Goal: Task Accomplishment & Management: Manage account settings

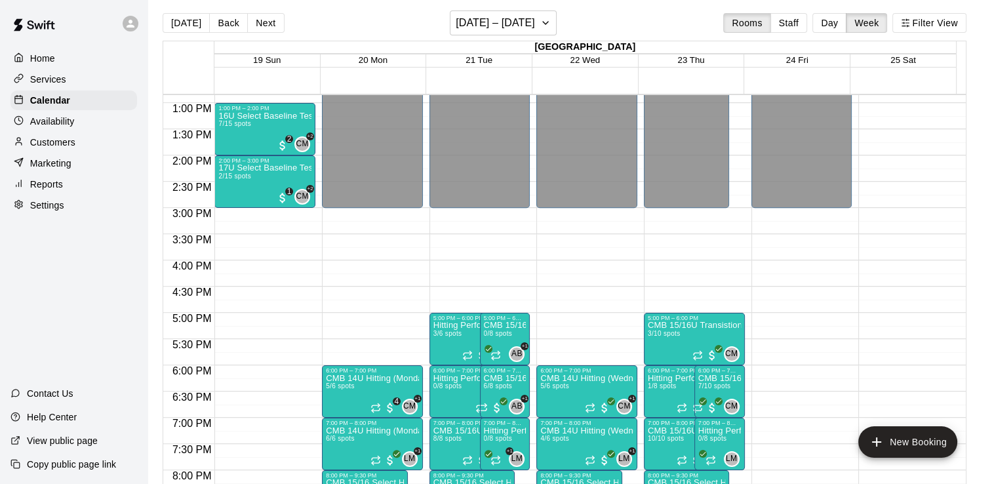
scroll to position [660, 0]
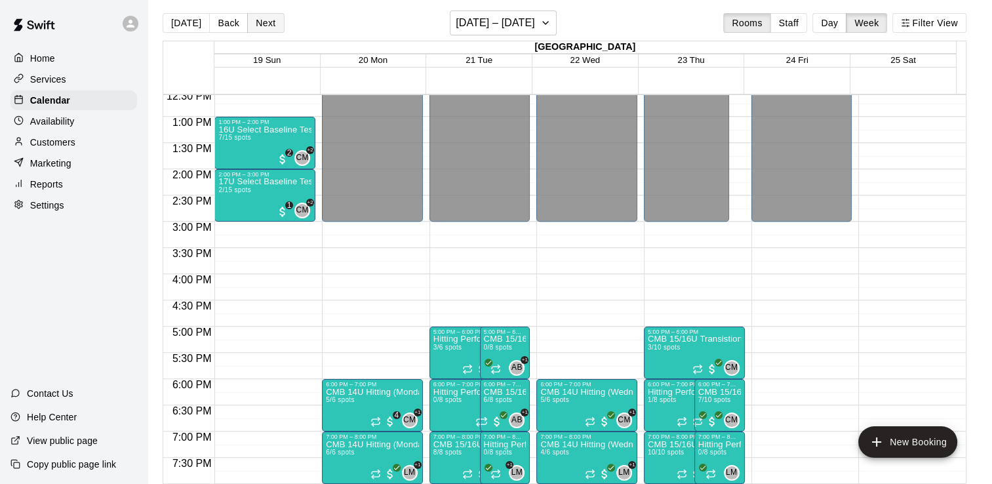
click at [270, 20] on button "Next" at bounding box center [265, 23] width 37 height 20
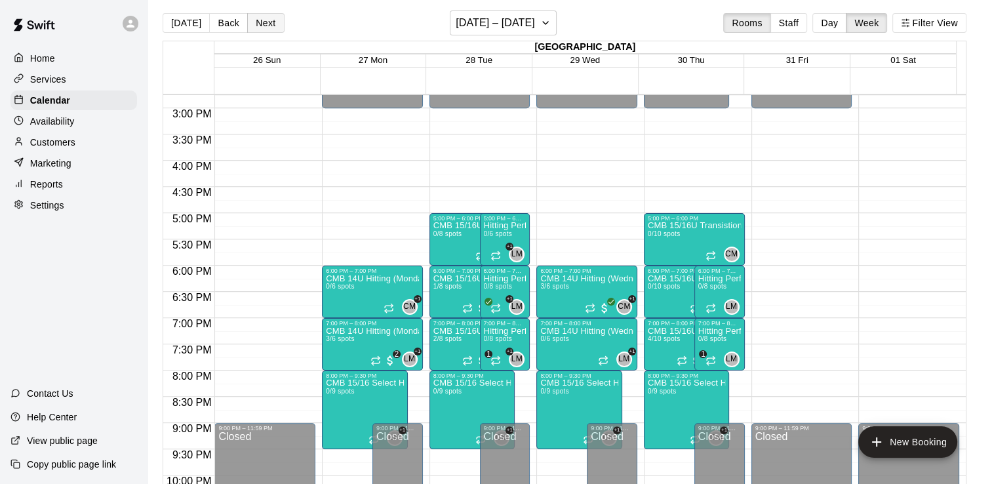
scroll to position [779, 0]
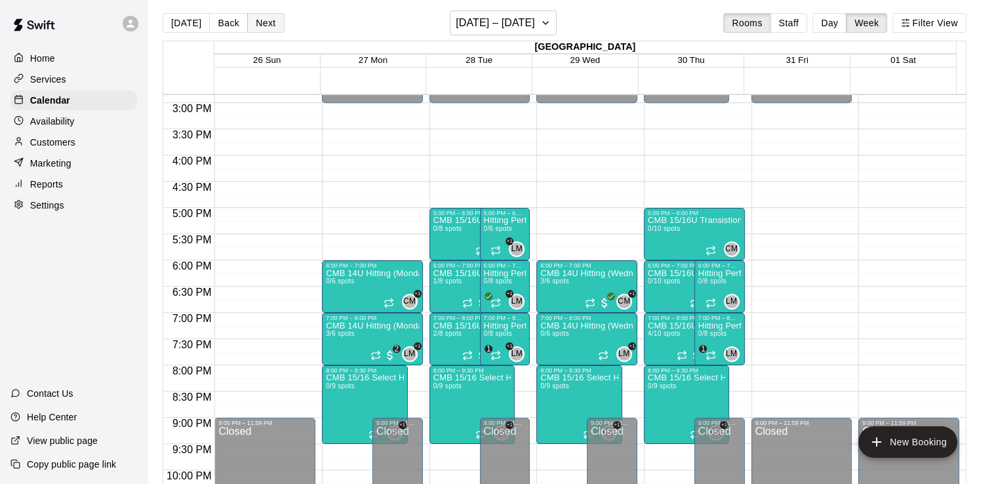
click at [262, 22] on button "Next" at bounding box center [265, 23] width 37 height 20
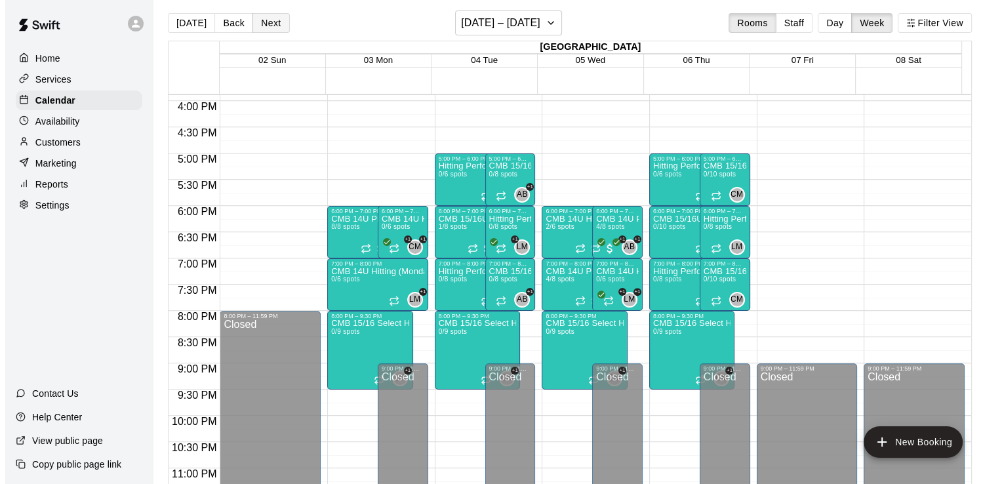
scroll to position [834, 0]
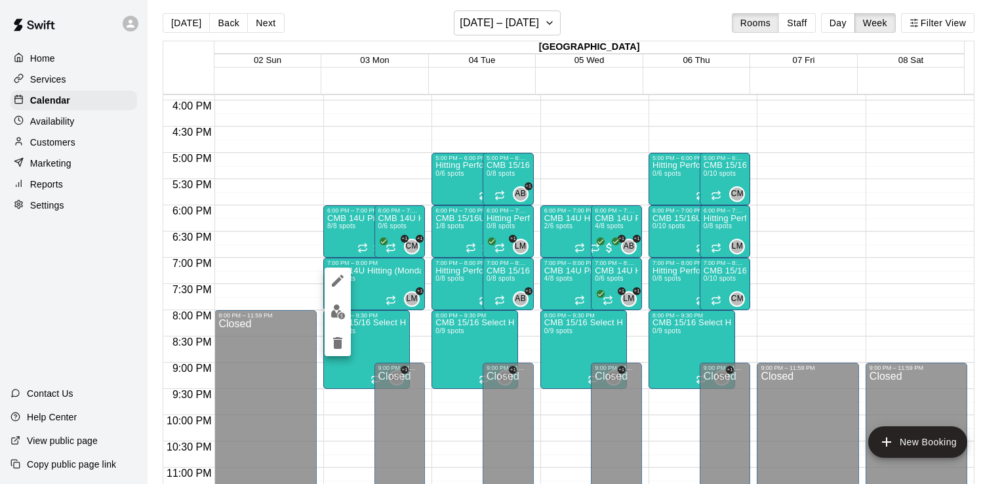
click at [342, 277] on icon "edit" at bounding box center [338, 281] width 12 height 12
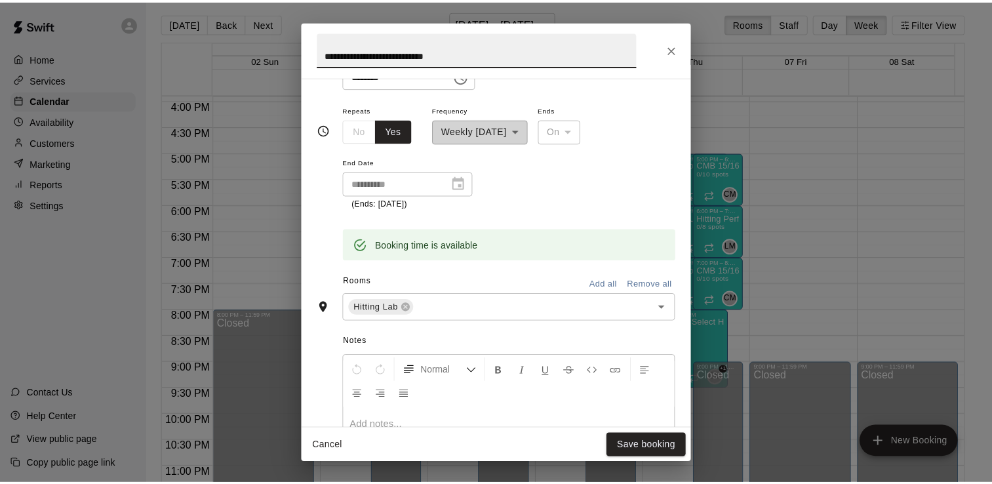
scroll to position [0, 0]
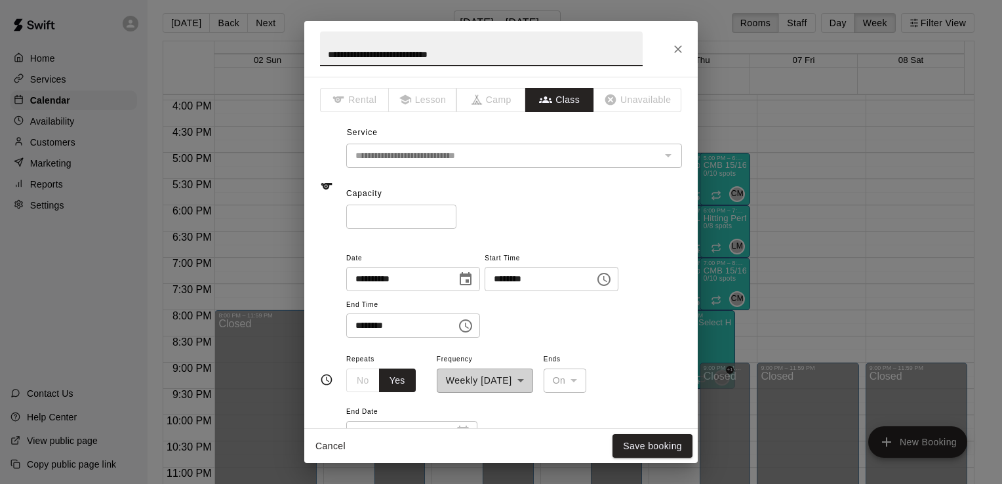
click at [677, 46] on icon "Close" at bounding box center [677, 49] width 13 height 13
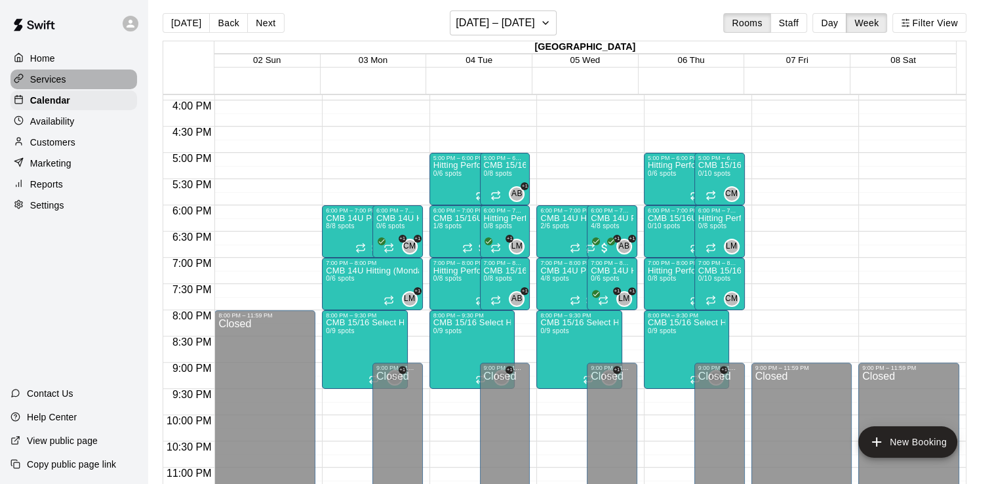
click at [56, 78] on p "Services" at bounding box center [48, 79] width 36 height 13
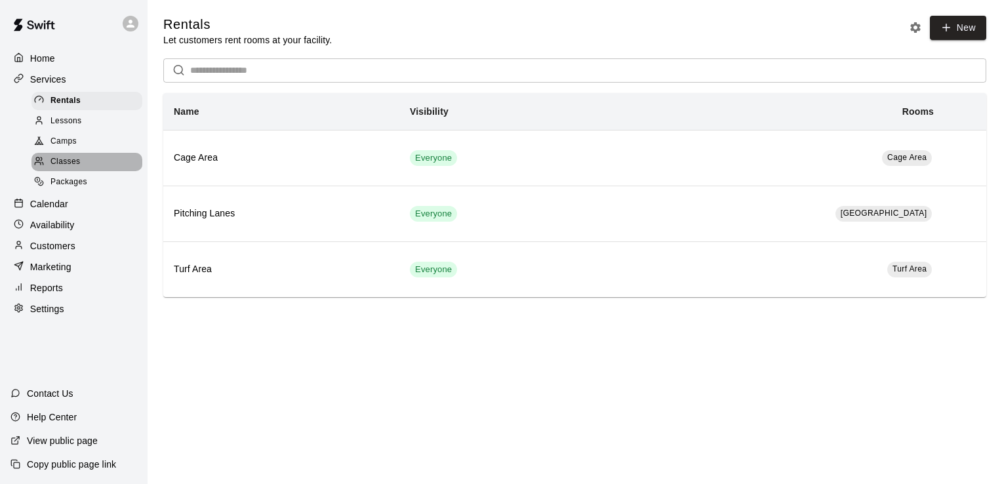
click at [60, 168] on span "Classes" at bounding box center [65, 161] width 30 height 13
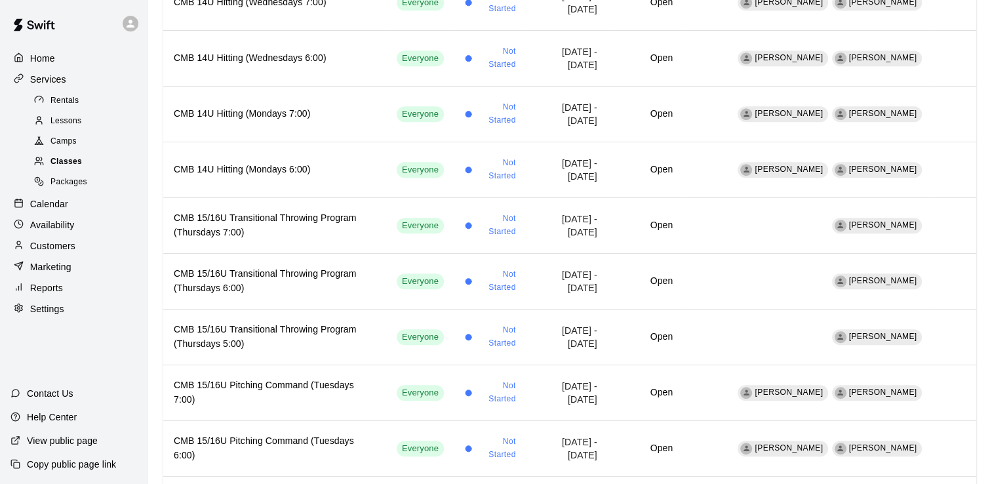
scroll to position [809, 0]
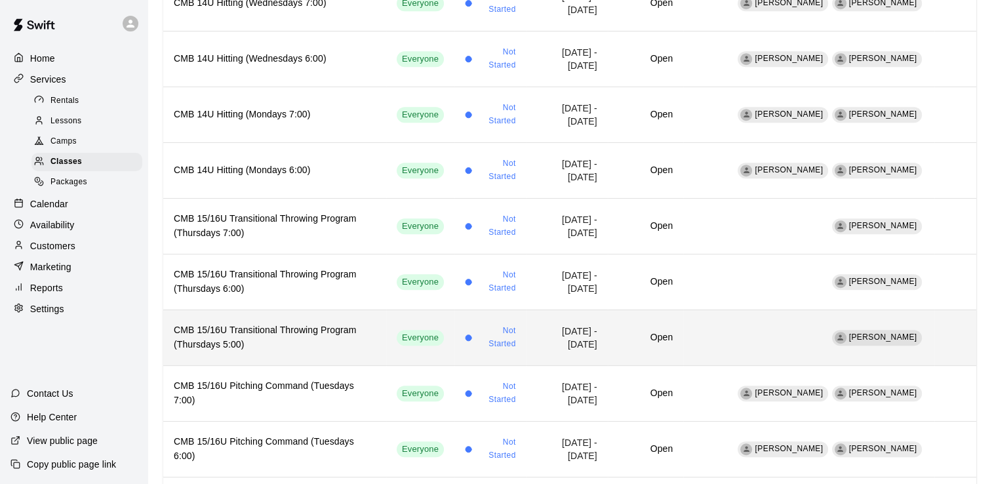
click at [307, 325] on h6 "CMB 15/16U Transitional Throwing Program (Thursdays 5:00)" at bounding box center [275, 337] width 202 height 29
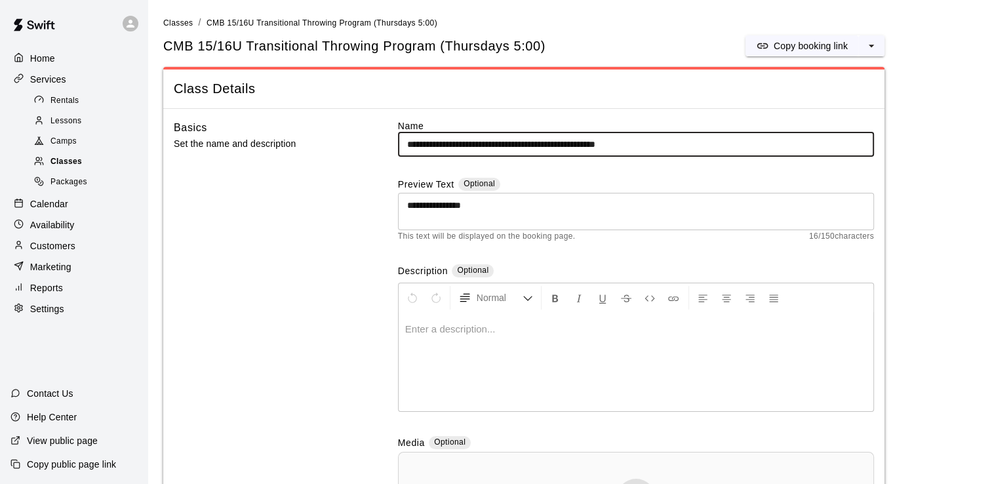
click at [66, 168] on span "Classes" at bounding box center [65, 161] width 31 height 13
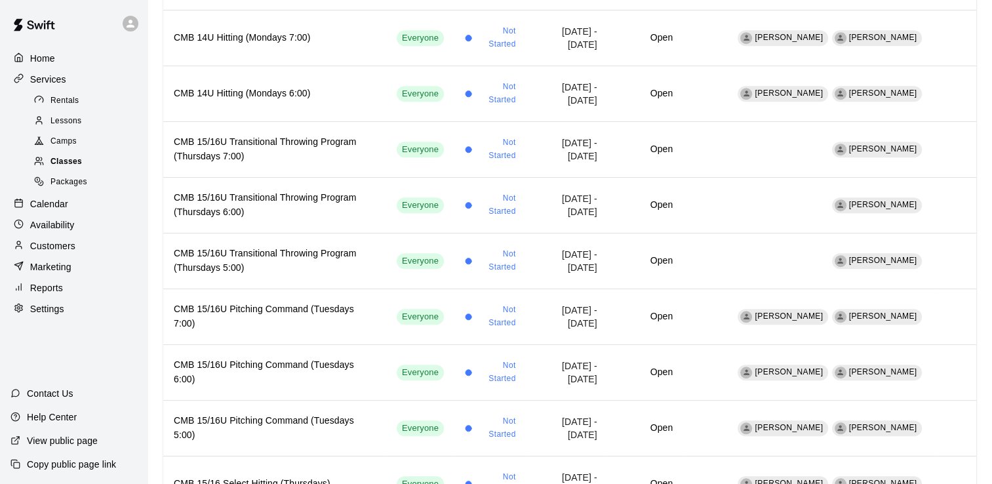
scroll to position [887, 0]
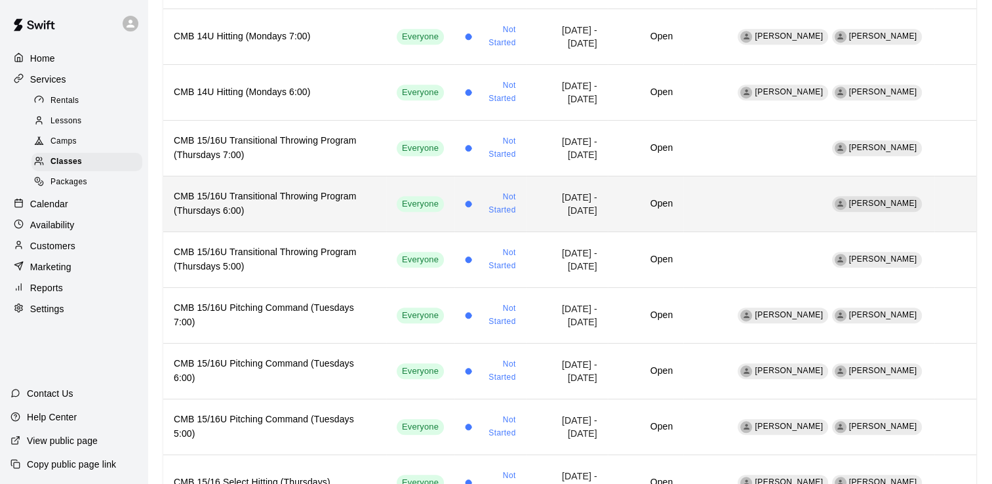
click at [275, 190] on h6 "CMB 15/16U Transitional Throwing Program (Thursdays 6:00)" at bounding box center [275, 204] width 202 height 29
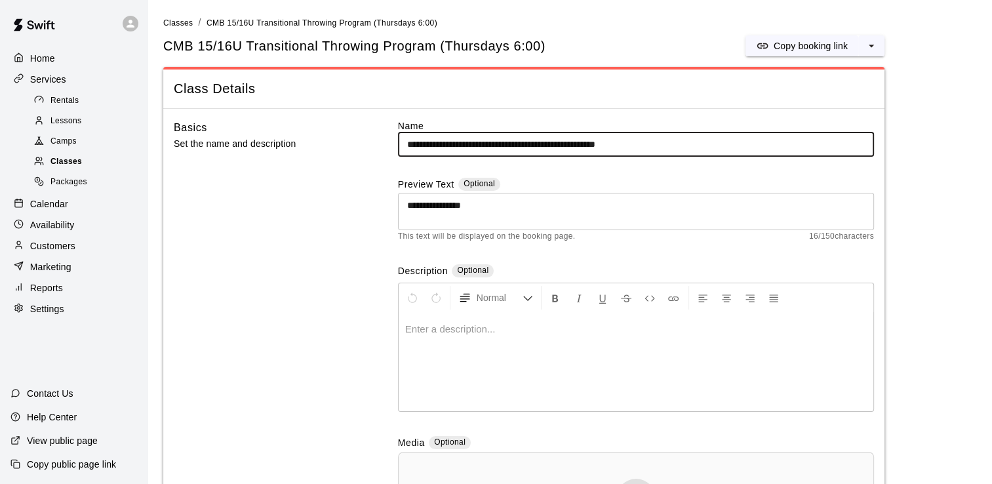
click at [70, 168] on span "Classes" at bounding box center [65, 161] width 31 height 13
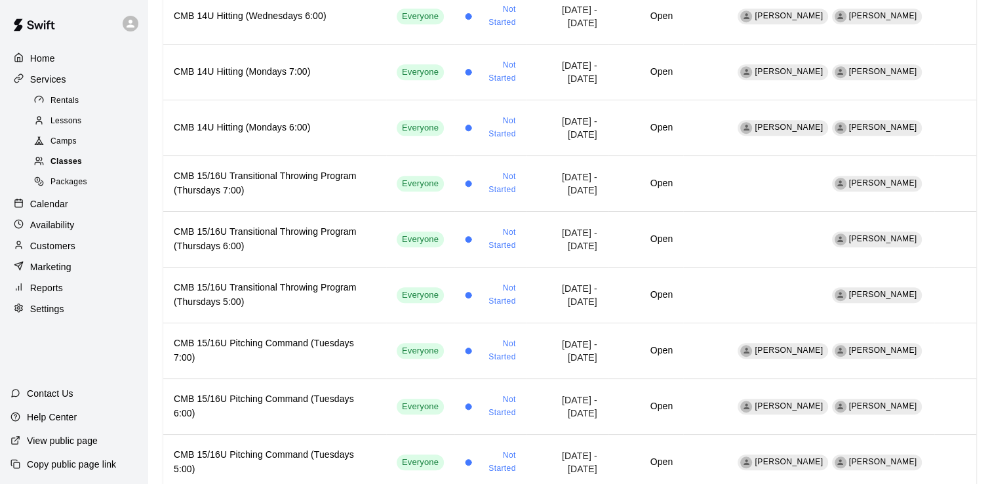
scroll to position [864, 0]
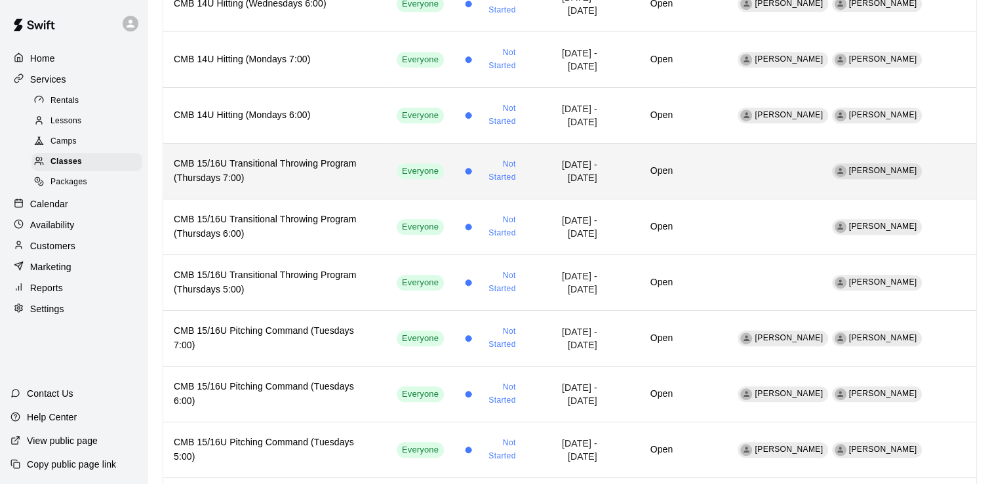
click at [296, 157] on h6 "CMB 15/16U Transitional Throwing Program (Thursdays 7:00)" at bounding box center [275, 171] width 202 height 29
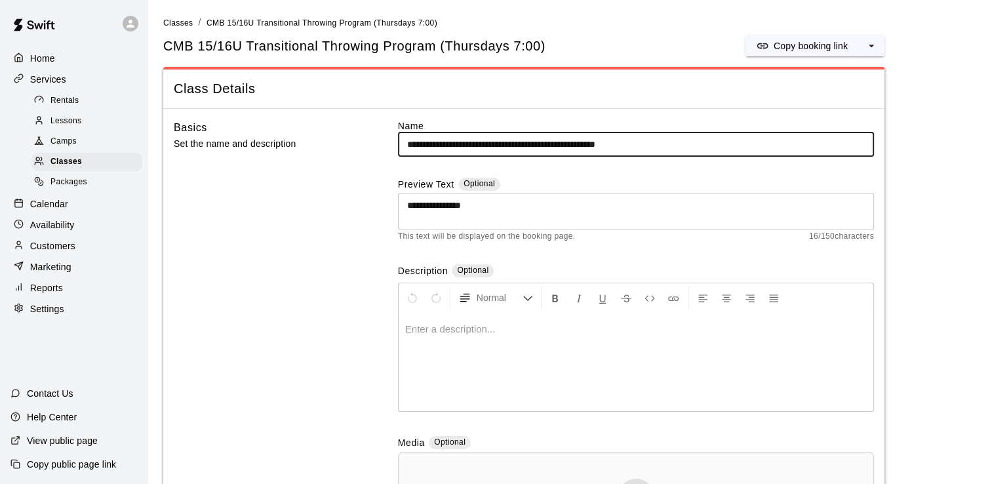
click at [59, 210] on p "Calendar" at bounding box center [49, 203] width 38 height 13
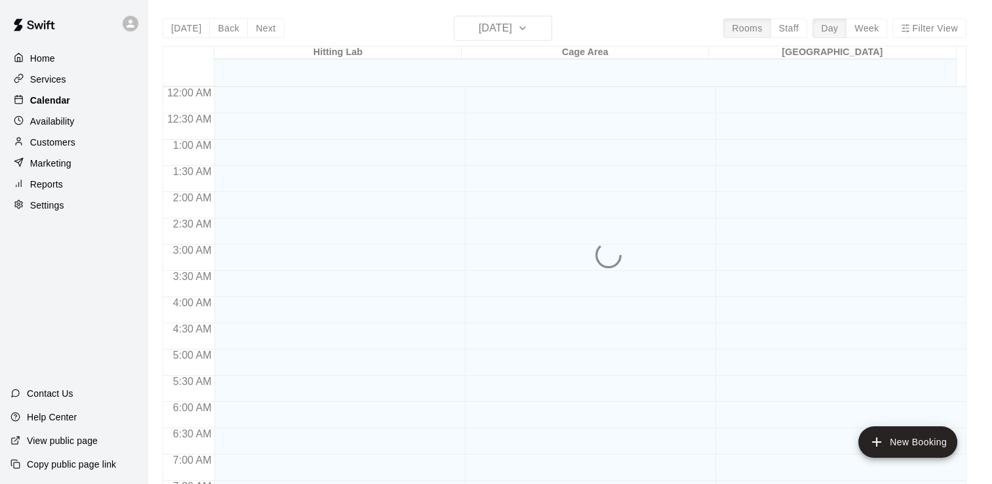
scroll to position [597, 0]
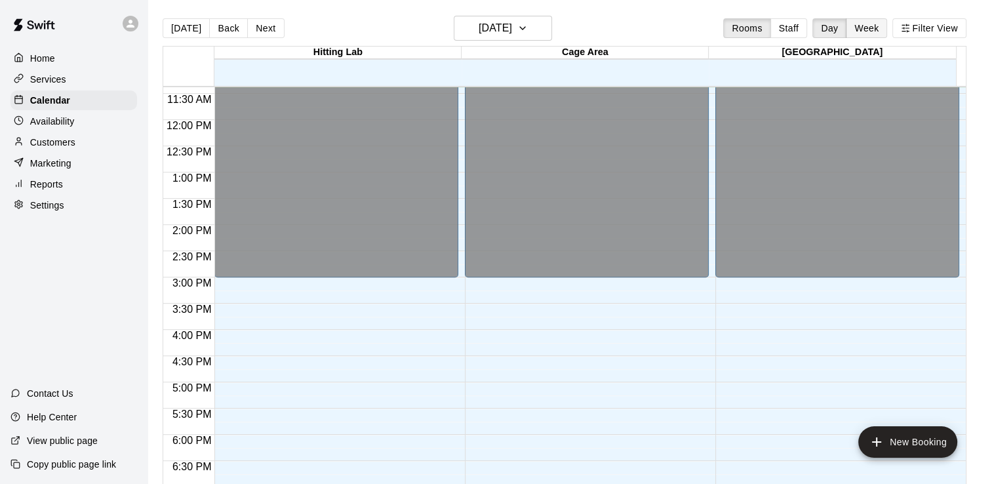
click at [879, 31] on button "Week" at bounding box center [866, 28] width 41 height 20
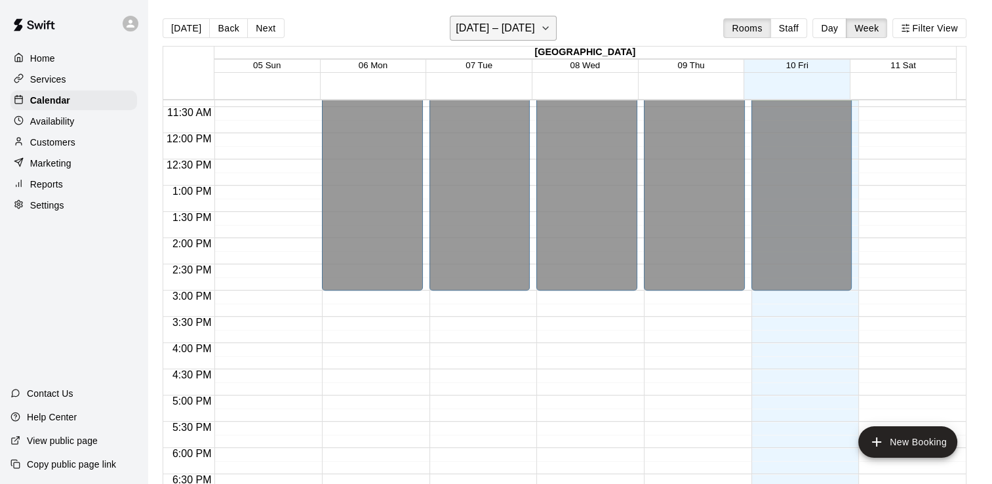
click at [546, 28] on icon "button" at bounding box center [545, 28] width 10 height 16
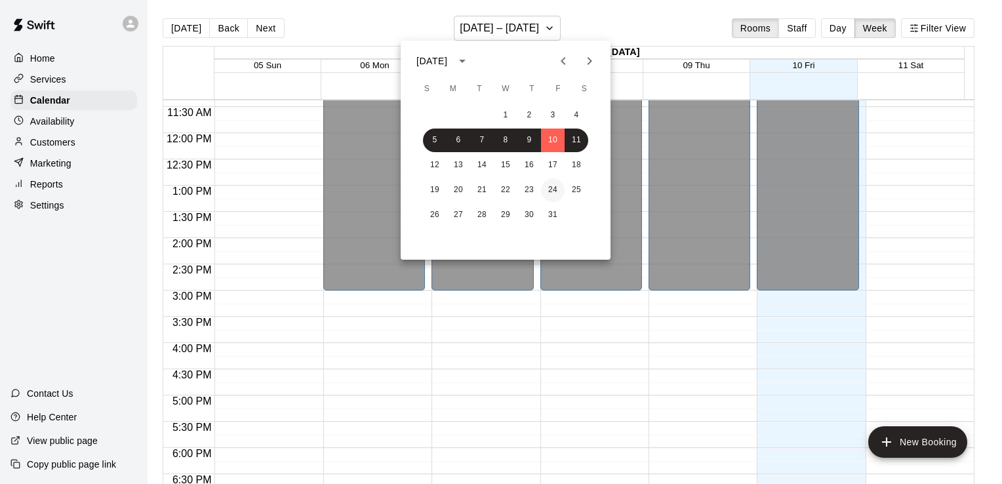
click at [552, 189] on button "24" at bounding box center [553, 190] width 24 height 24
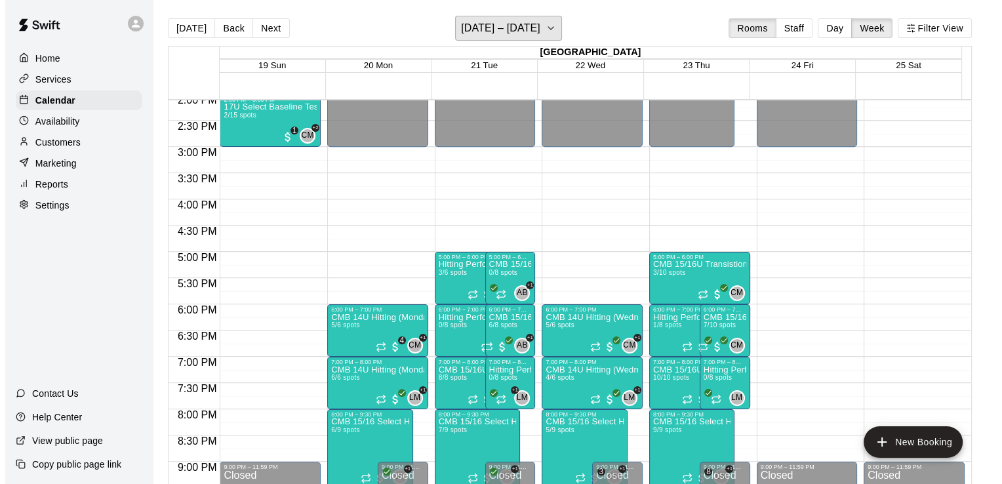
scroll to position [860, 0]
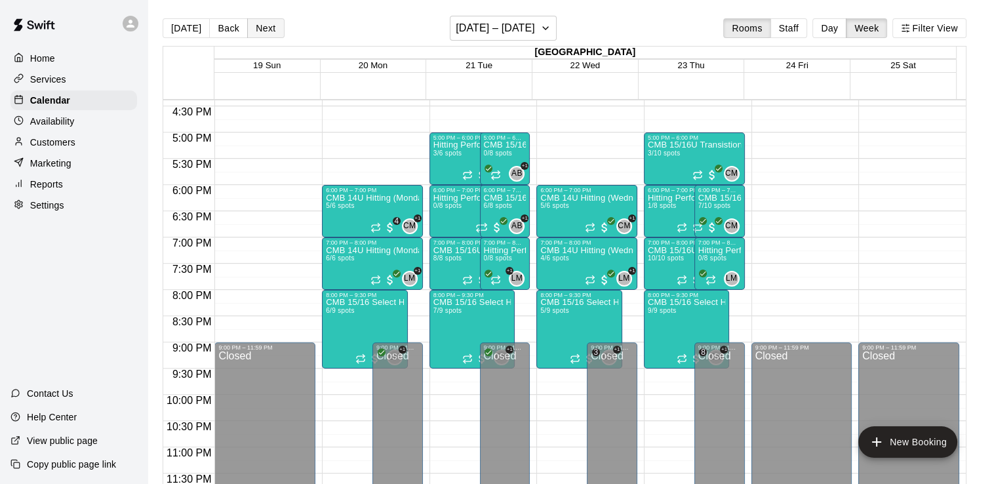
click at [272, 36] on button "Next" at bounding box center [265, 28] width 37 height 20
click at [671, 260] on span "4/10 spots" at bounding box center [664, 257] width 32 height 7
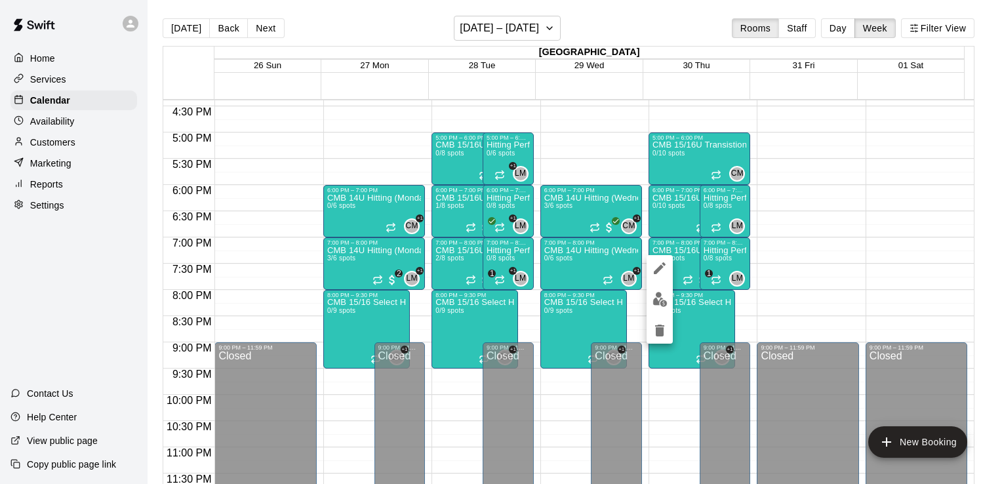
click at [659, 296] on img "edit" at bounding box center [659, 299] width 15 height 15
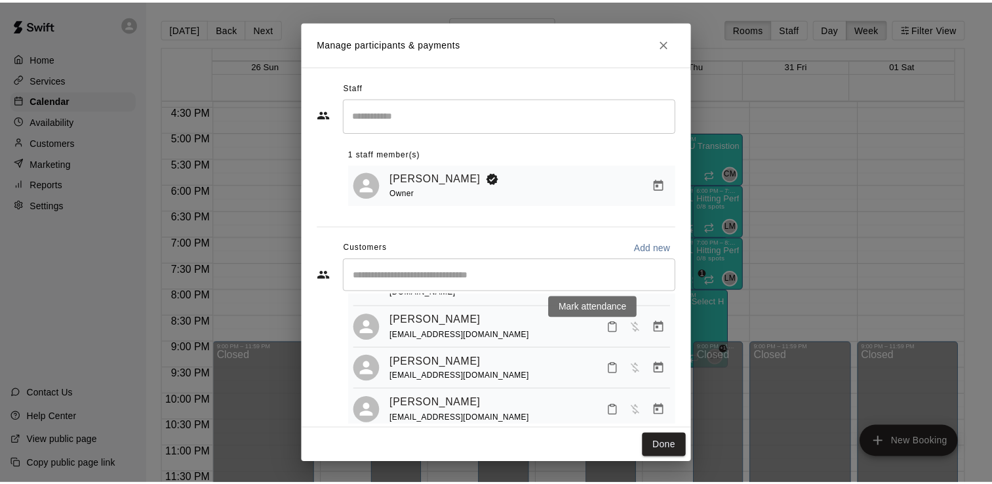
scroll to position [79, 0]
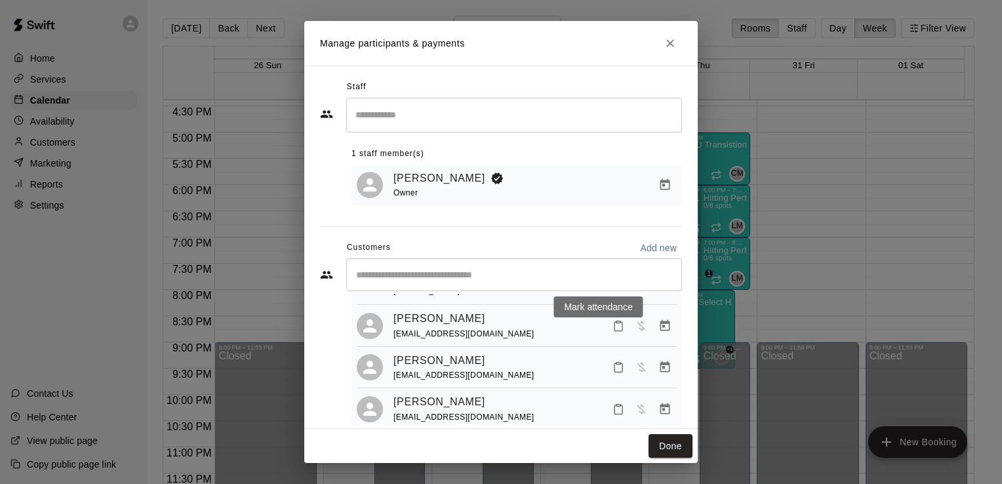
click at [670, 43] on icon "Close" at bounding box center [670, 43] width 8 height 8
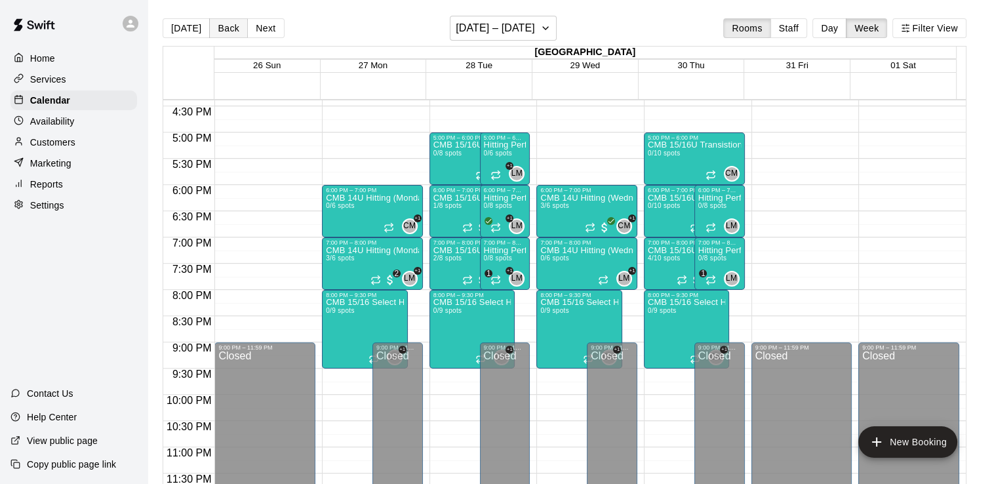
click at [228, 24] on button "Back" at bounding box center [228, 28] width 39 height 20
click at [58, 80] on p "Services" at bounding box center [48, 79] width 36 height 13
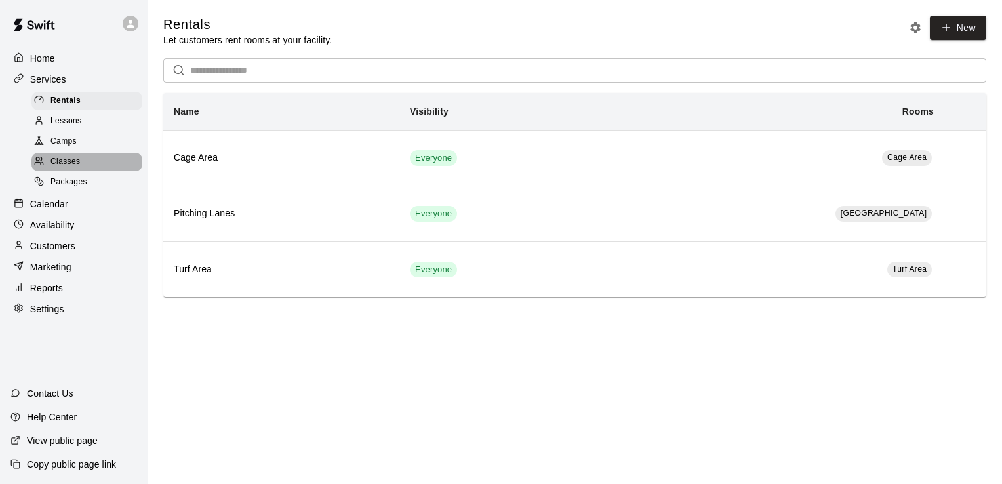
click at [81, 171] on div "Classes" at bounding box center [86, 162] width 111 height 18
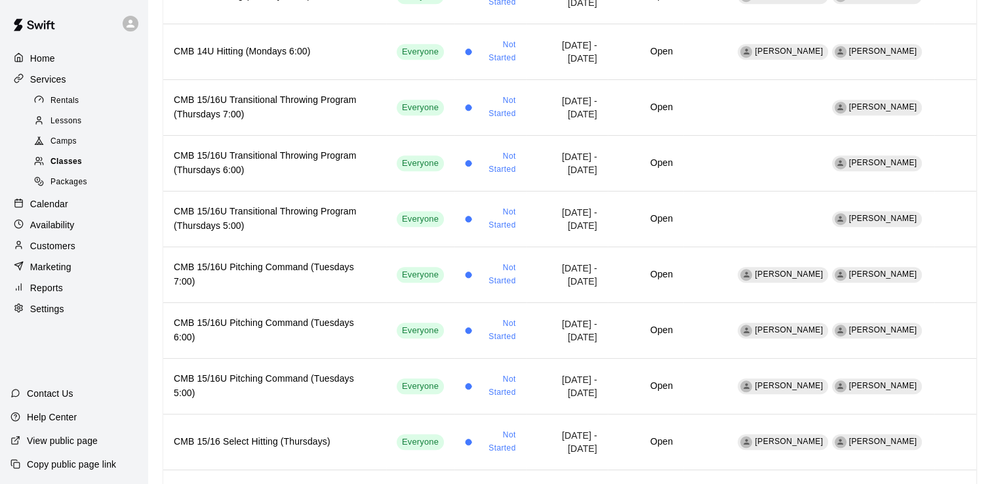
scroll to position [929, 0]
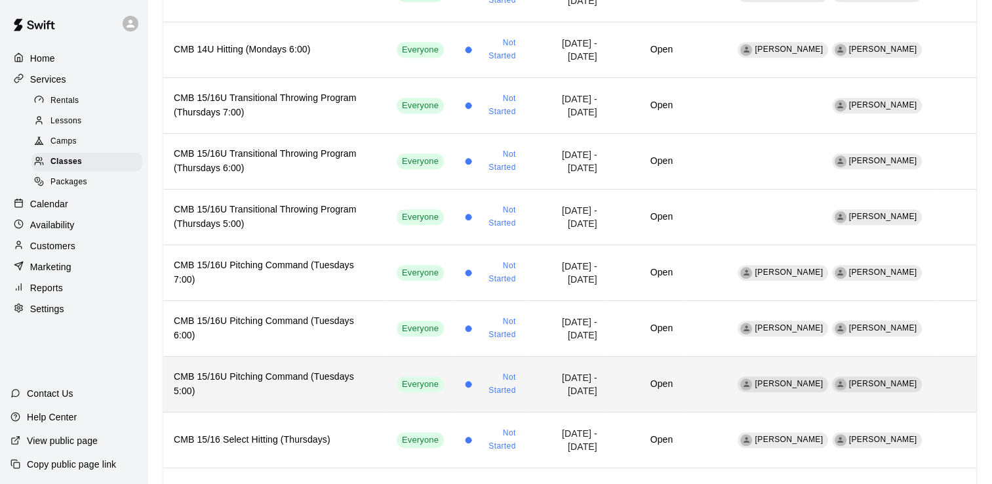
click at [260, 370] on h6 "CMB 15/16U Pitching Command (Tuesdays 5:00)" at bounding box center [275, 384] width 202 height 29
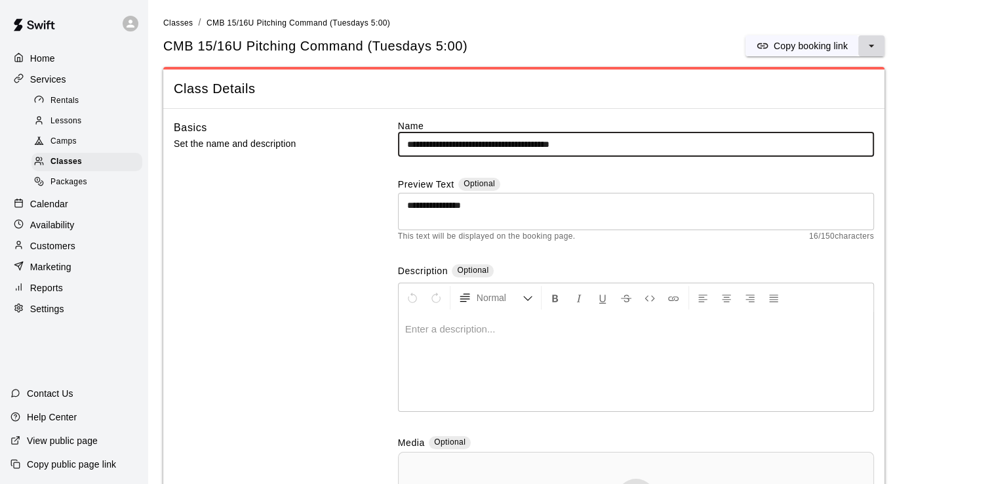
click at [871, 45] on icon "select merge strategy" at bounding box center [871, 46] width 5 height 3
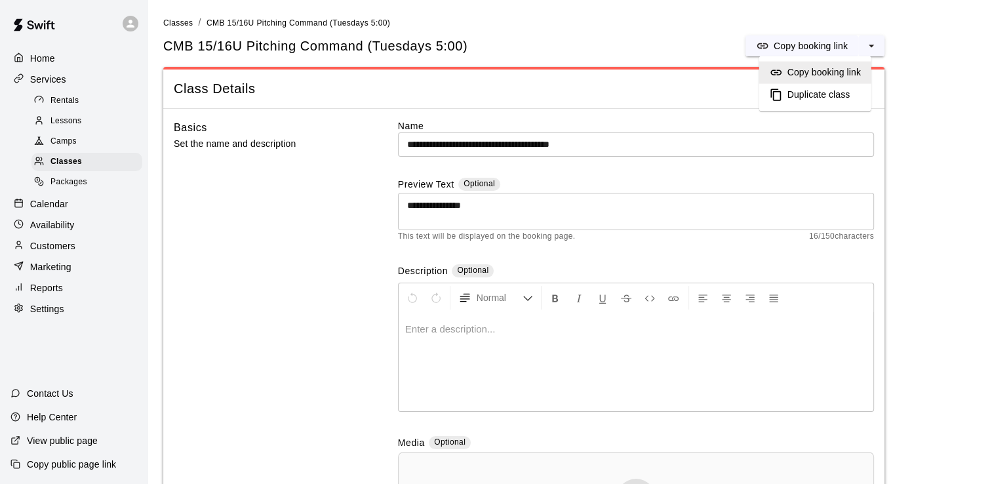
click at [808, 96] on h6 "Duplicate class" at bounding box center [819, 95] width 63 height 14
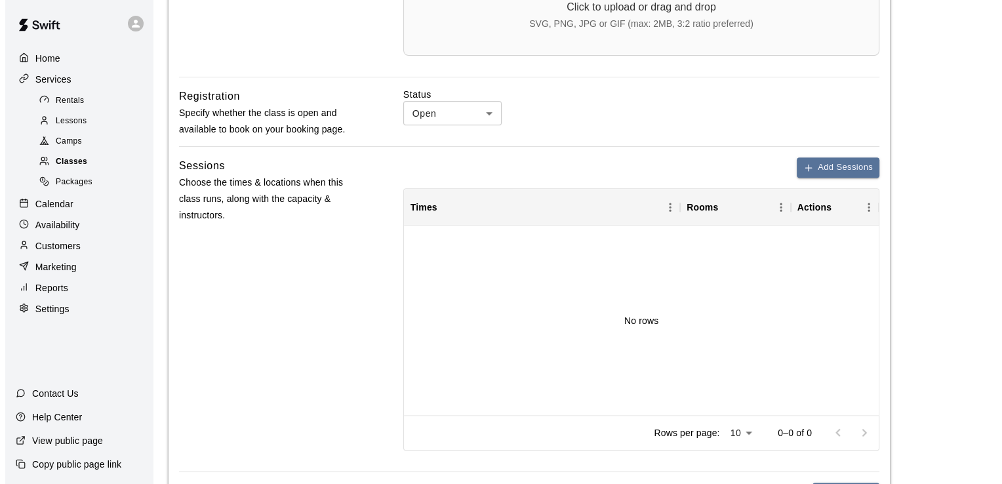
scroll to position [525, 0]
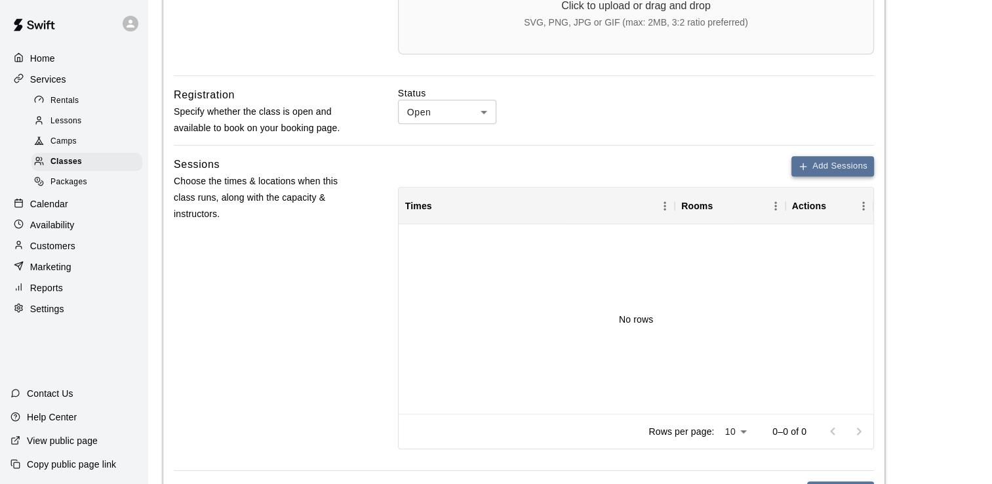
type input "**********"
click at [814, 170] on button "Add Sessions" at bounding box center [832, 166] width 83 height 20
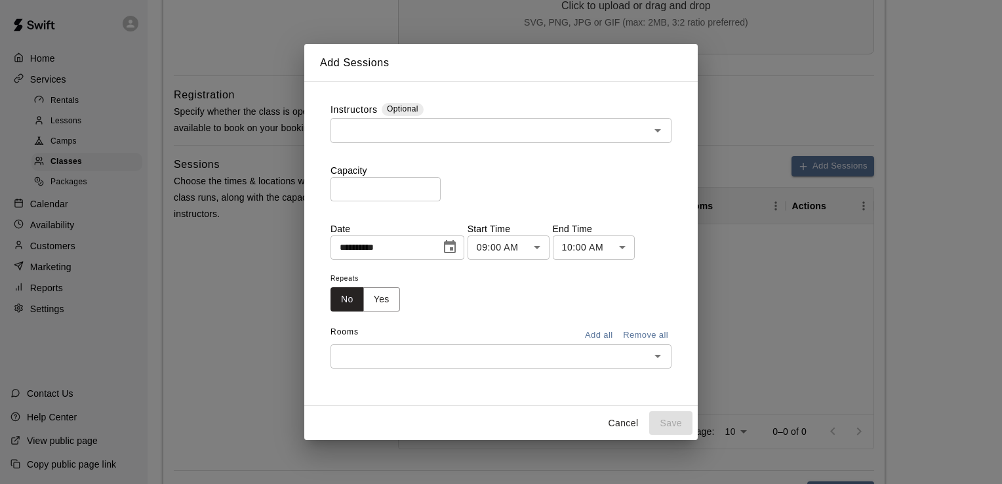
click at [657, 130] on icon "Open" at bounding box center [657, 130] width 7 height 3
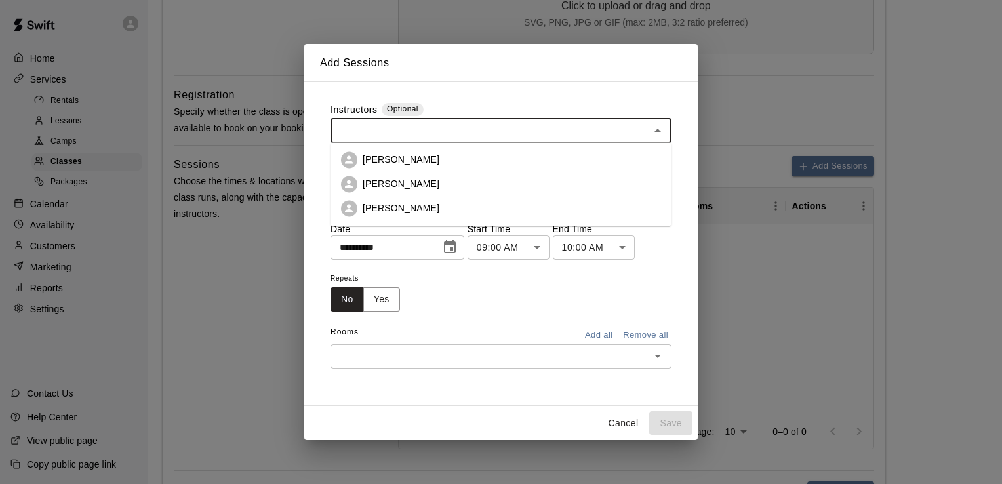
click at [395, 210] on p "[PERSON_NAME]" at bounding box center [401, 207] width 77 height 13
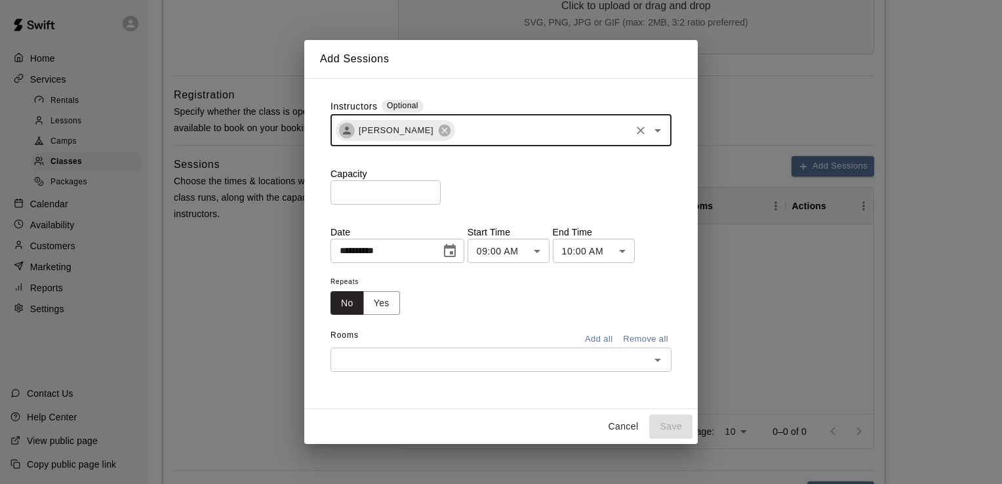
click at [346, 193] on input "*" at bounding box center [386, 192] width 110 height 24
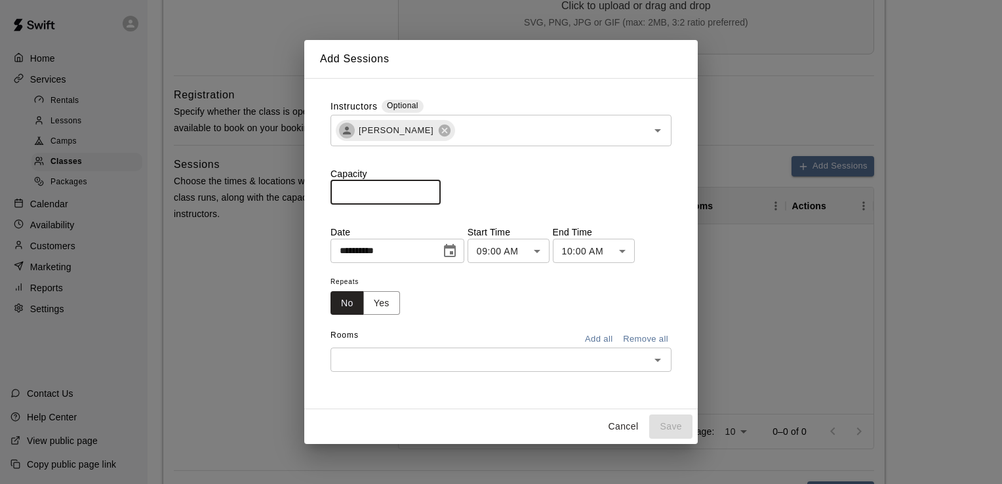
type input "*"
click at [456, 257] on icon "Choose date, selected date is Oct 10, 2025" at bounding box center [450, 250] width 12 height 13
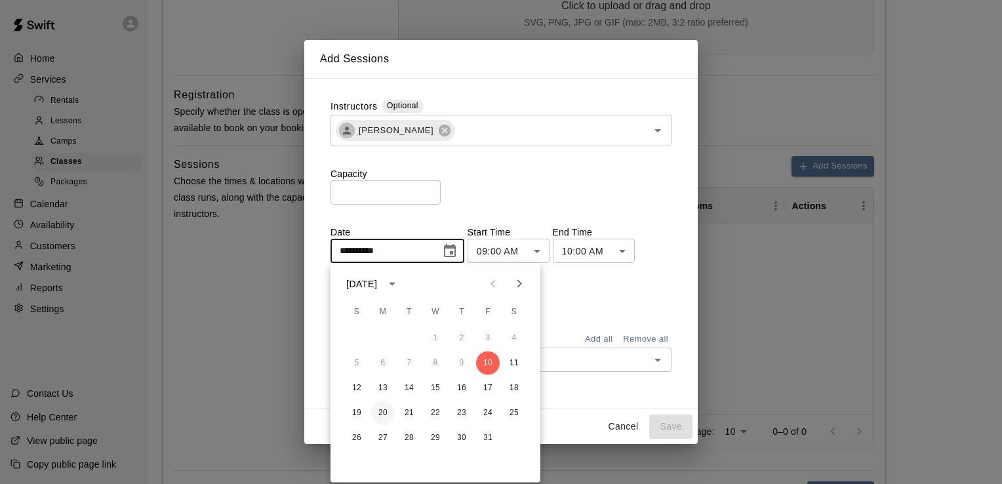
click at [381, 414] on button "20" at bounding box center [383, 413] width 24 height 24
type input "**********"
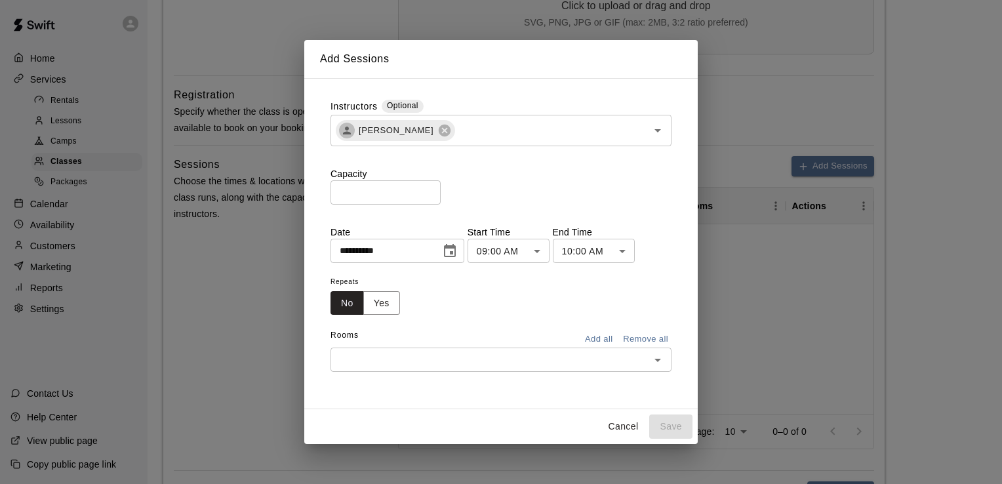
click at [552, 259] on body "**********" at bounding box center [501, 115] width 1002 height 1281
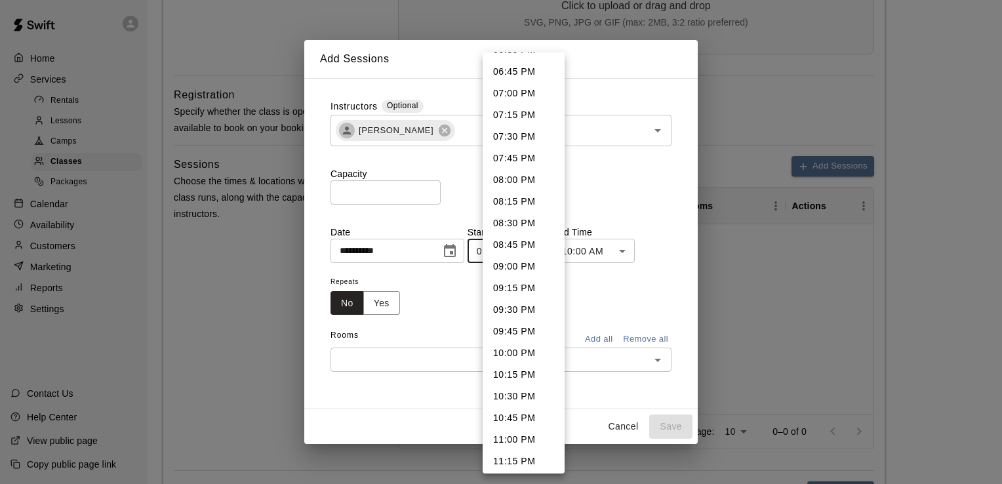
scroll to position [1621, 0]
click at [517, 93] on li "07:00 PM" at bounding box center [524, 92] width 82 height 22
type input "********"
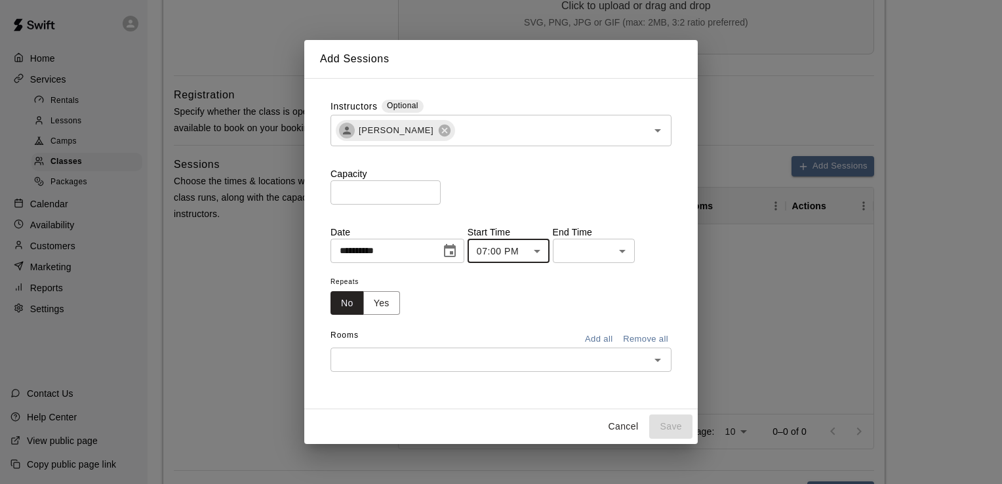
click at [635, 263] on body "**********" at bounding box center [501, 115] width 1002 height 1281
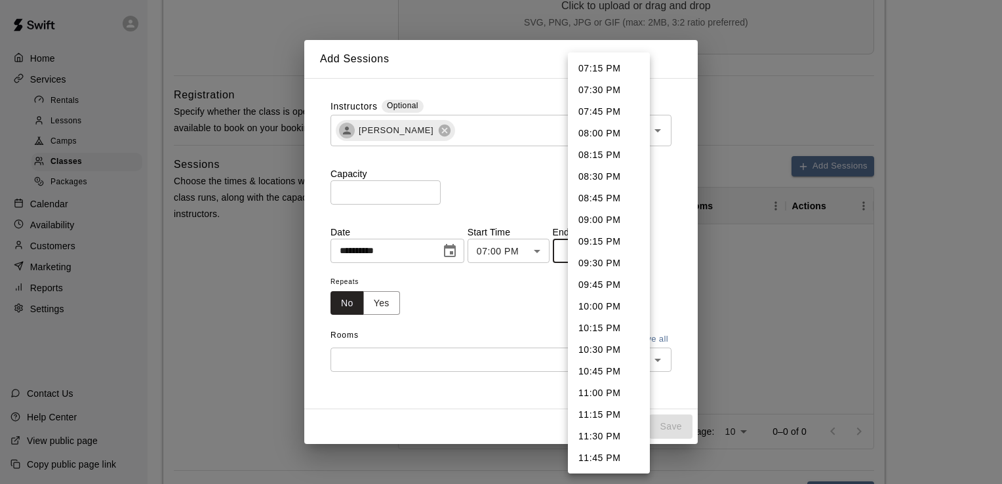
click at [606, 133] on li "08:00 PM" at bounding box center [609, 134] width 82 height 22
type input "********"
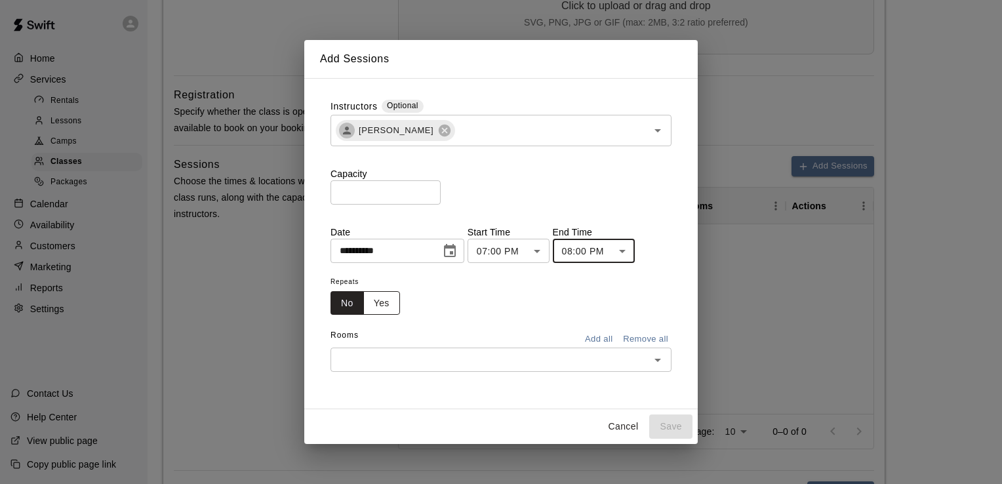
click at [390, 303] on button "Yes" at bounding box center [381, 303] width 37 height 24
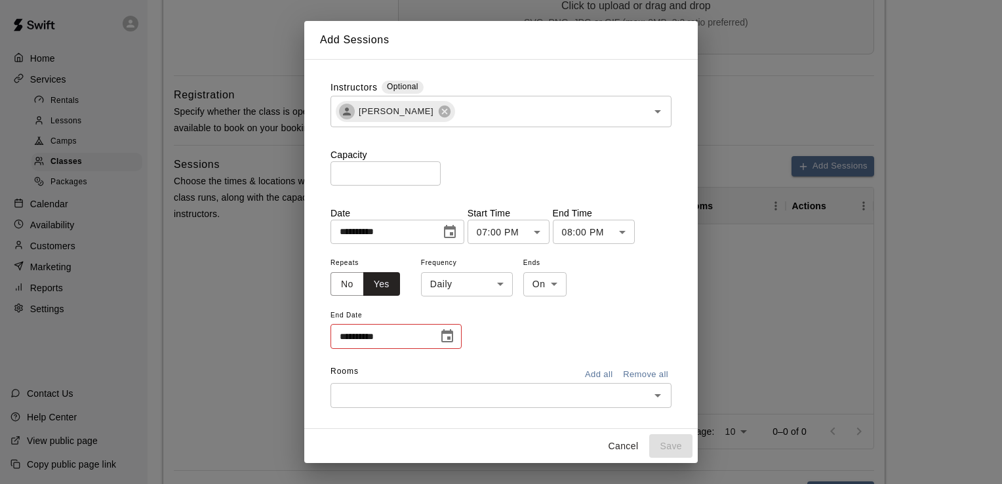
click at [500, 289] on body "**********" at bounding box center [501, 115] width 1002 height 1281
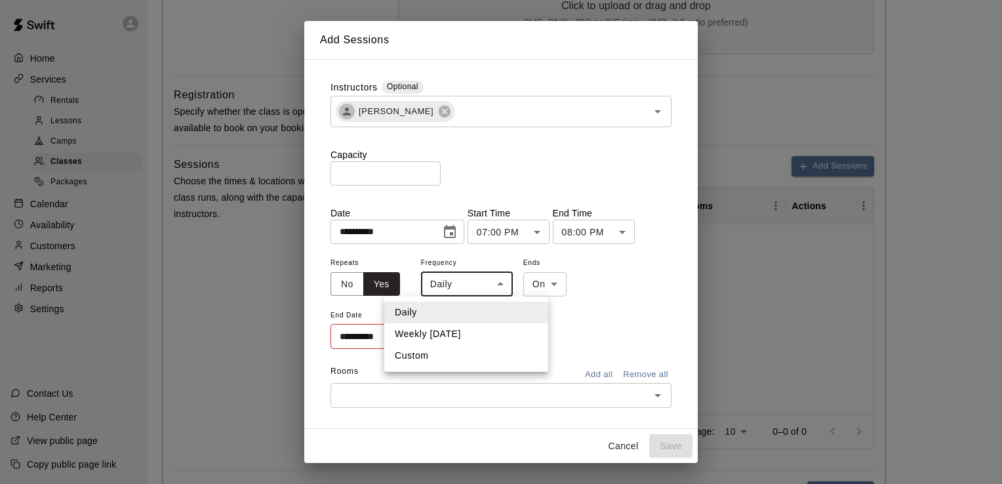
click at [475, 338] on li "Weekly [DATE]" at bounding box center [466, 334] width 164 height 22
type input "******"
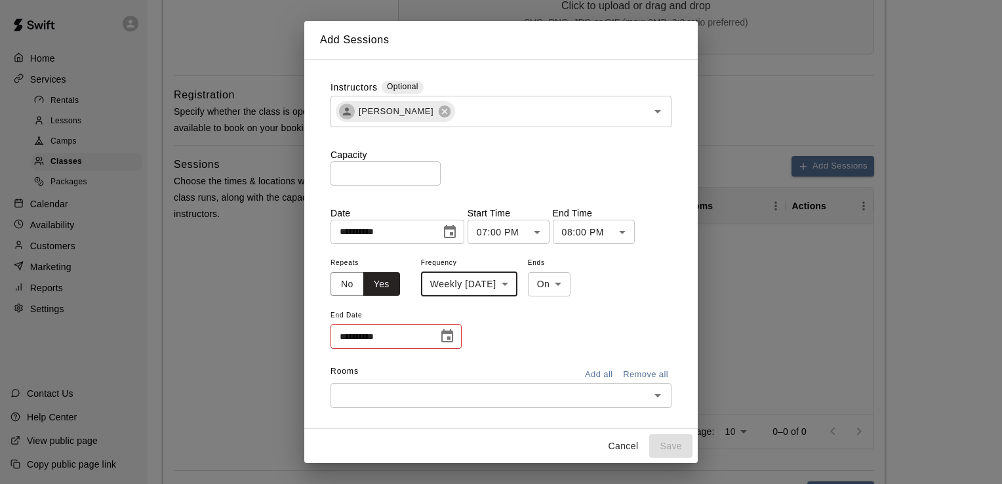
click at [456, 340] on button "Choose date" at bounding box center [447, 336] width 26 height 26
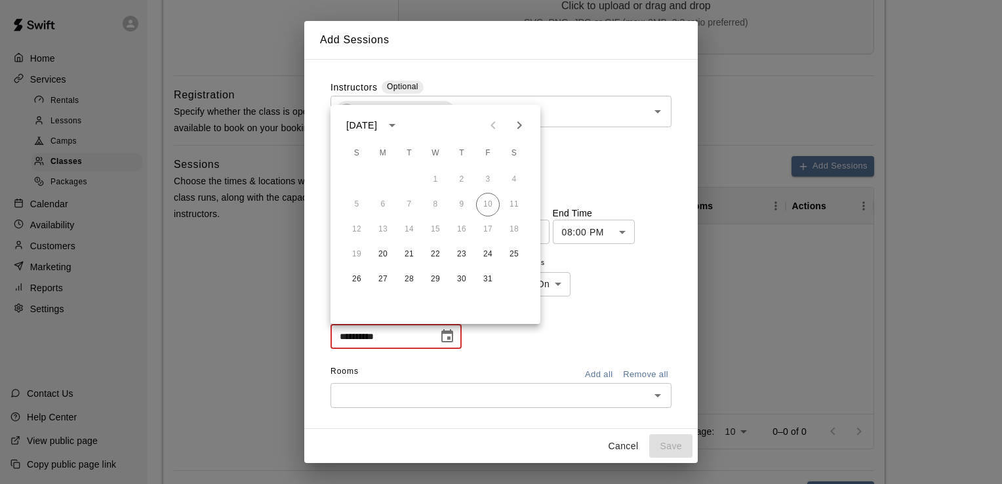
click at [517, 127] on icon "Next month" at bounding box center [519, 125] width 16 height 16
click at [517, 129] on icon "Next month" at bounding box center [519, 125] width 5 height 8
click at [382, 231] on button "15" at bounding box center [383, 230] width 24 height 24
type input "**********"
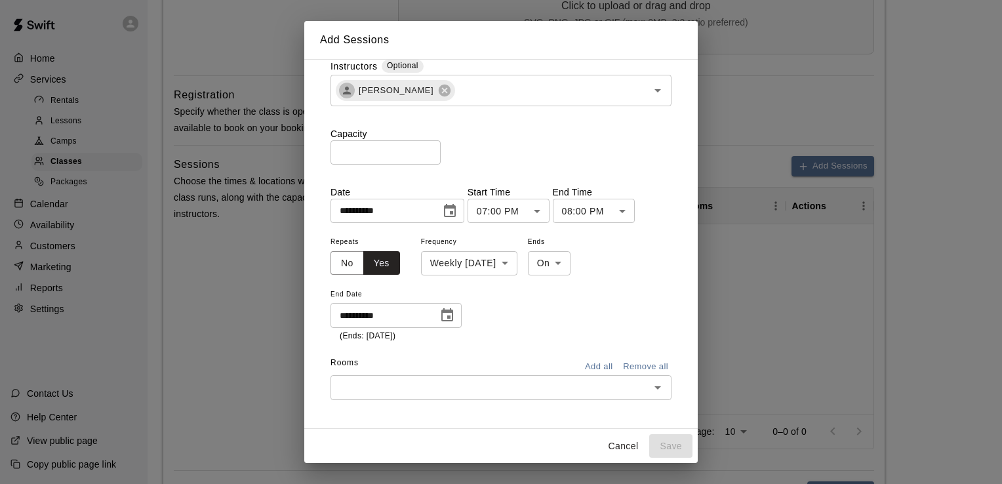
scroll to position [29, 0]
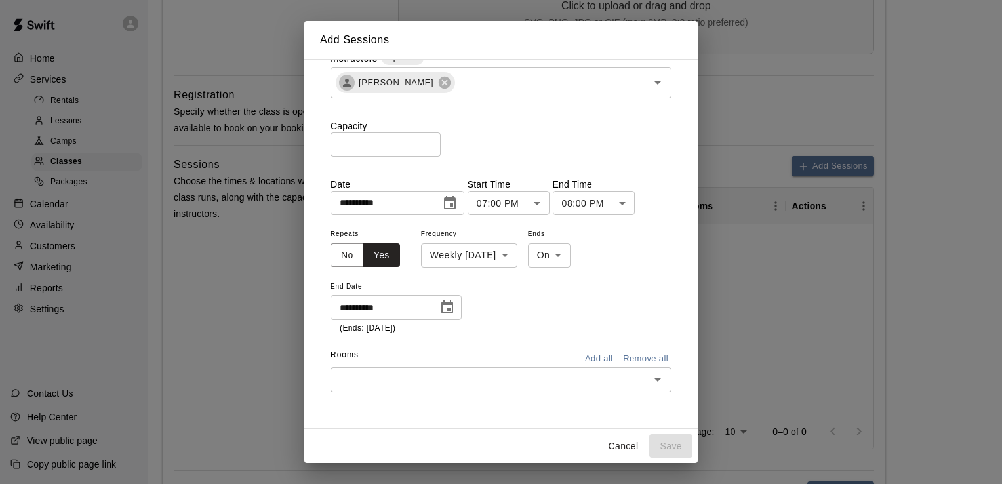
click at [654, 379] on icon "Open" at bounding box center [657, 379] width 7 height 3
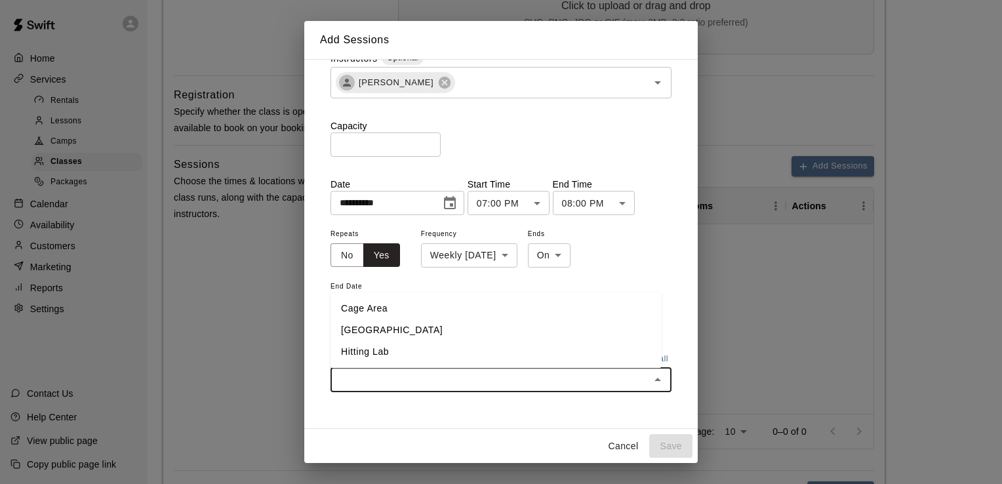
click at [402, 332] on li "[GEOGRAPHIC_DATA]" at bounding box center [496, 330] width 331 height 22
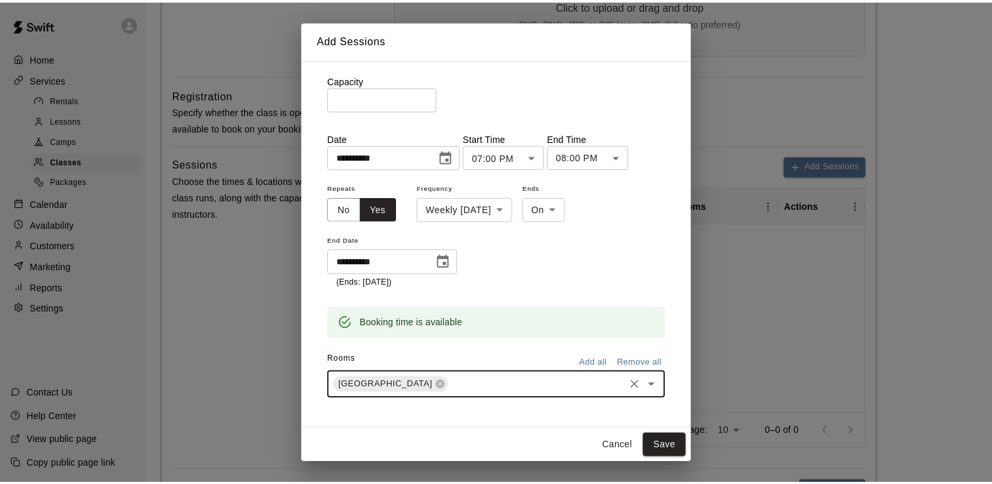
scroll to position [82, 0]
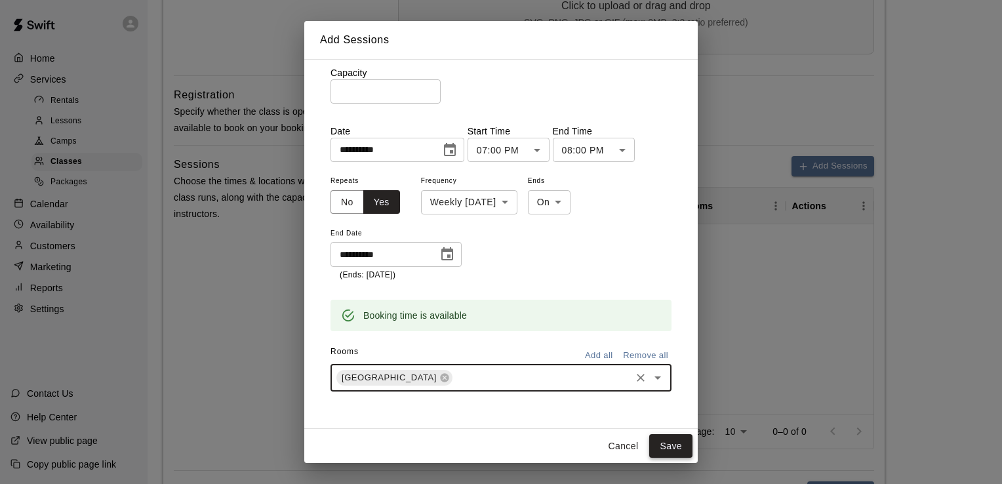
click at [674, 453] on button "Save" at bounding box center [670, 446] width 43 height 24
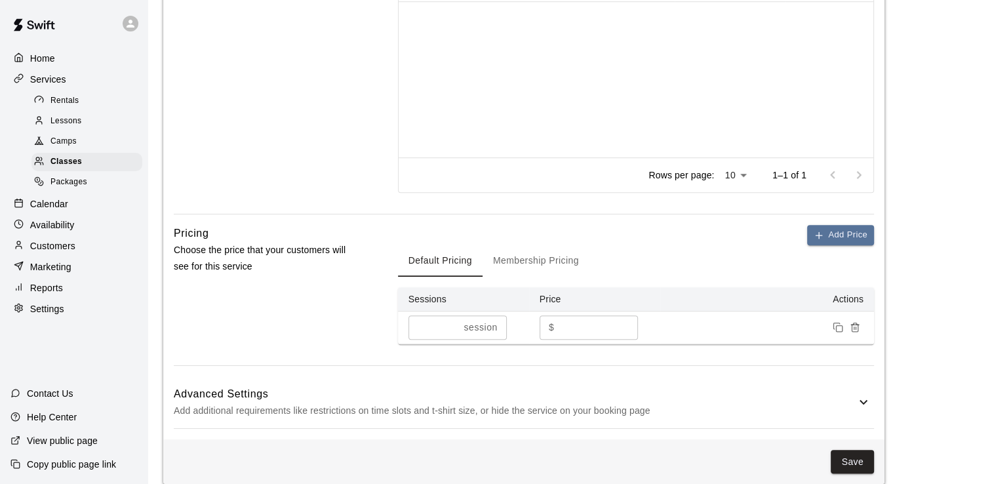
scroll to position [797, 0]
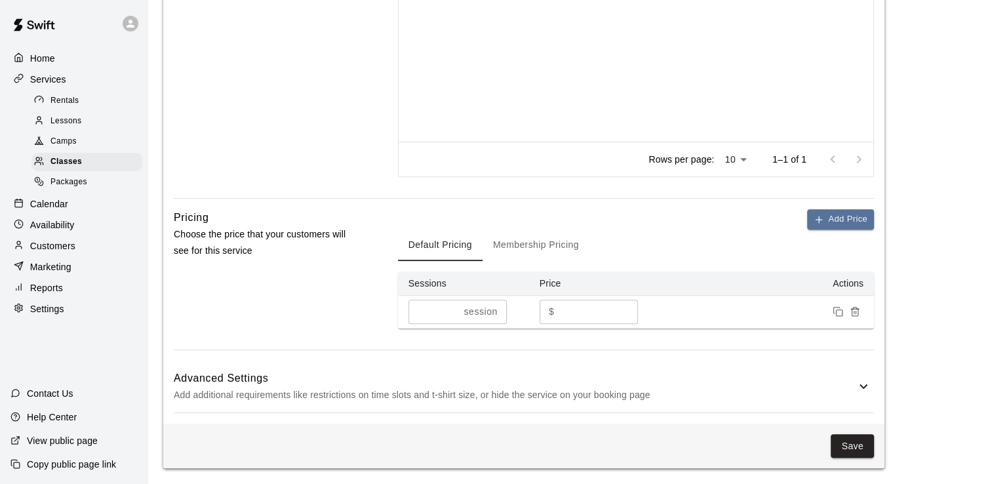
click at [481, 315] on p "session" at bounding box center [480, 312] width 33 height 14
click at [819, 220] on icon "button" at bounding box center [819, 219] width 0 height 6
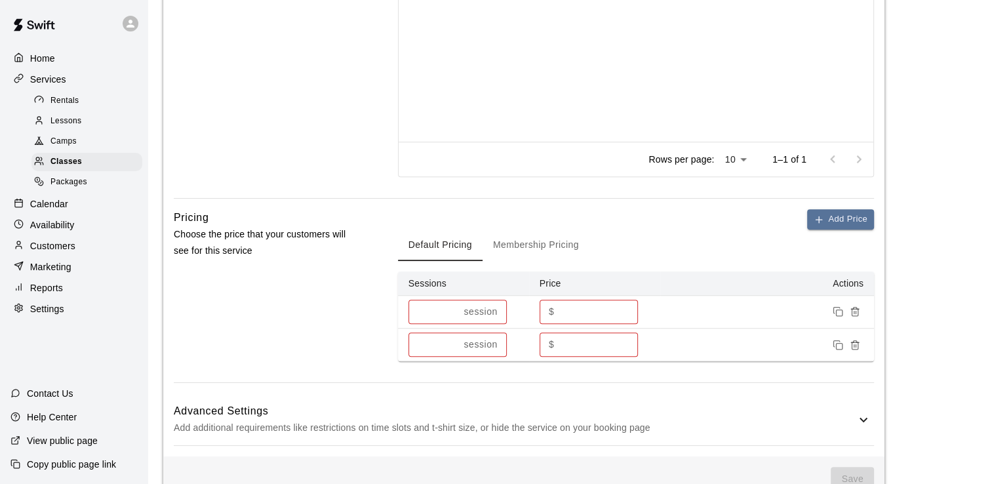
click at [481, 312] on p "session" at bounding box center [480, 312] width 33 height 14
click at [855, 346] on icon "Remove price" at bounding box center [855, 345] width 10 height 10
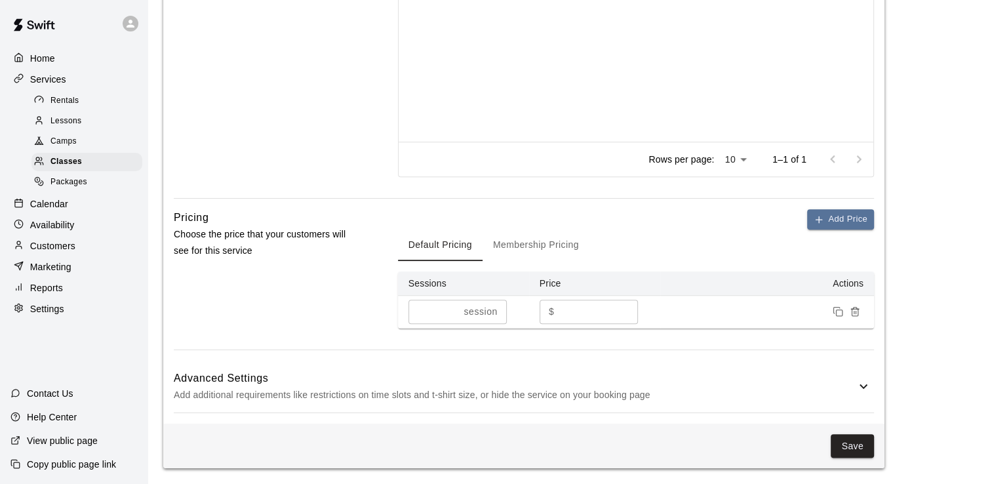
click at [858, 315] on icon "Remove price" at bounding box center [855, 312] width 6 height 7
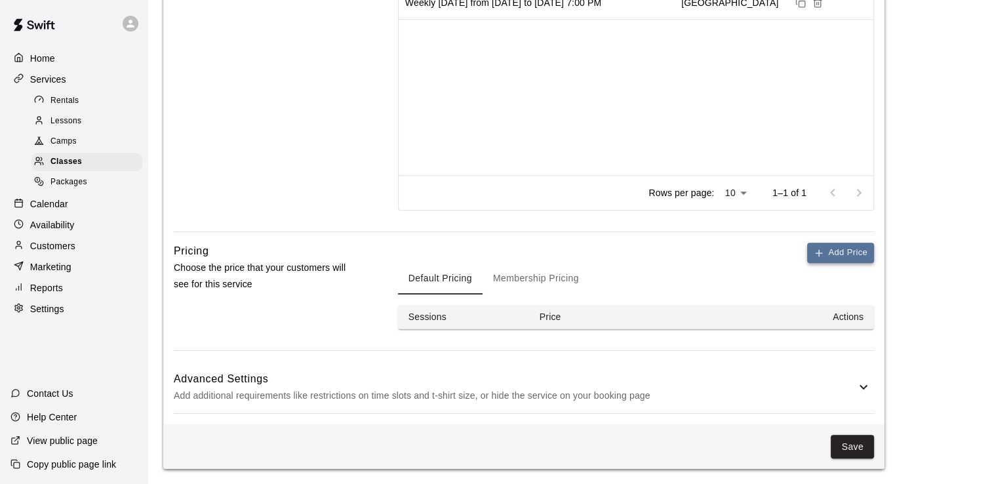
click at [822, 254] on icon "button" at bounding box center [819, 253] width 10 height 10
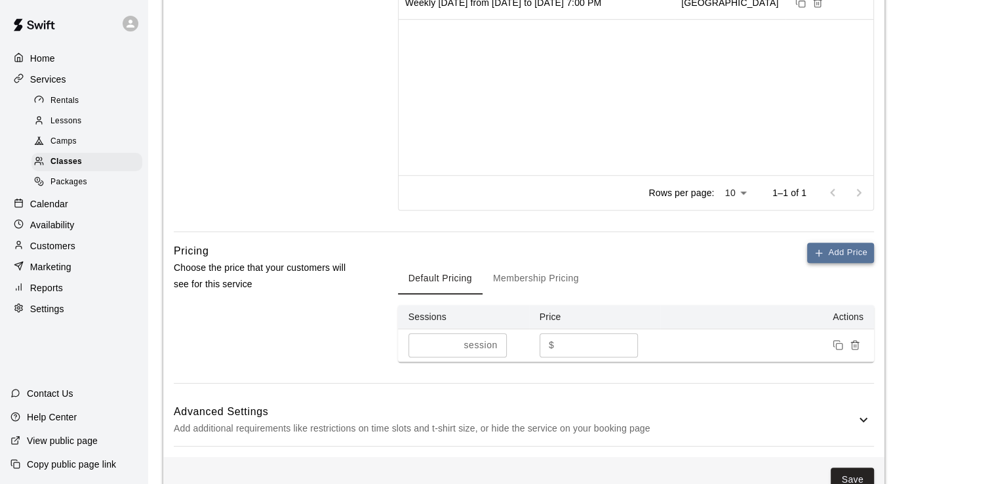
click at [828, 252] on button "Add Price" at bounding box center [840, 253] width 67 height 20
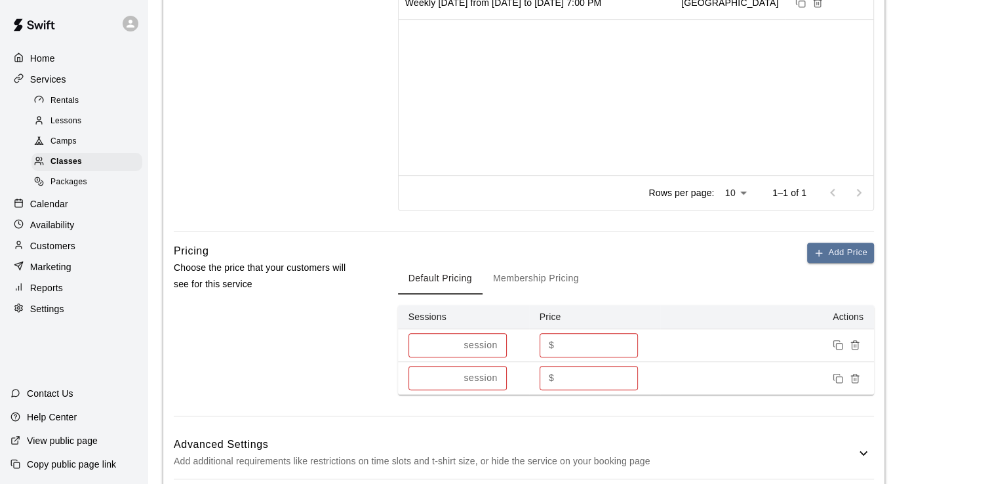
click at [855, 374] on icon "Remove price" at bounding box center [855, 378] width 10 height 10
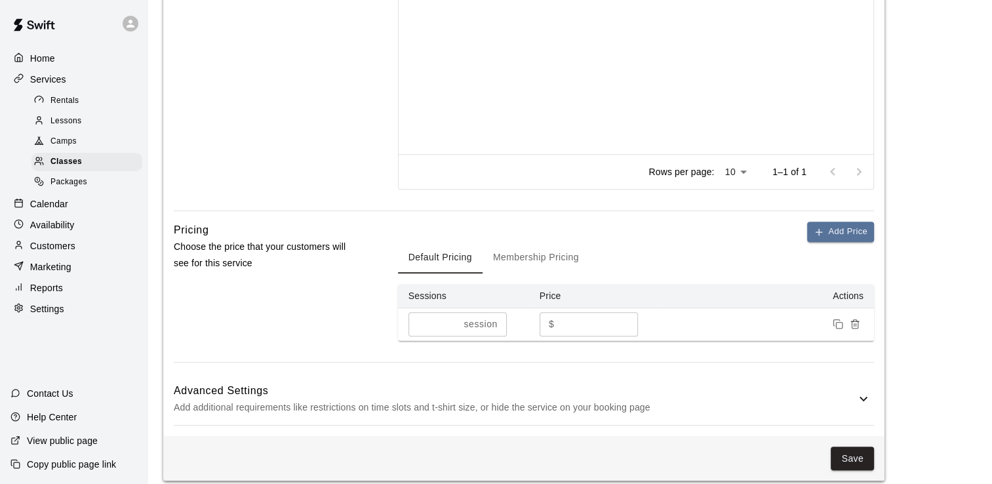
scroll to position [797, 0]
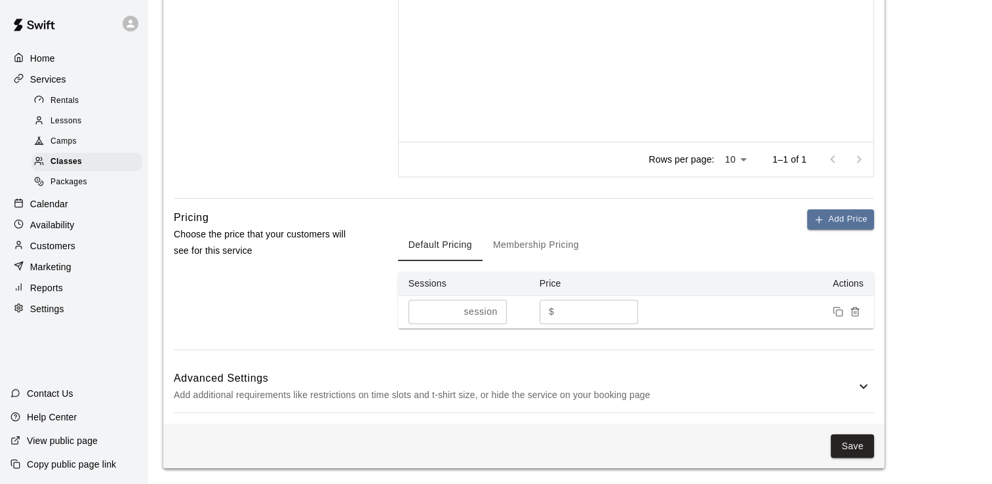
click at [851, 390] on p "Add additional requirements like restrictions on time slots and t-shirt size, o…" at bounding box center [515, 395] width 682 height 16
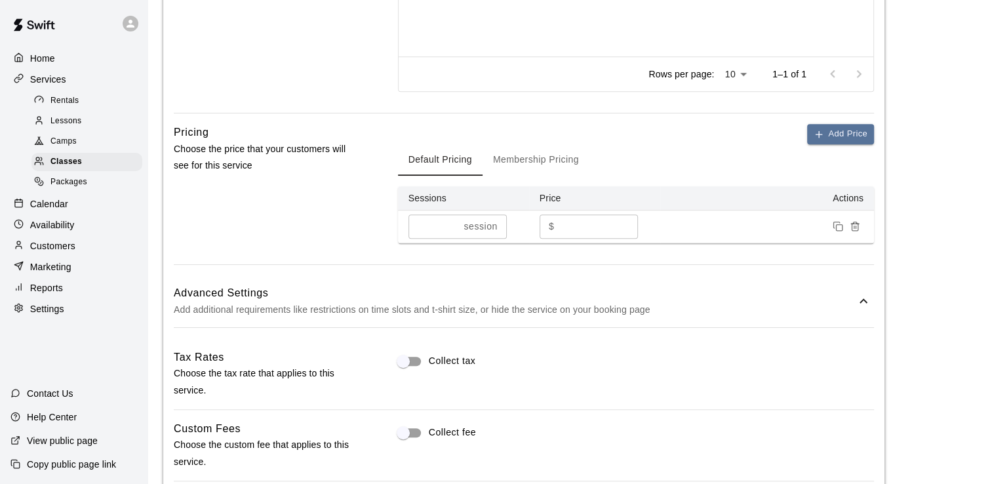
scroll to position [883, 0]
click at [544, 160] on button "Membership Pricing" at bounding box center [536, 158] width 107 height 31
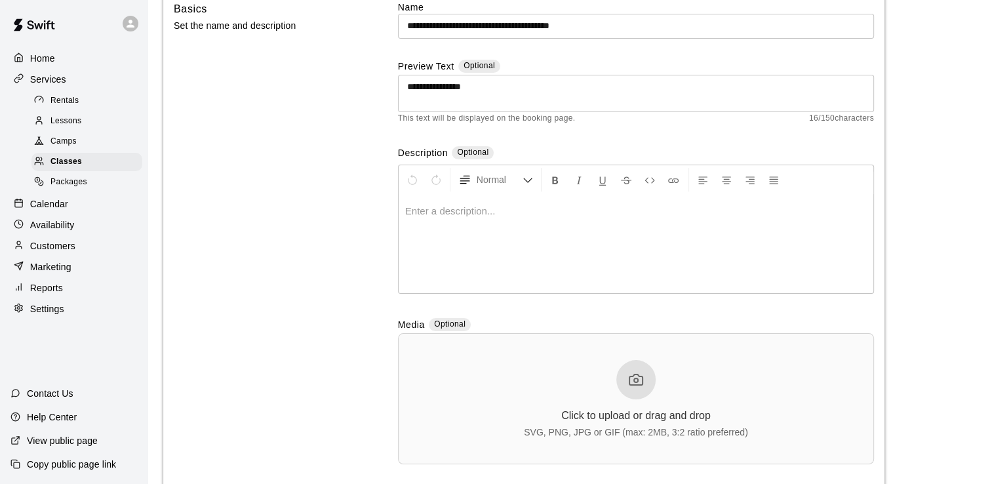
scroll to position [0, 0]
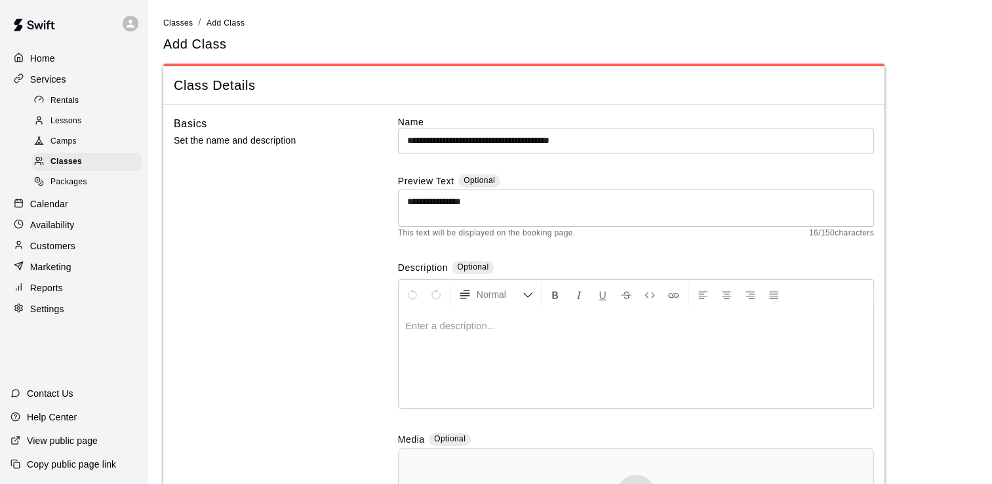
click at [66, 148] on span "Camps" at bounding box center [63, 141] width 26 height 13
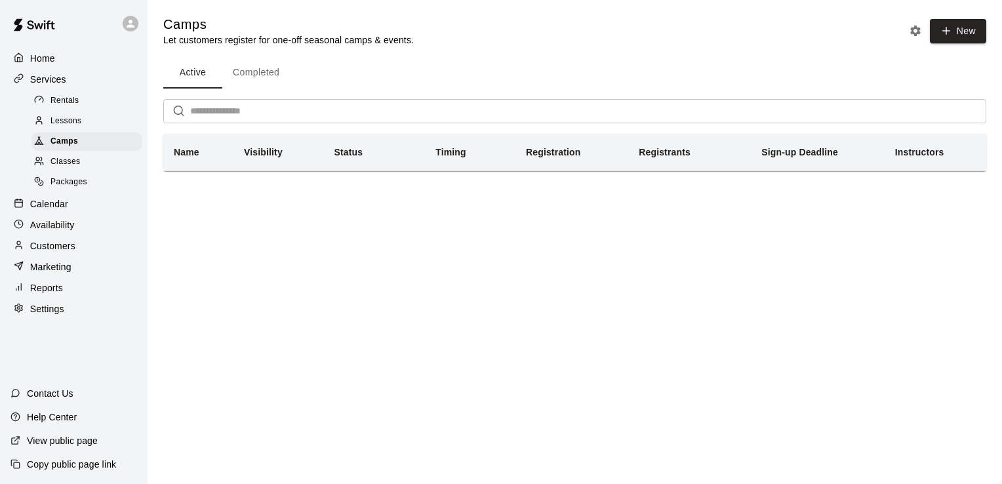
click at [71, 167] on span "Classes" at bounding box center [65, 161] width 30 height 13
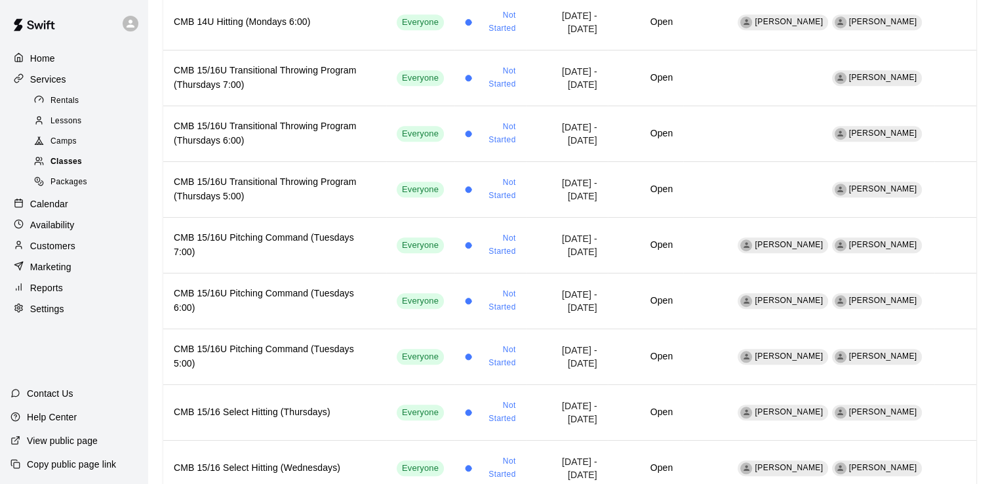
scroll to position [958, 0]
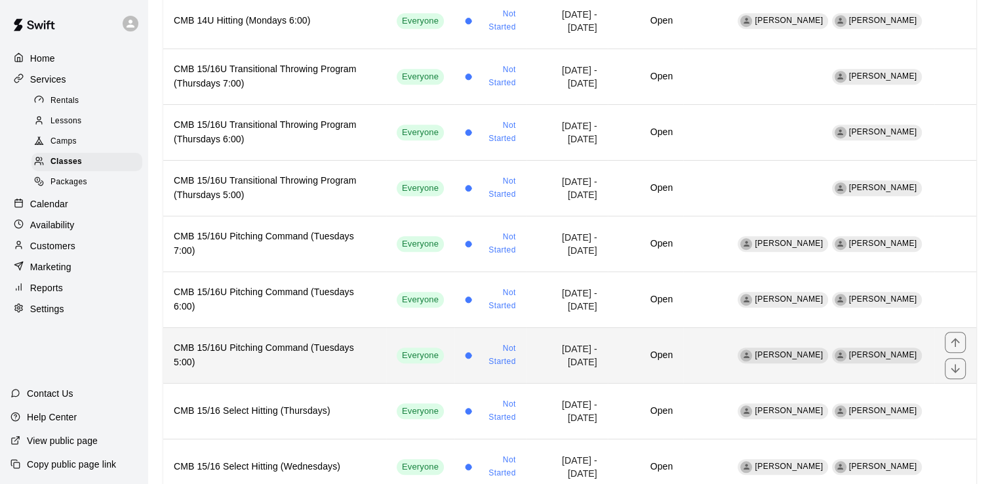
drag, startPoint x: 271, startPoint y: 336, endPoint x: 233, endPoint y: 334, distance: 38.1
click at [233, 341] on h6 "CMB 15/16U Pitching Command (Tuesdays 5:00)" at bounding box center [275, 355] width 202 height 29
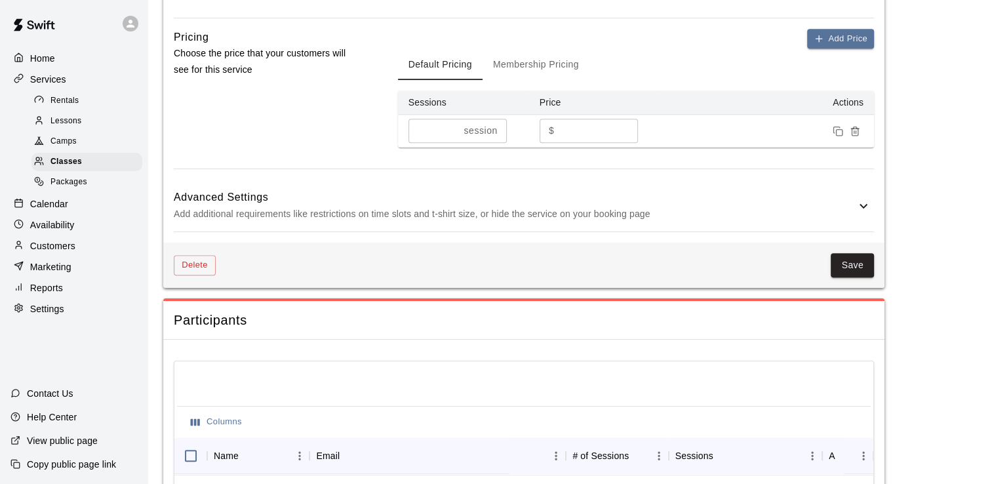
scroll to position [986, 0]
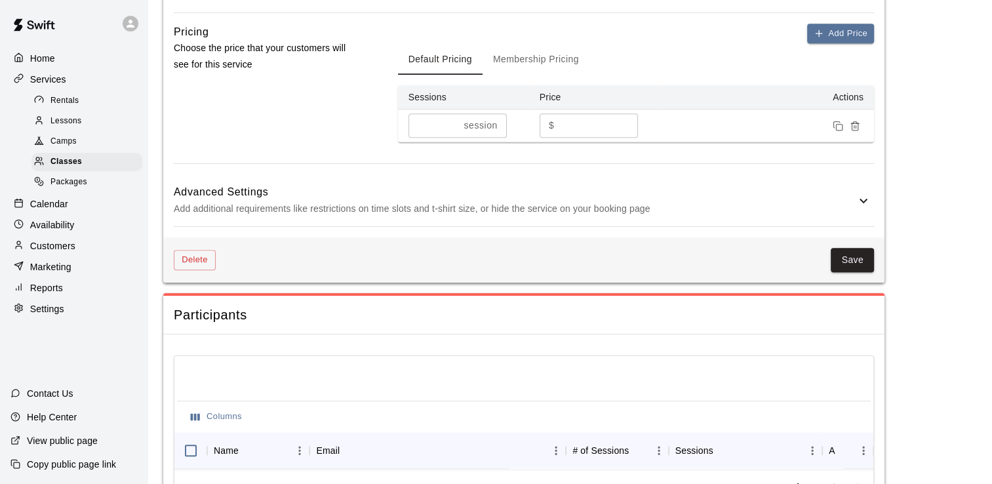
click at [864, 208] on icon at bounding box center [864, 201] width 16 height 16
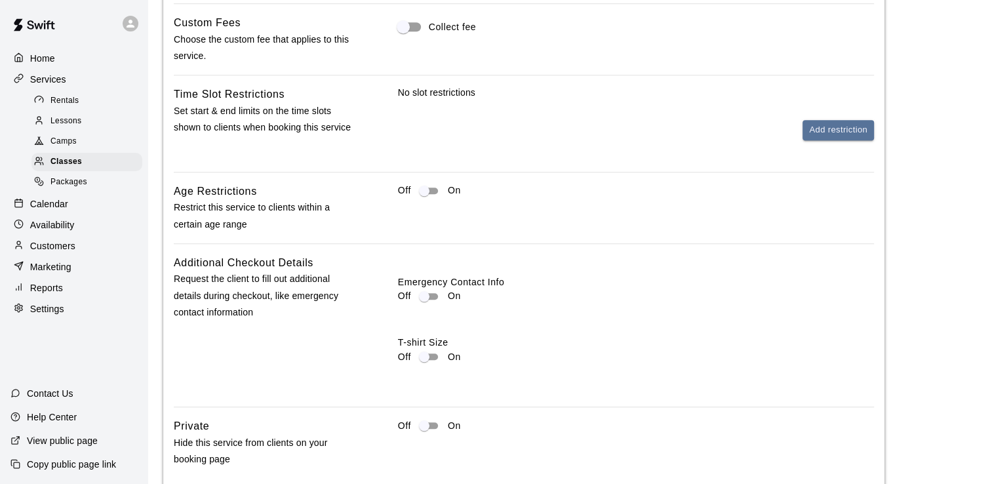
scroll to position [1293, 0]
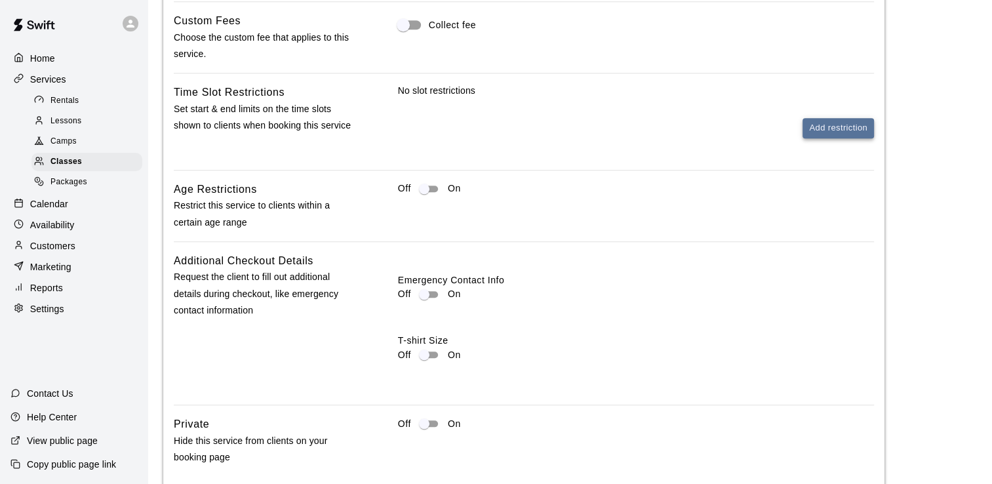
click at [841, 130] on button "Add restriction" at bounding box center [838, 128] width 71 height 20
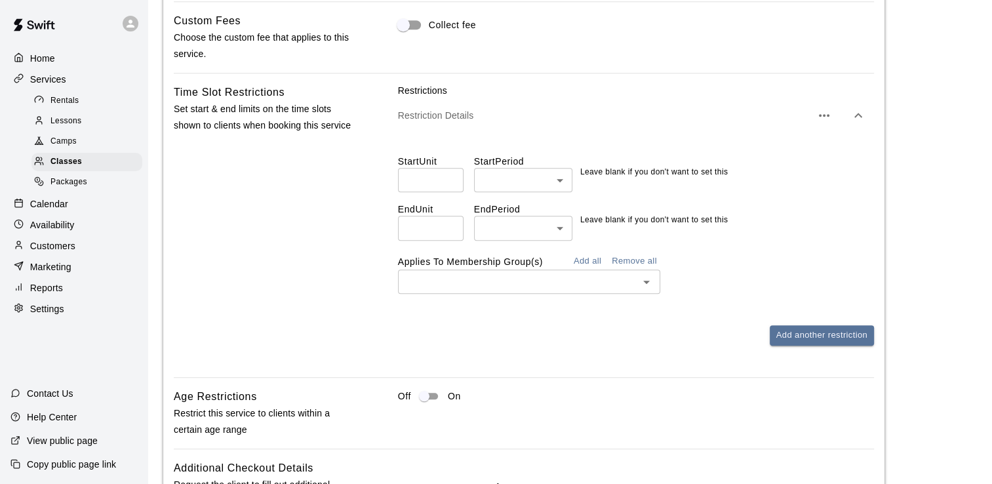
click at [856, 117] on icon "button" at bounding box center [859, 116] width 16 height 16
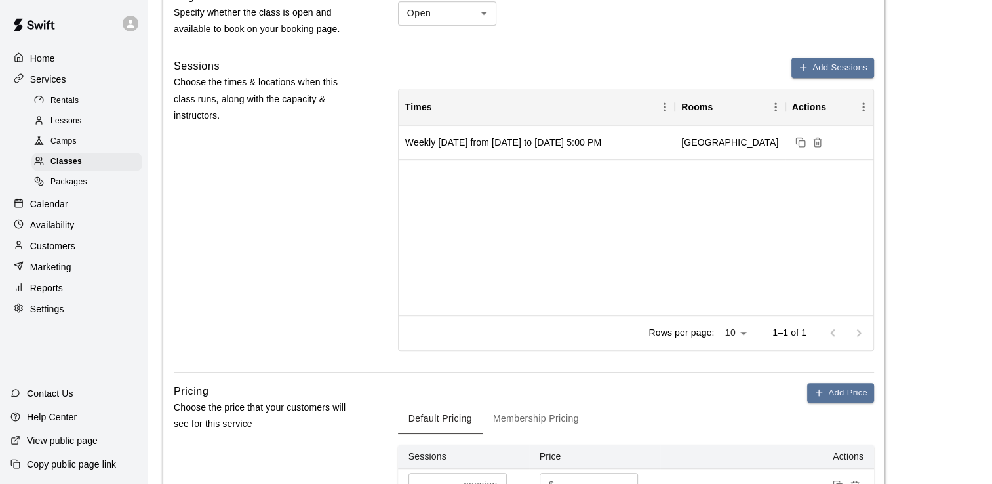
scroll to position [632, 0]
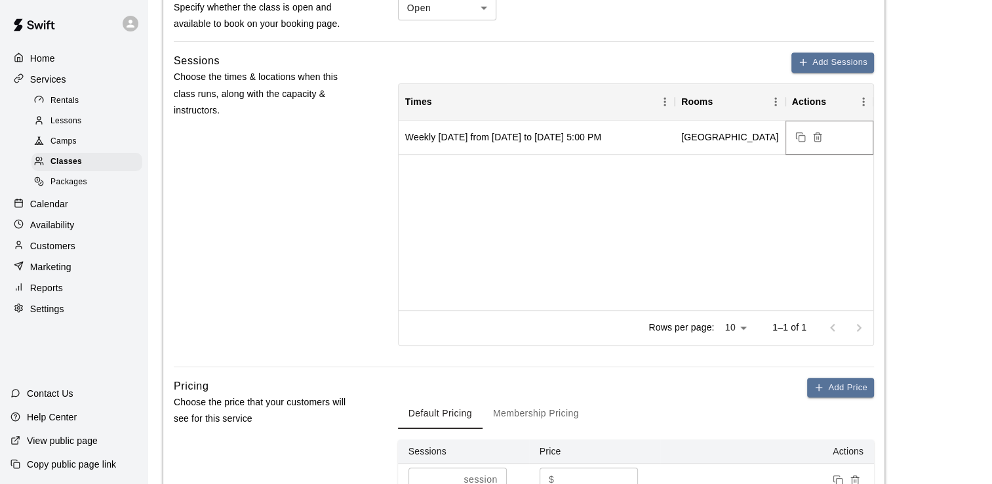
click at [817, 134] on icon "Delete sessions" at bounding box center [817, 137] width 10 height 10
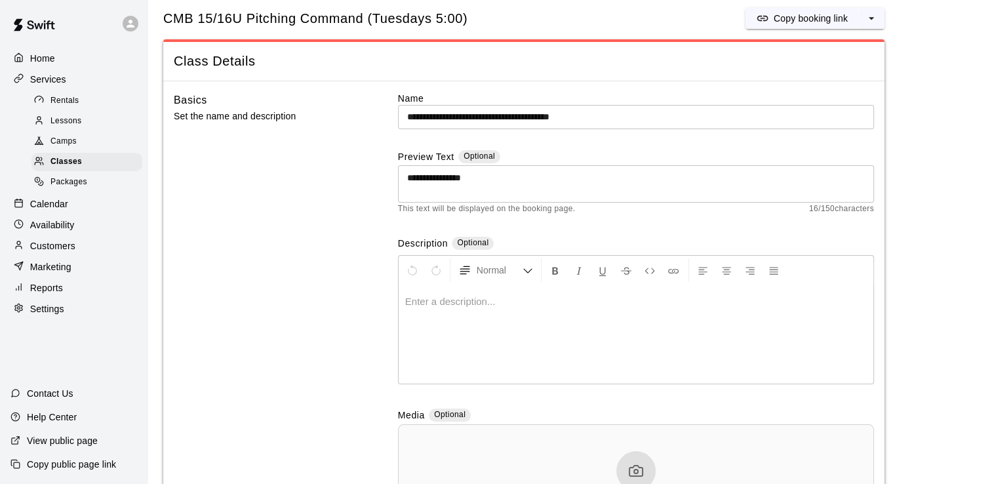
scroll to position [0, 0]
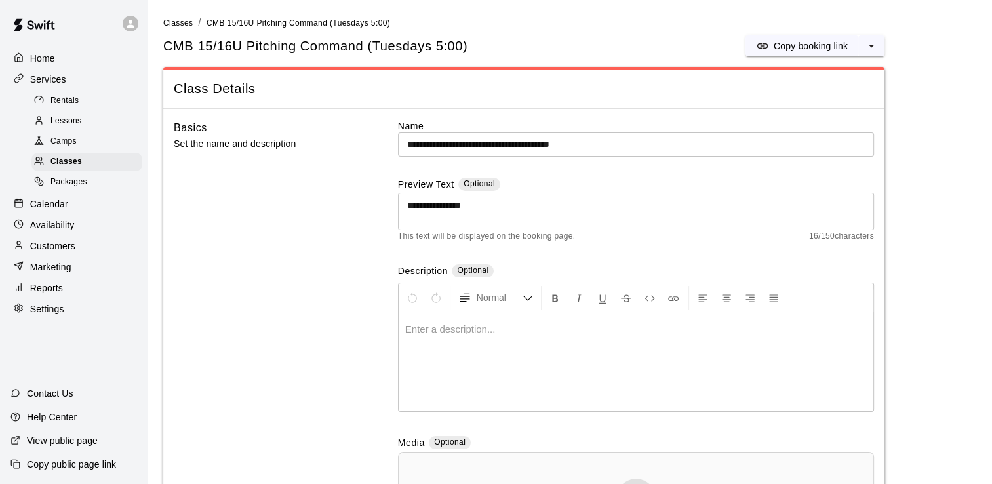
click at [624, 144] on input "**********" at bounding box center [636, 144] width 476 height 24
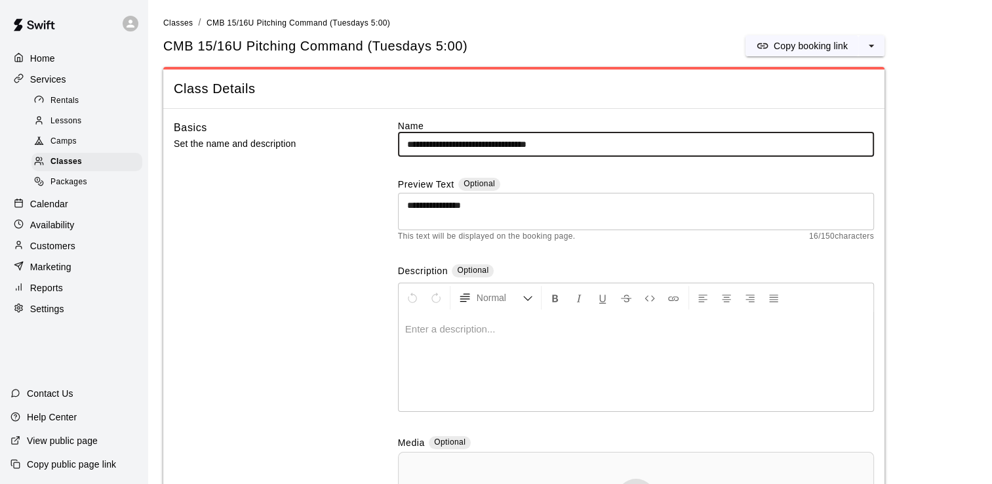
type input "**********"
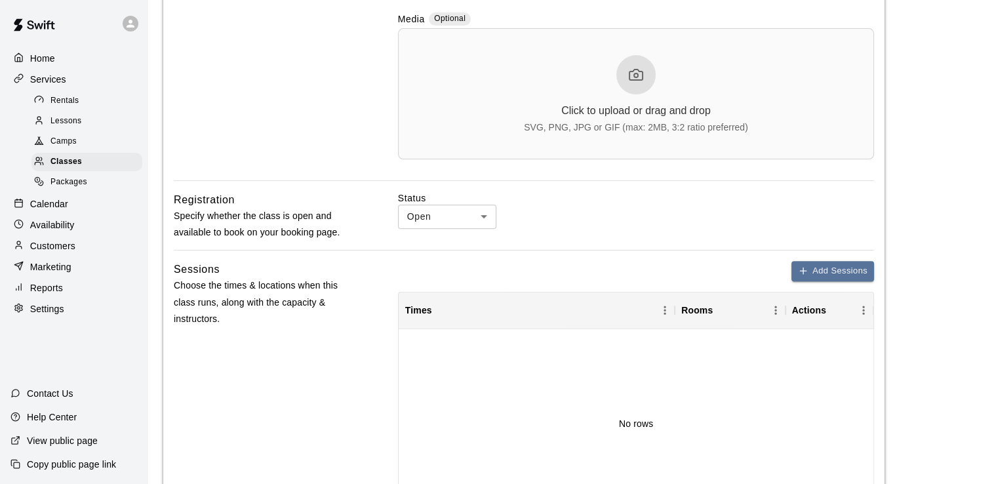
scroll to position [426, 0]
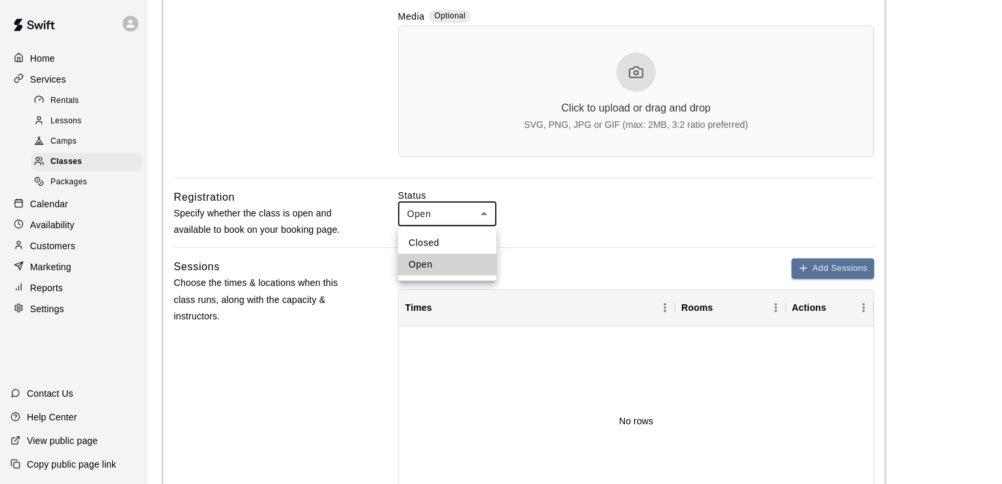
click at [671, 212] on div at bounding box center [501, 242] width 1002 height 484
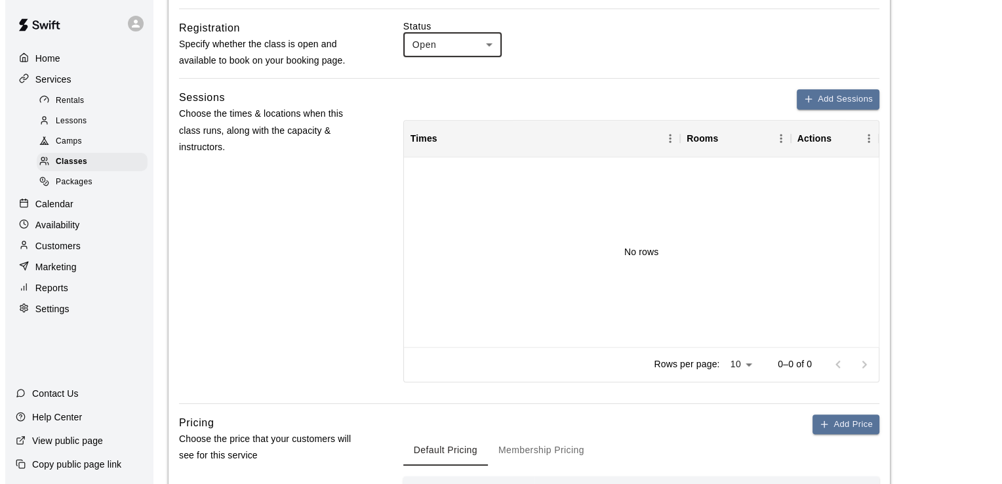
scroll to position [601, 0]
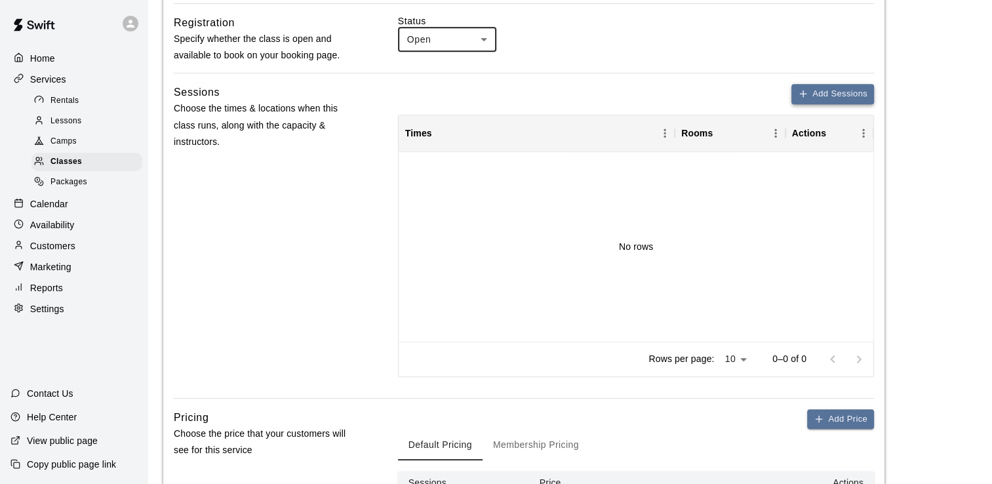
click at [806, 96] on icon "button" at bounding box center [803, 94] width 10 height 10
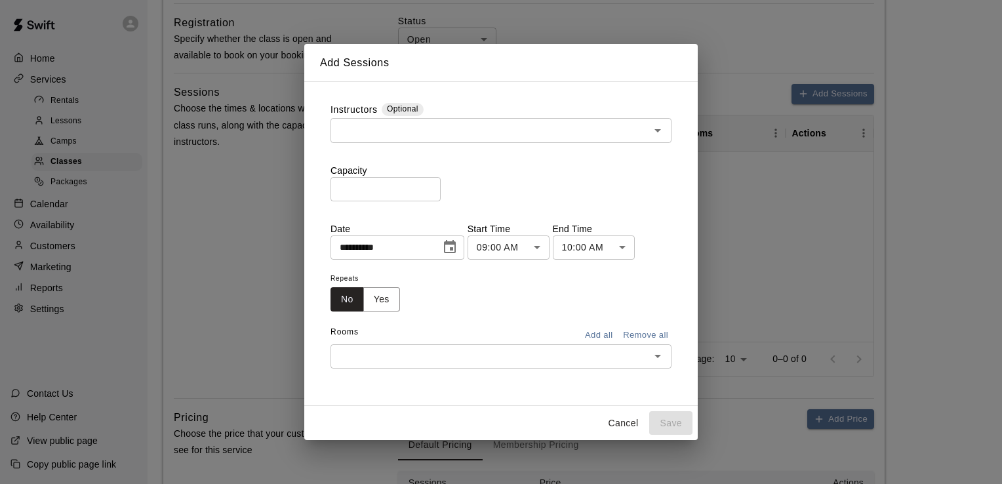
click at [657, 130] on icon "Open" at bounding box center [657, 130] width 7 height 3
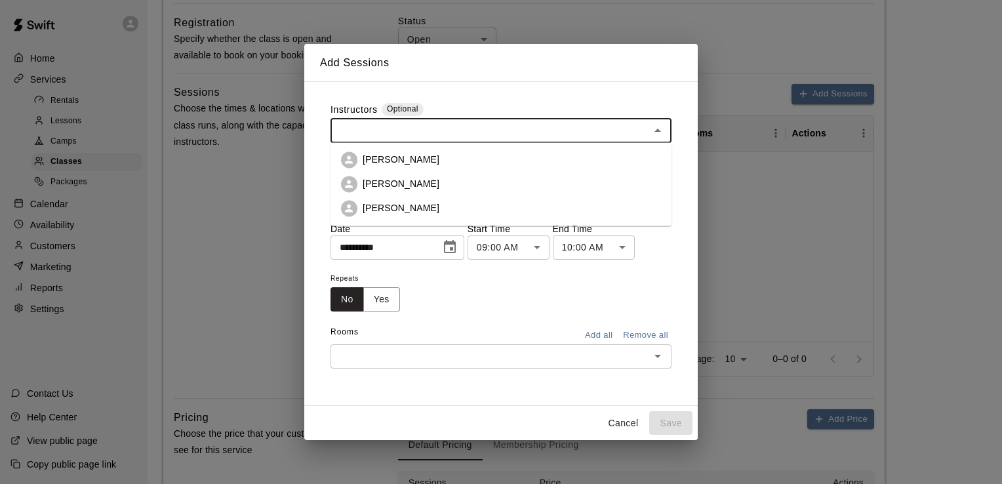
click at [397, 209] on p "[PERSON_NAME]" at bounding box center [401, 207] width 77 height 13
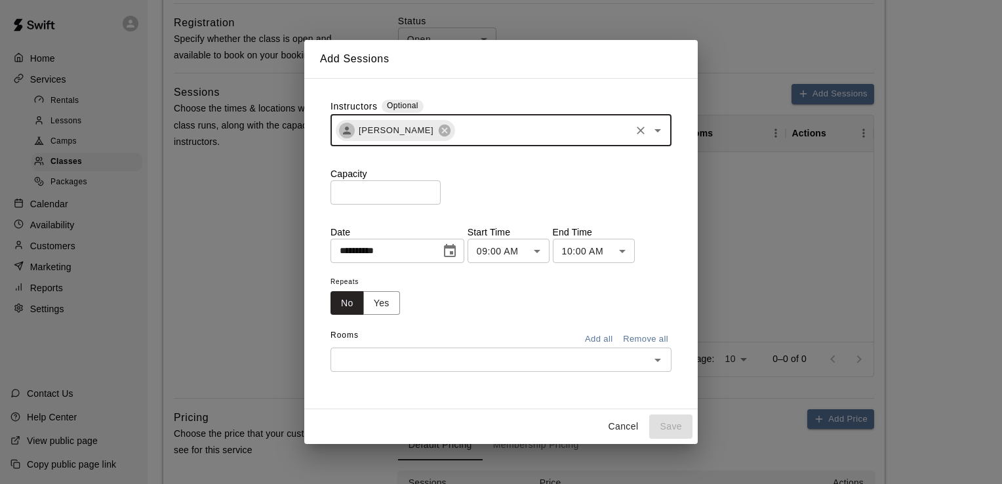
click at [347, 197] on input "*" at bounding box center [386, 192] width 110 height 24
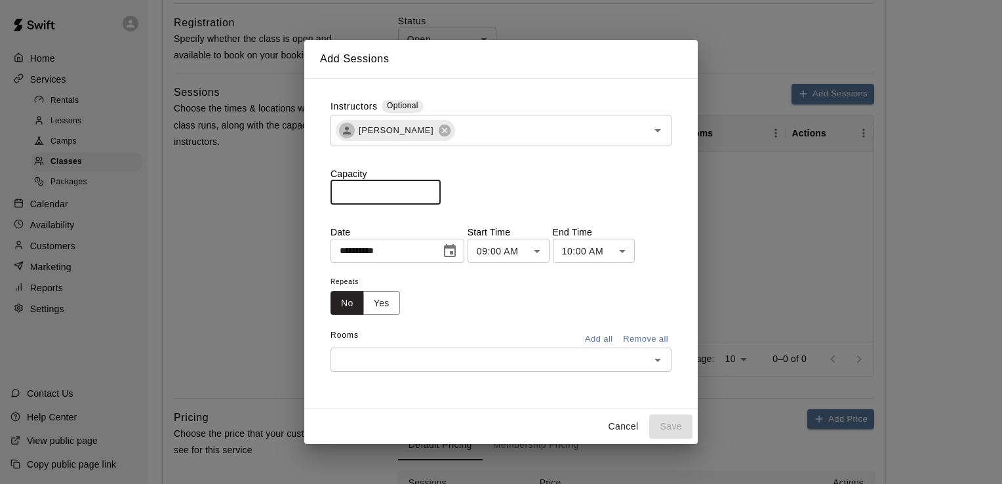
type input "*"
click at [458, 254] on icon "Choose date, selected date is Oct 10, 2025" at bounding box center [450, 251] width 16 height 16
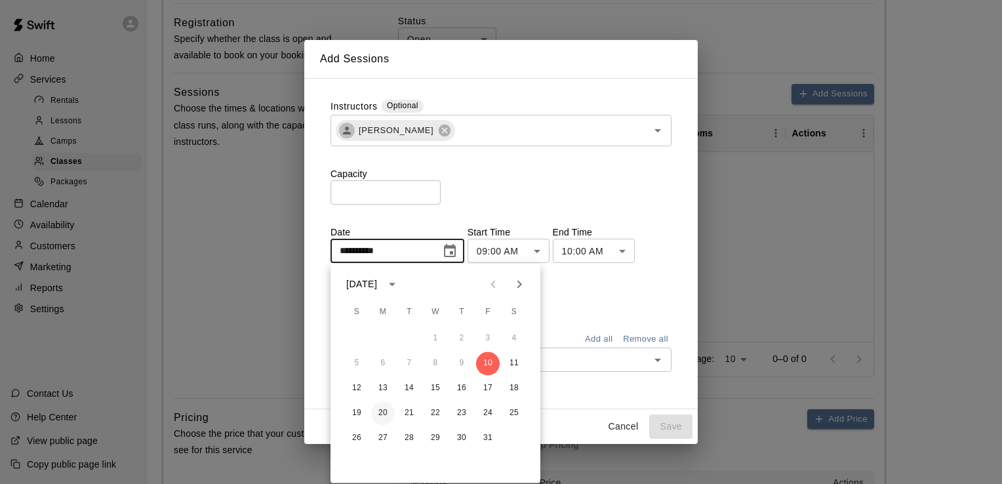
click at [383, 412] on button "20" at bounding box center [383, 413] width 24 height 24
type input "**********"
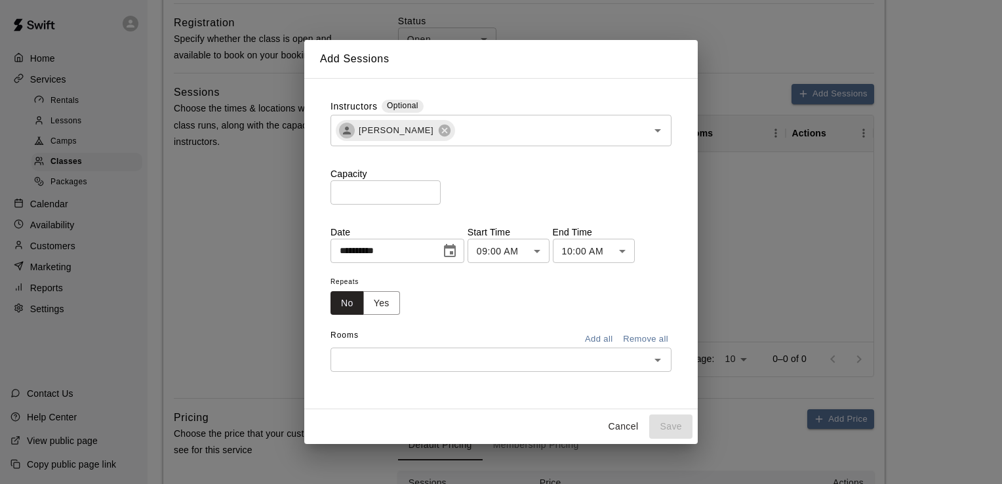
click at [550, 257] on body "**********" at bounding box center [501, 467] width 1002 height 2137
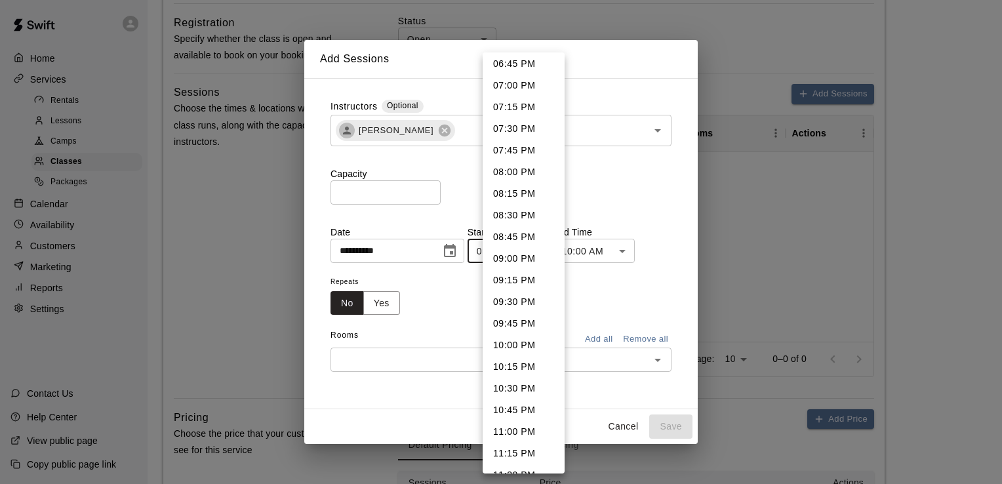
scroll to position [1629, 0]
click at [525, 83] on li "07:00 PM" at bounding box center [524, 84] width 82 height 22
type input "********"
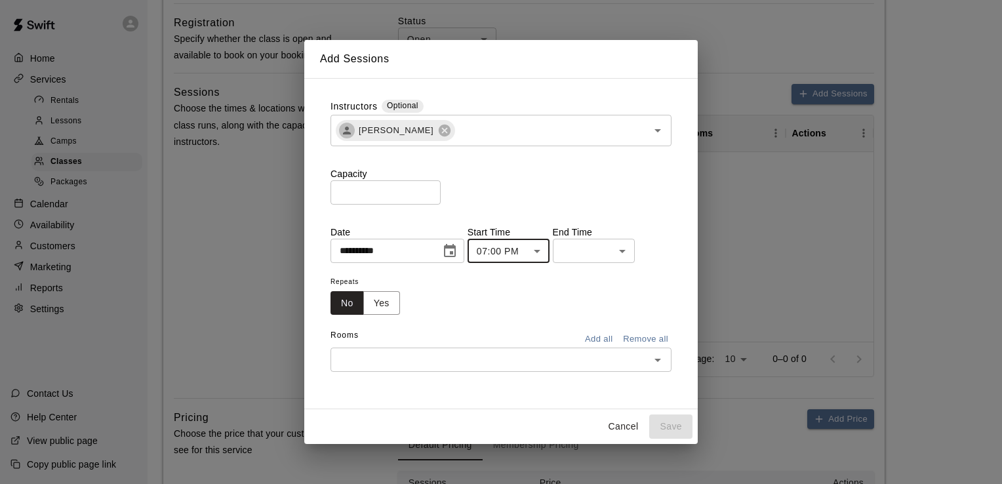
click at [635, 252] on body "**********" at bounding box center [501, 467] width 1002 height 2137
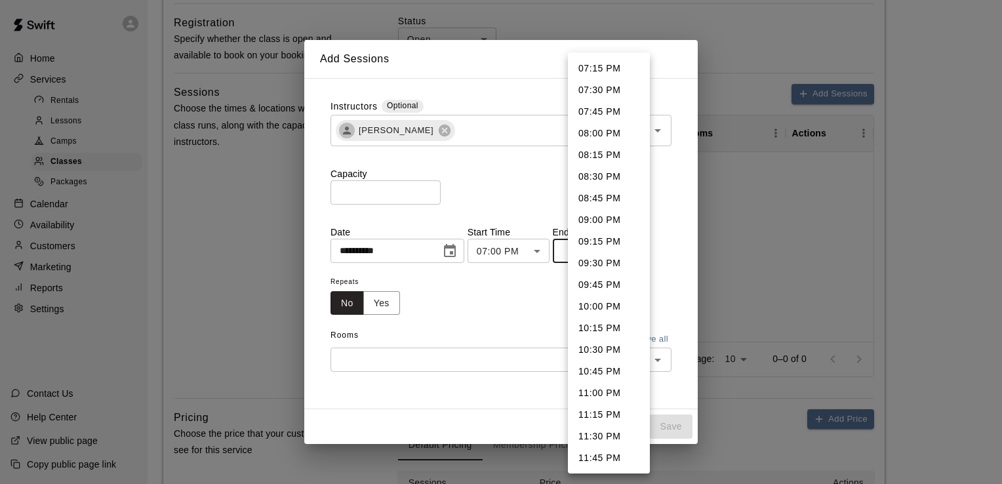
click at [608, 137] on li "08:00 PM" at bounding box center [609, 134] width 82 height 22
type input "********"
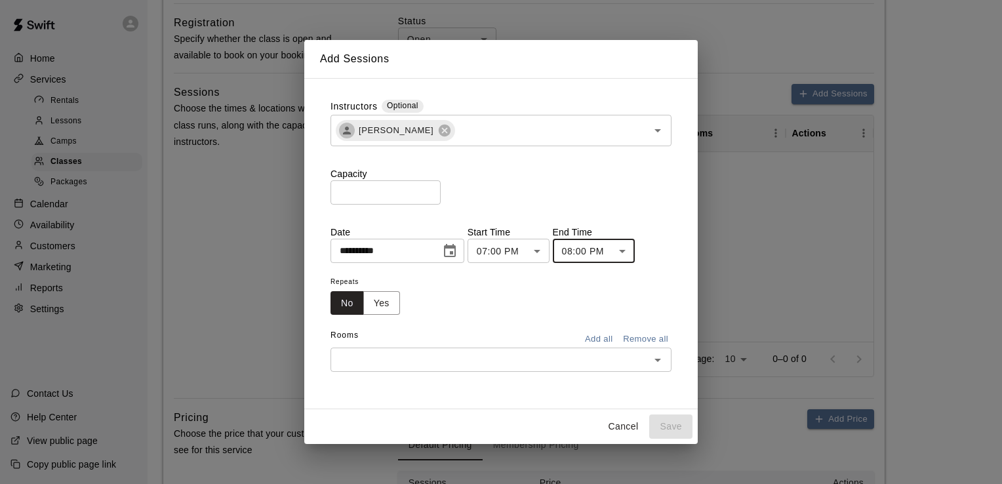
click at [418, 361] on input "text" at bounding box center [489, 359] width 311 height 16
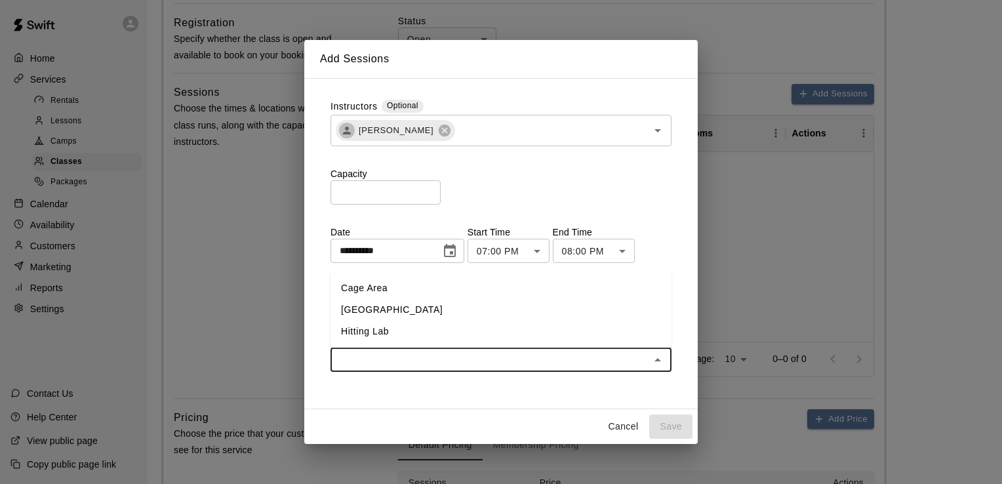
click at [390, 313] on li "[GEOGRAPHIC_DATA]" at bounding box center [501, 311] width 341 height 22
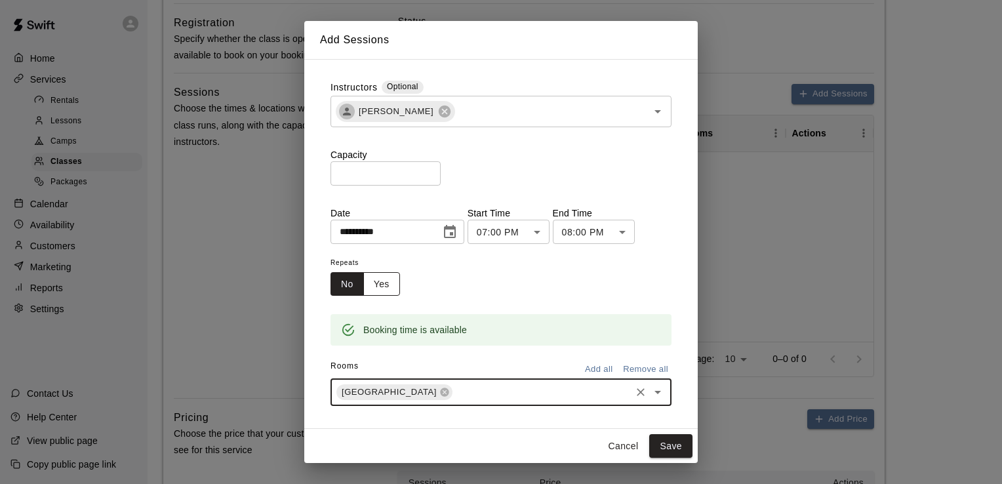
click at [389, 290] on button "Yes" at bounding box center [381, 284] width 37 height 24
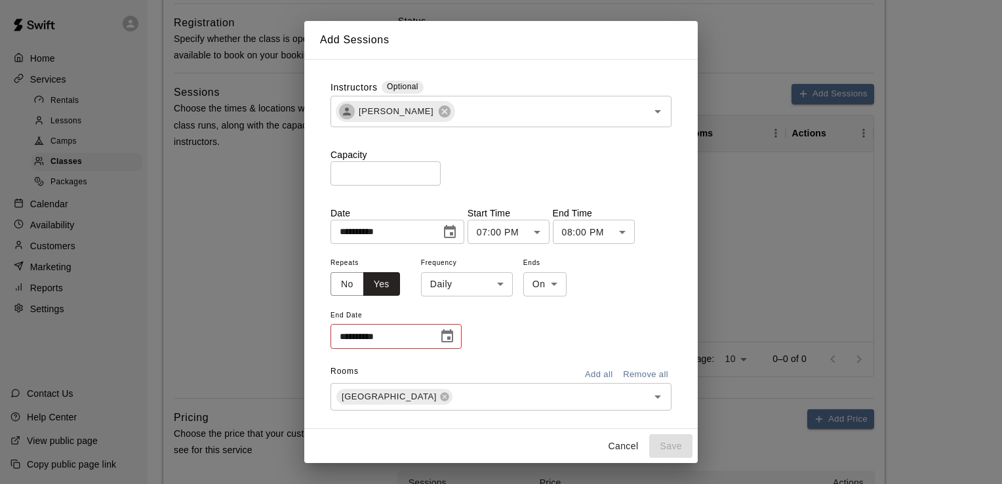
click at [502, 291] on body "**********" at bounding box center [501, 467] width 1002 height 2137
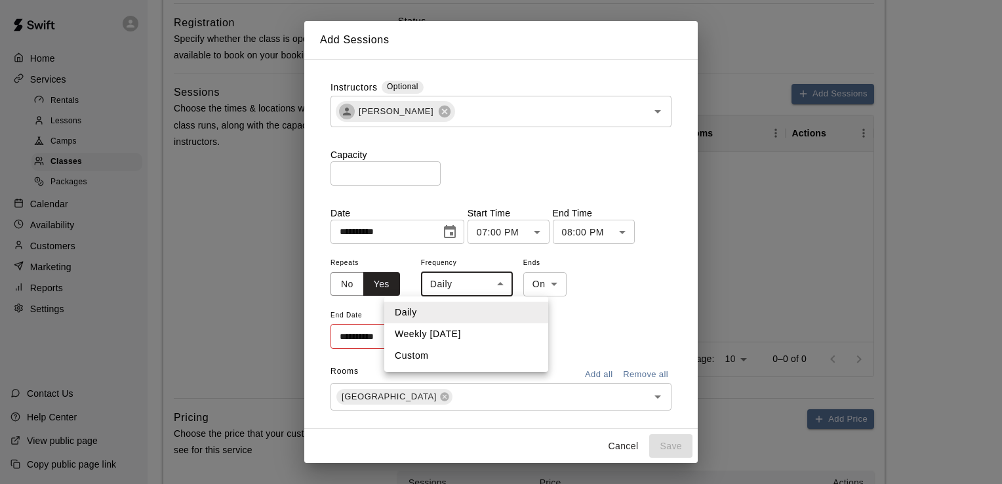
click at [473, 340] on li "Weekly [DATE]" at bounding box center [466, 334] width 164 height 22
type input "******"
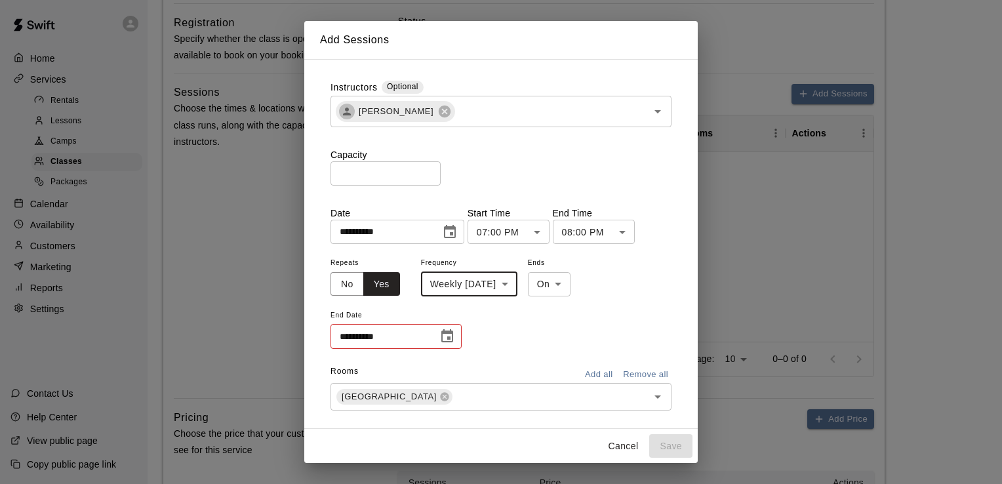
click at [454, 340] on icon "Choose date" at bounding box center [447, 337] width 16 height 16
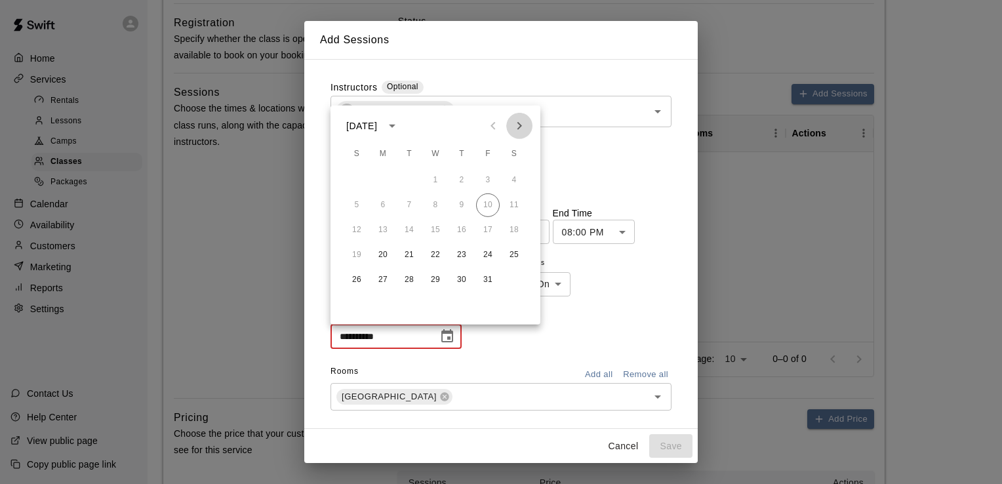
click at [519, 126] on icon "Next month" at bounding box center [519, 126] width 16 height 16
click at [519, 125] on icon "Next month" at bounding box center [519, 126] width 16 height 16
click at [378, 231] on button "15" at bounding box center [383, 230] width 24 height 24
type input "**********"
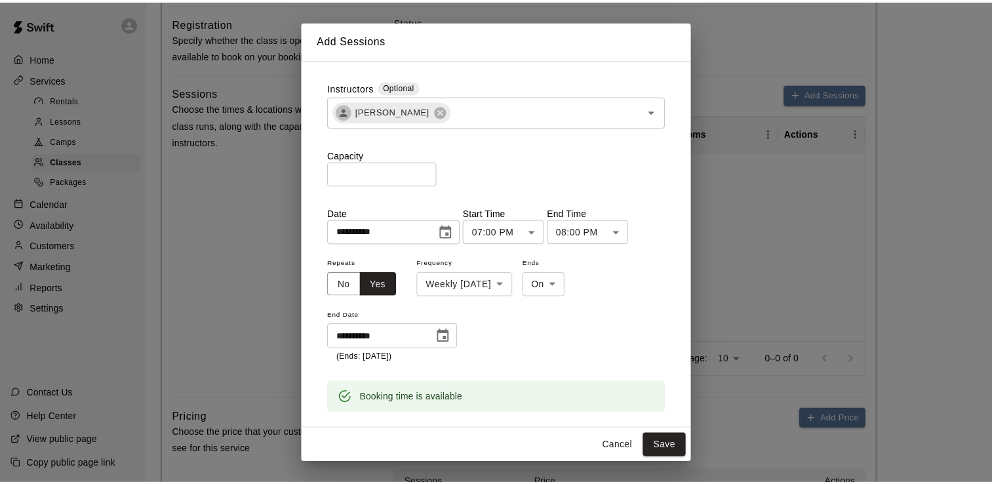
scroll to position [82, 0]
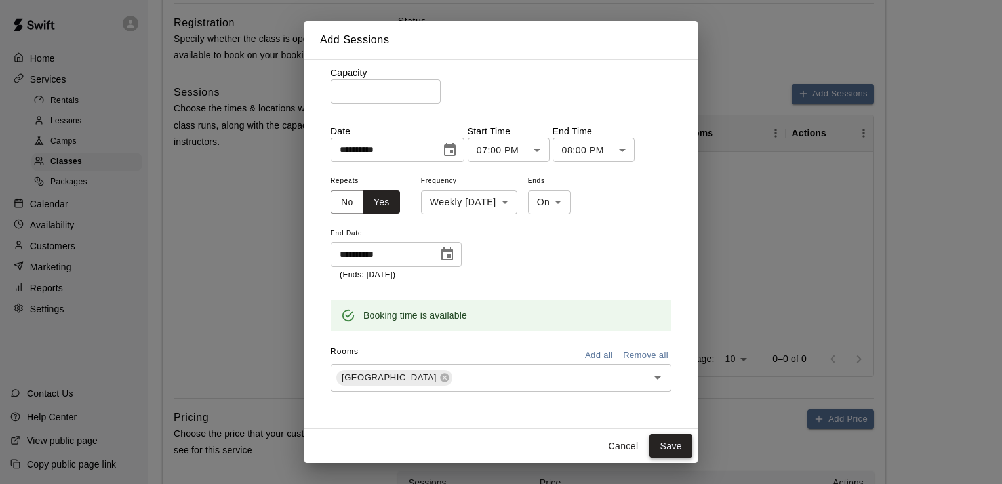
click at [679, 456] on button "Save" at bounding box center [670, 446] width 43 height 24
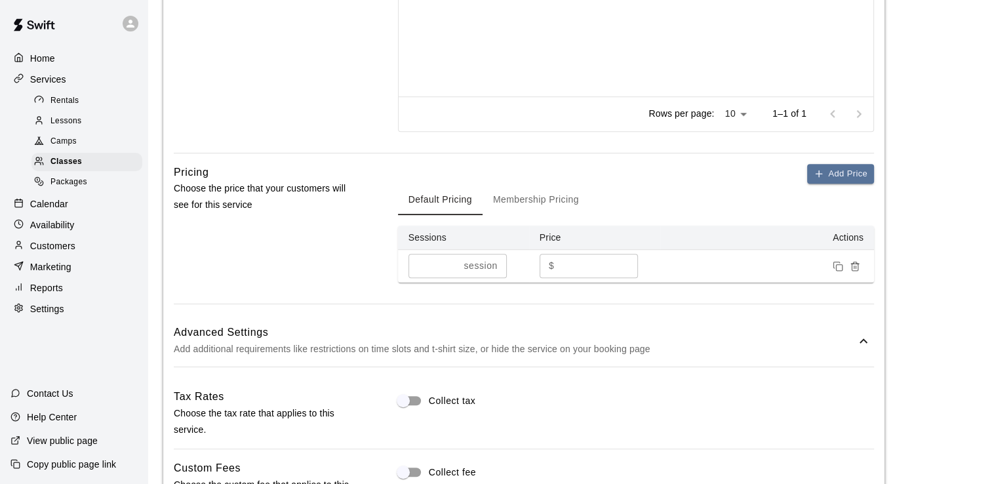
scroll to position [816, 0]
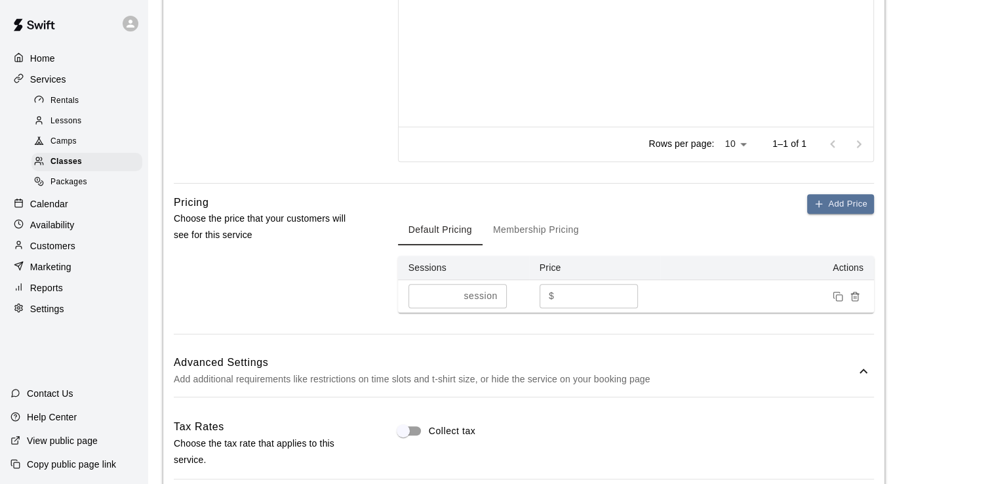
click at [431, 294] on input "*" at bounding box center [434, 296] width 50 height 24
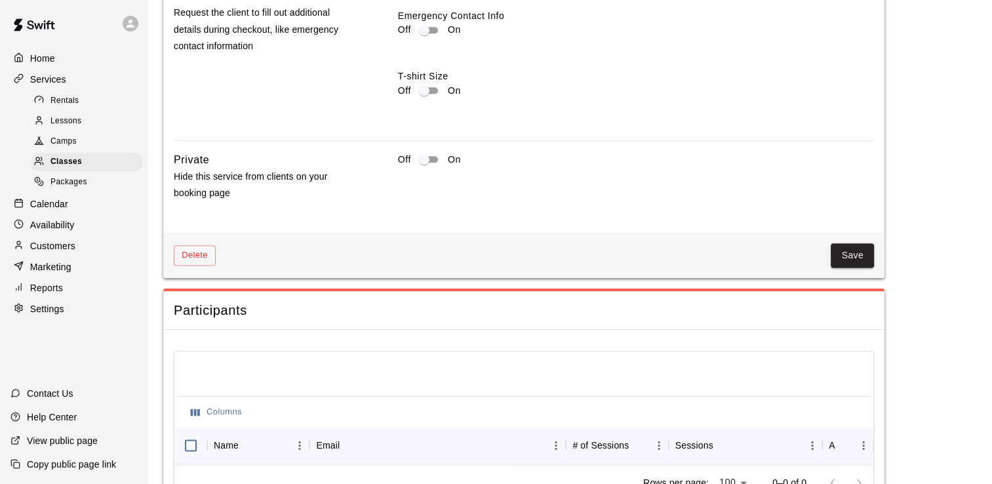
scroll to position [1661, 0]
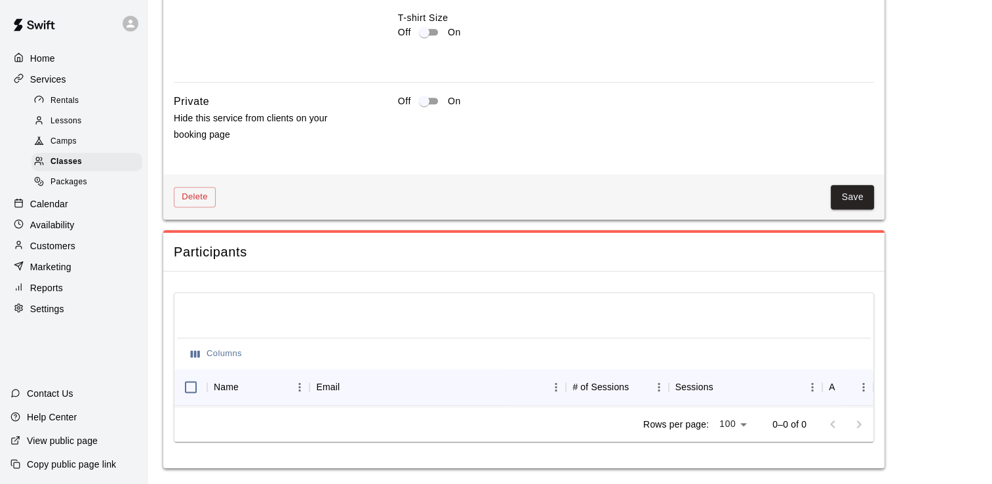
type input "*"
click at [850, 188] on button "Save" at bounding box center [852, 197] width 43 height 24
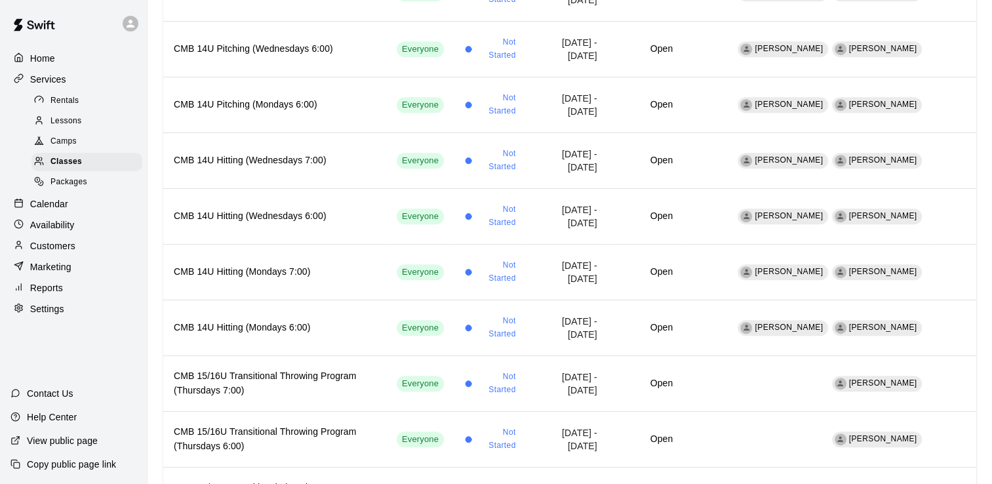
scroll to position [654, 0]
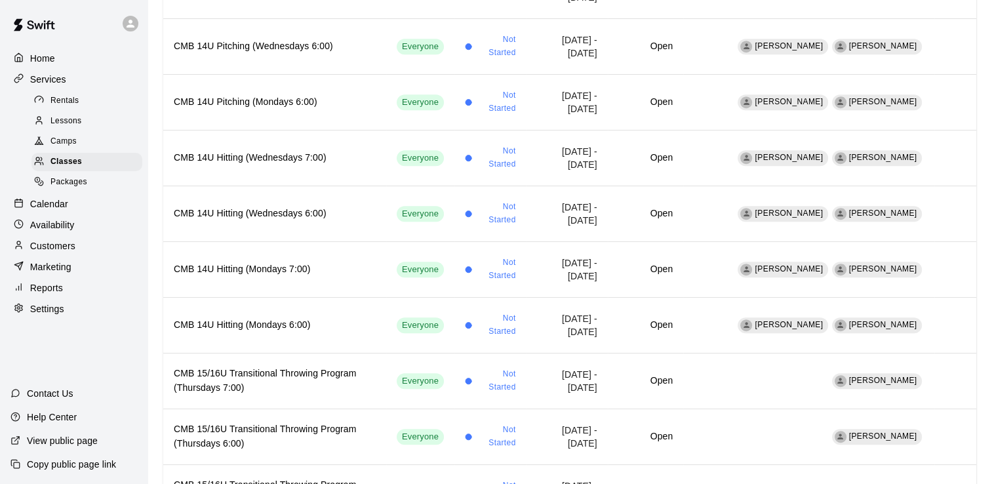
click at [60, 210] on p "Calendar" at bounding box center [49, 203] width 38 height 13
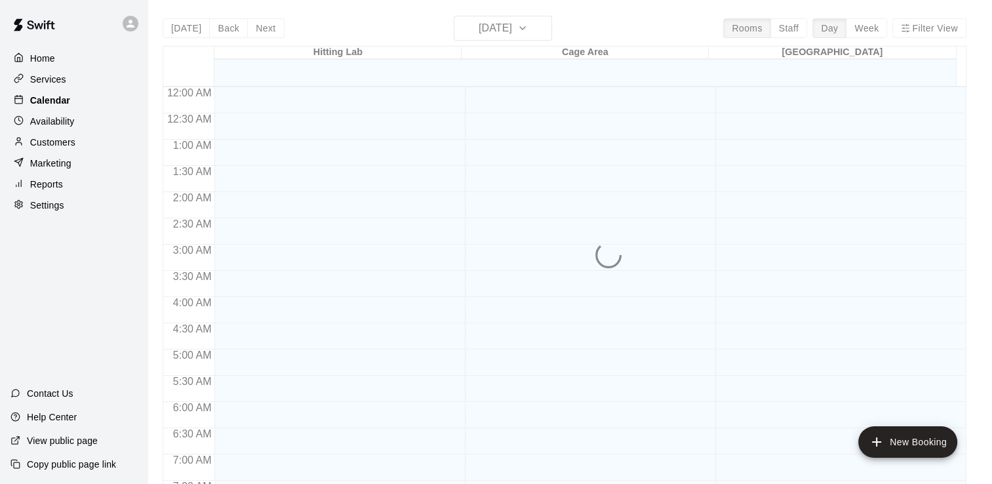
scroll to position [603, 0]
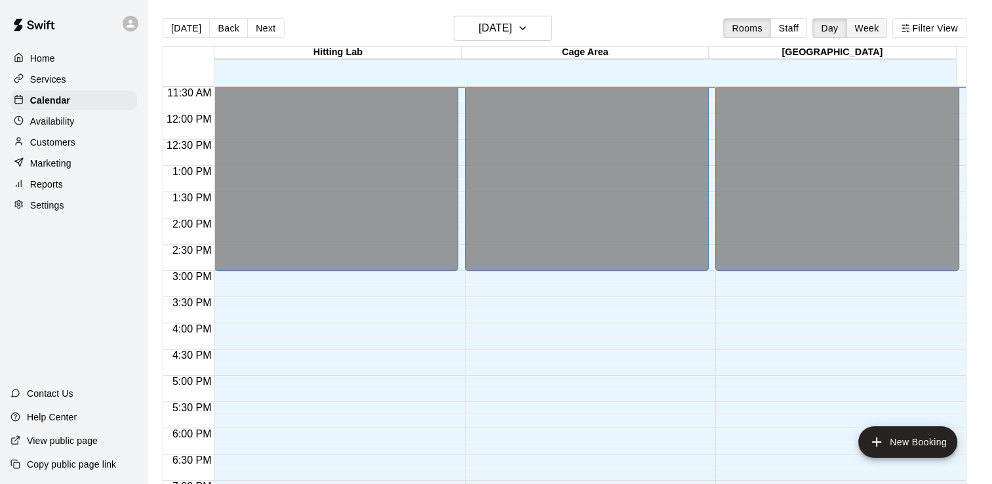
click at [876, 26] on button "Week" at bounding box center [866, 28] width 41 height 20
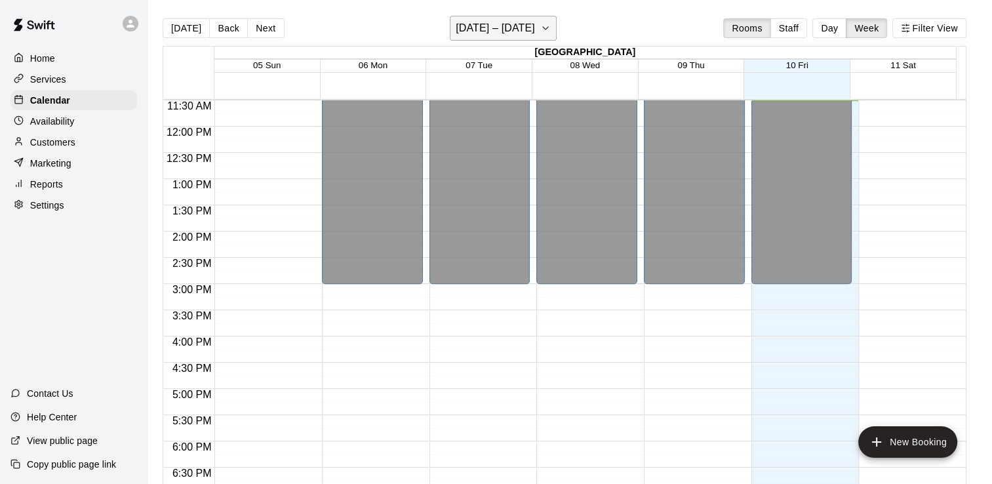
click at [541, 28] on icon "button" at bounding box center [545, 28] width 10 height 16
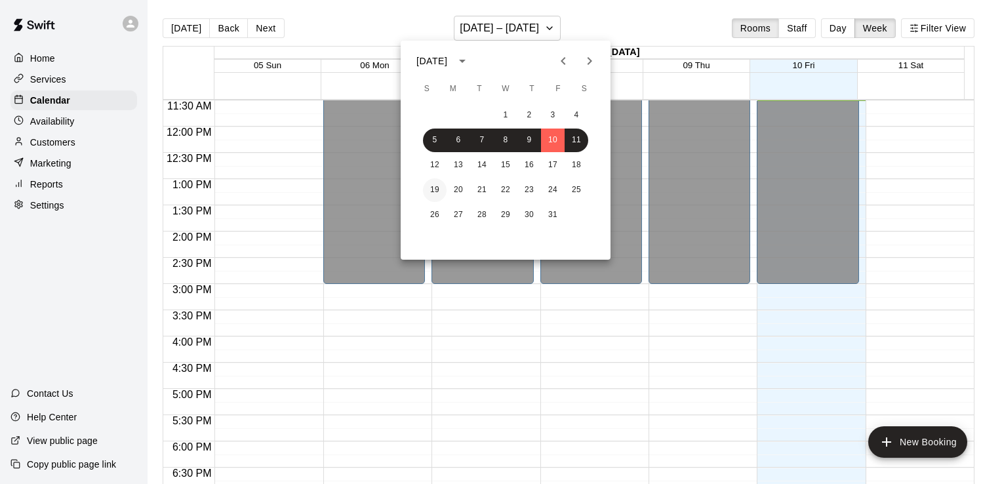
click at [434, 190] on button "19" at bounding box center [435, 190] width 24 height 24
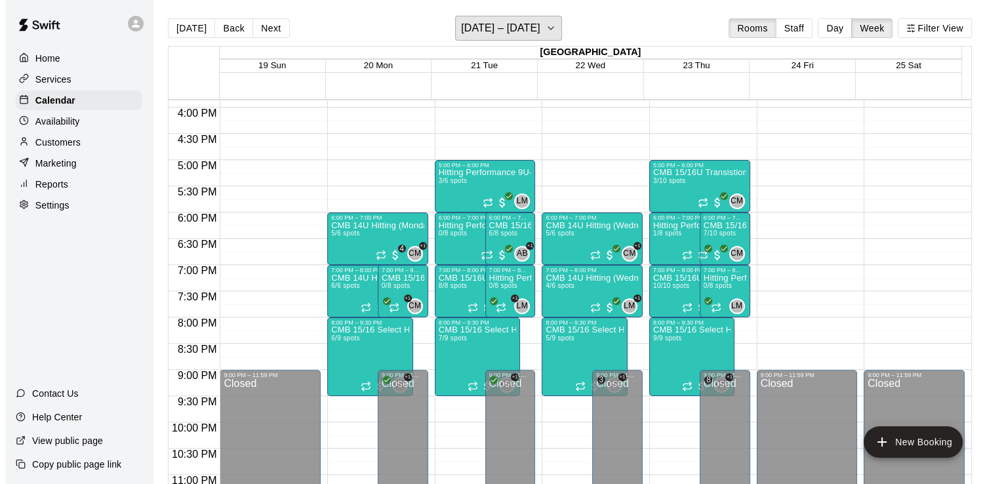
scroll to position [860, 0]
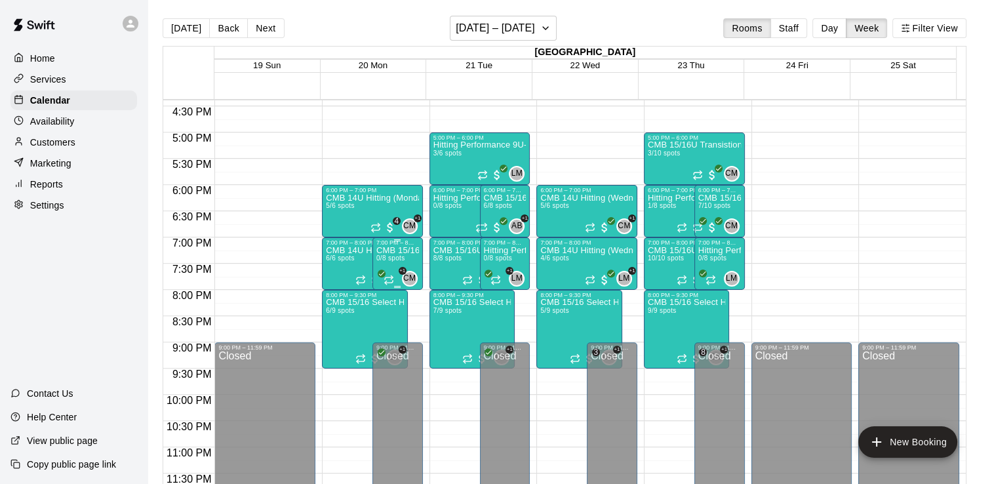
click at [393, 253] on div "CMB 15/16U Pitching Command (Mondays 7:00) 0/8 spots" at bounding box center [397, 488] width 43 height 484
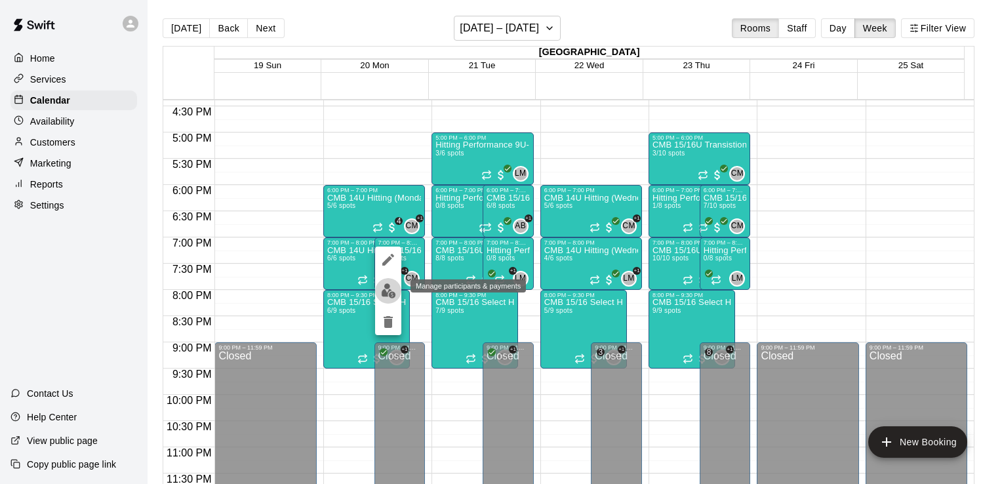
click at [386, 291] on img "edit" at bounding box center [388, 290] width 15 height 15
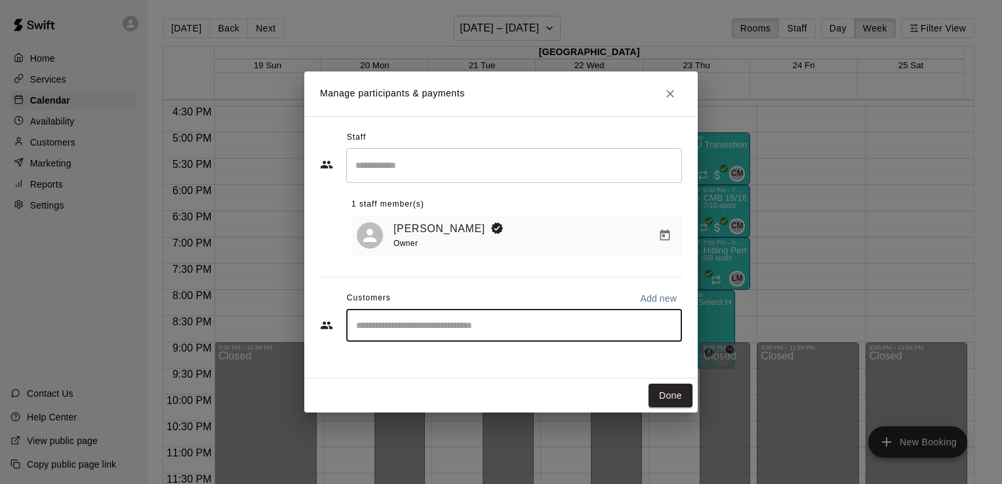
click at [374, 331] on input "Start typing to search customers..." at bounding box center [514, 325] width 324 height 13
type input "***"
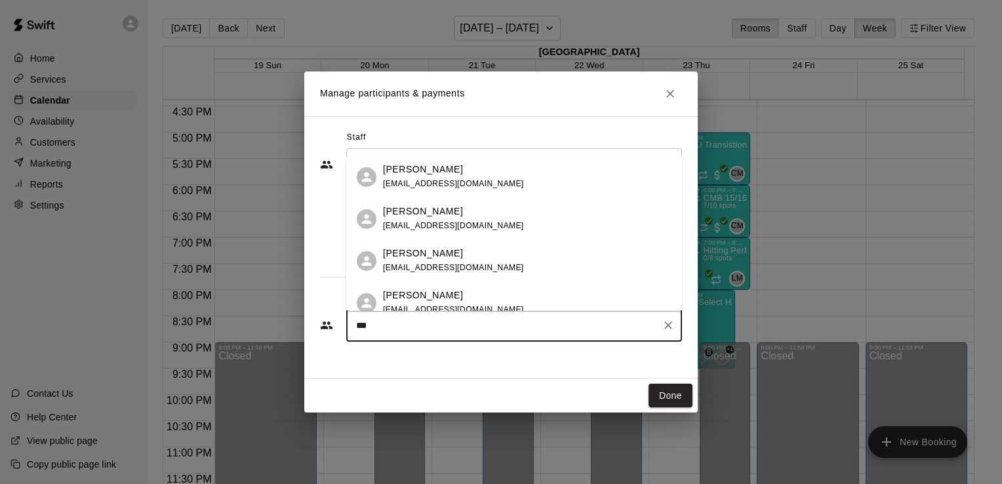
click at [424, 299] on p "[PERSON_NAME]" at bounding box center [423, 296] width 80 height 14
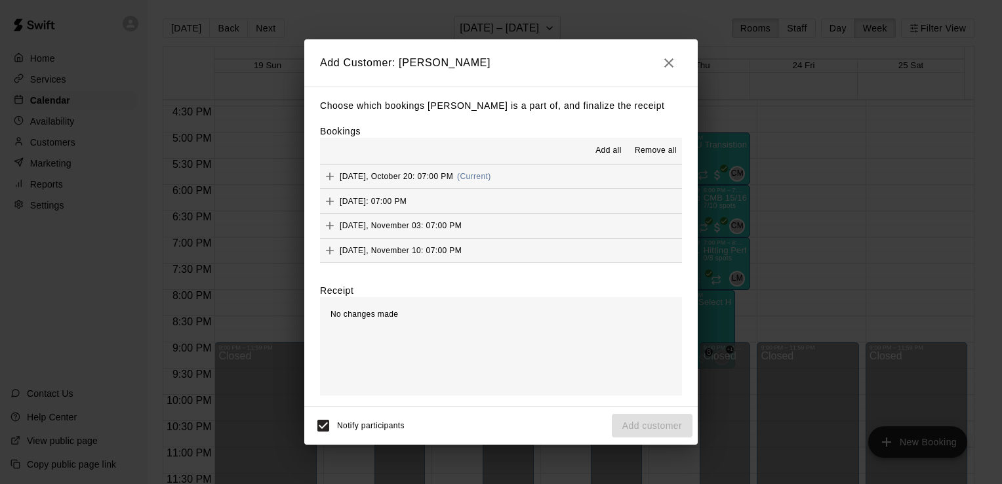
click at [683, 203] on div "Choose which bookings [PERSON_NAME] is a part of, and finalize the receipt Book…" at bounding box center [500, 247] width 393 height 320
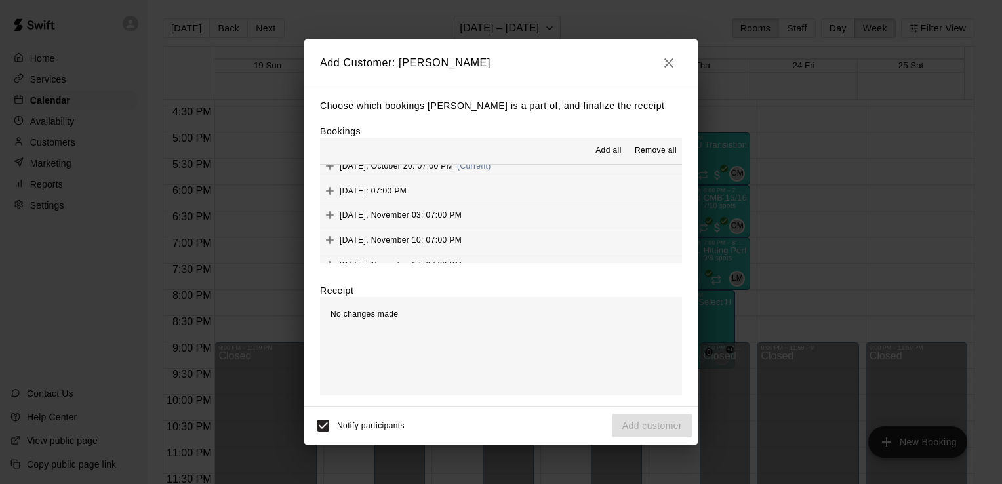
scroll to position [0, 0]
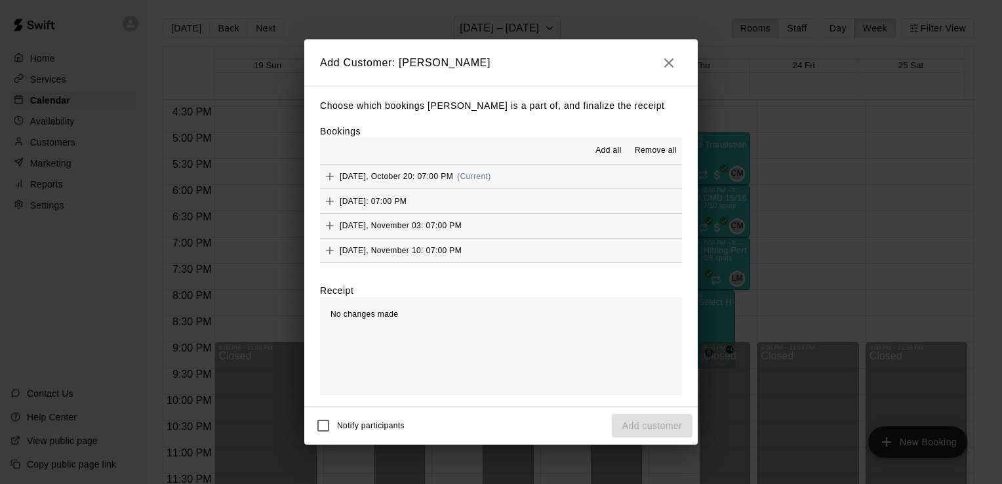
click at [604, 152] on span "Add all" at bounding box center [608, 150] width 26 height 13
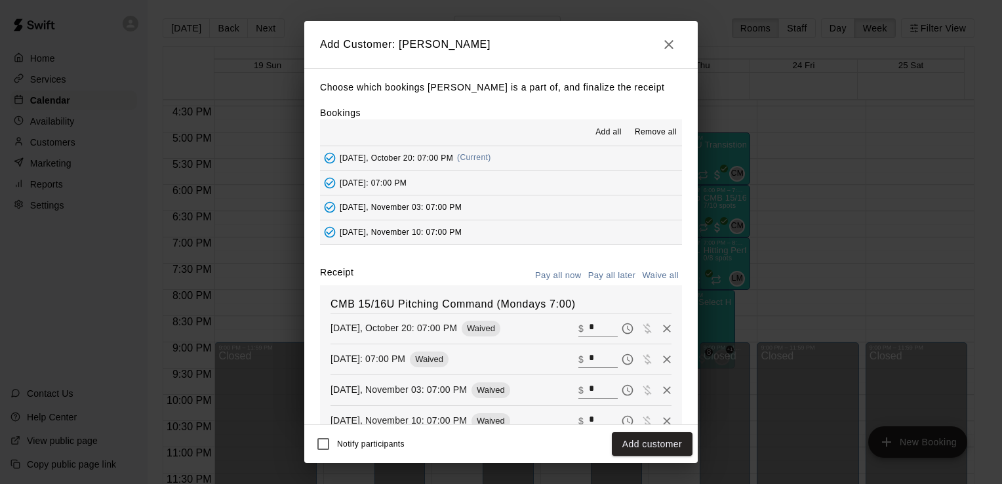
click at [374, 331] on p "[DATE], October 20: 07:00 PM" at bounding box center [394, 327] width 127 height 13
click at [644, 452] on button "Add customer" at bounding box center [652, 444] width 81 height 24
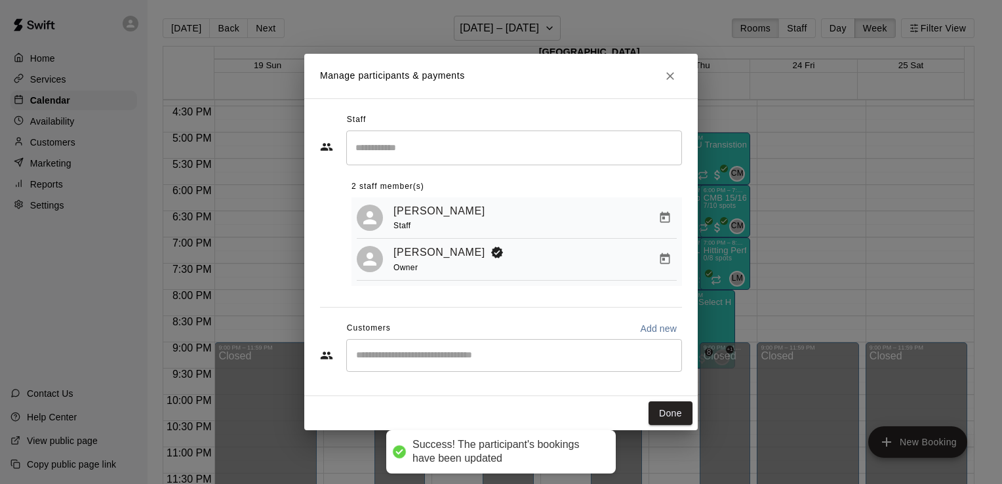
click at [374, 331] on span "Customers" at bounding box center [369, 328] width 44 height 21
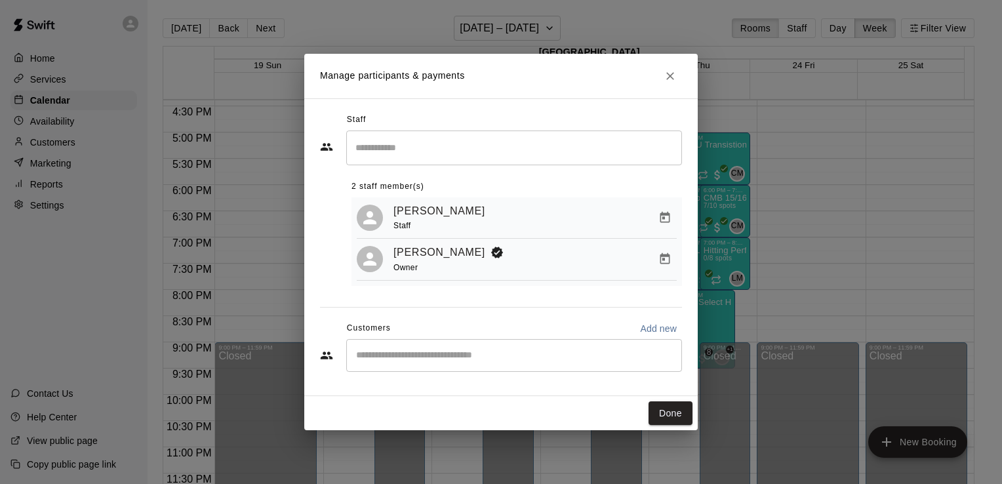
click at [662, 217] on icon "Manage bookings & payment" at bounding box center [664, 217] width 13 height 13
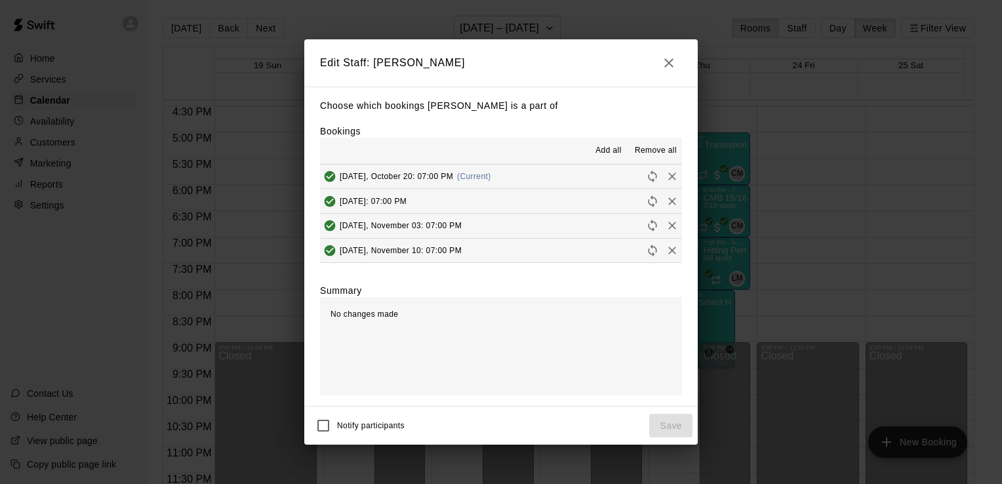
click at [374, 331] on div "Choose which bookings [PERSON_NAME] is a part of Bookings Add all Remove all [D…" at bounding box center [500, 247] width 393 height 320
click at [656, 151] on span "Remove all" at bounding box center [656, 150] width 42 height 13
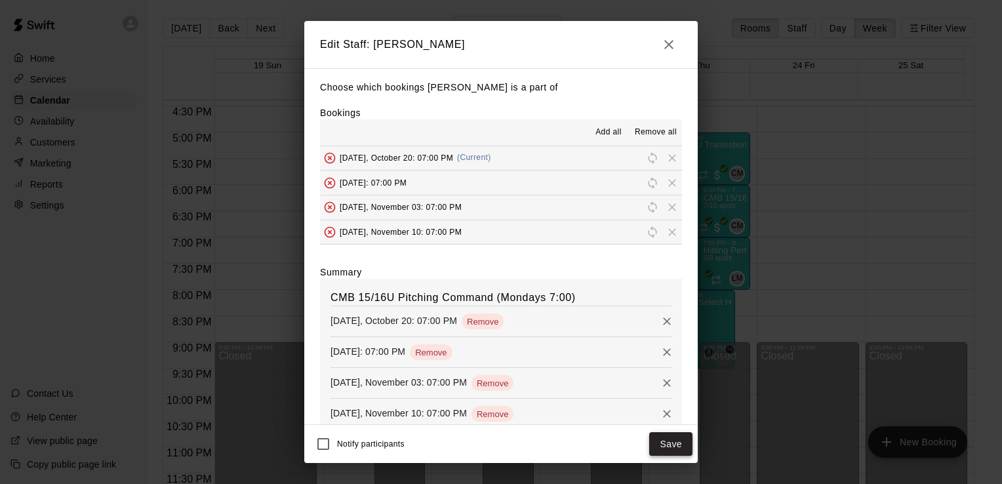
click at [679, 454] on button "Save" at bounding box center [670, 444] width 43 height 24
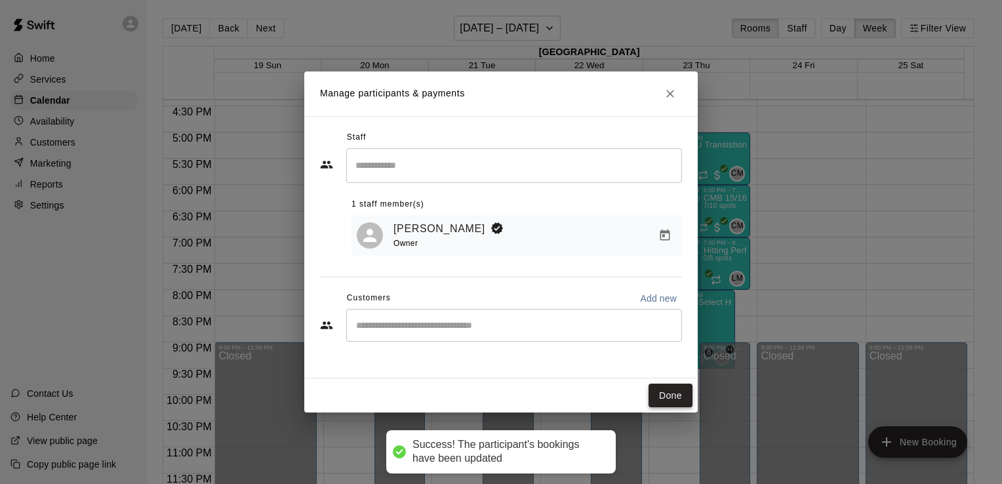
click at [667, 396] on button "Done" at bounding box center [671, 396] width 44 height 24
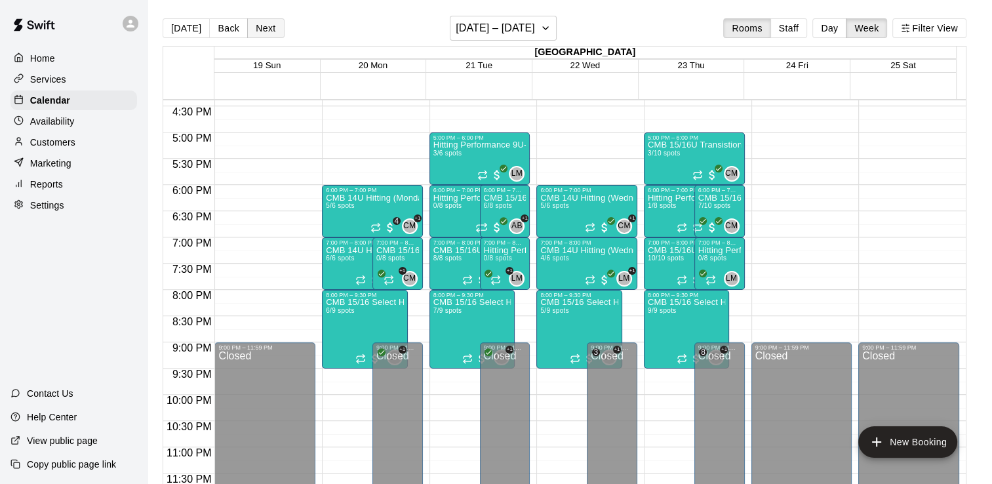
click at [268, 33] on button "Next" at bounding box center [265, 28] width 37 height 20
click at [453, 208] on span "1/8 spots" at bounding box center [447, 205] width 29 height 7
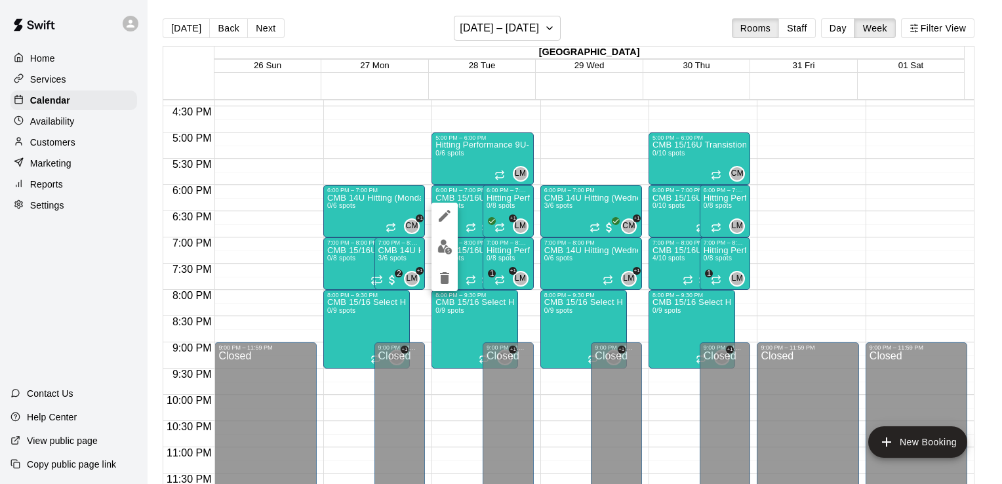
click at [444, 252] on img "edit" at bounding box center [444, 246] width 15 height 15
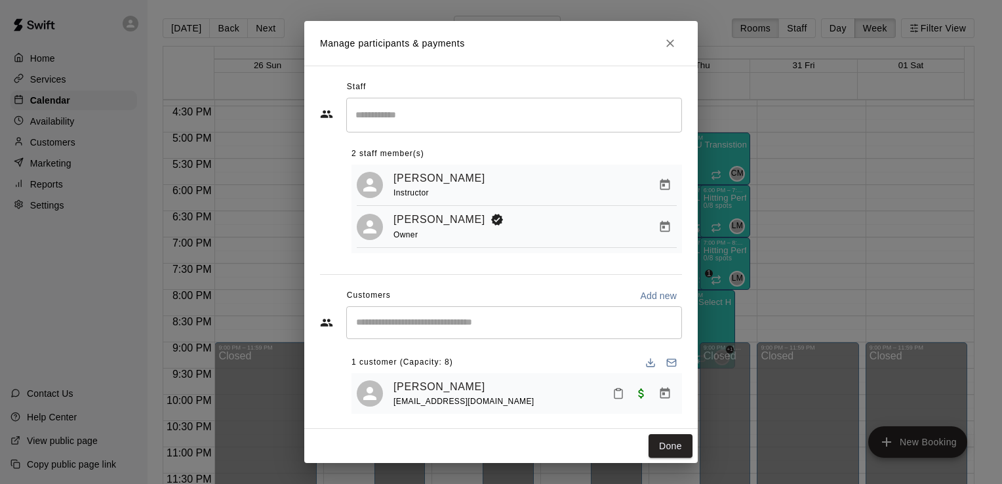
click at [670, 43] on icon "Close" at bounding box center [670, 43] width 8 height 8
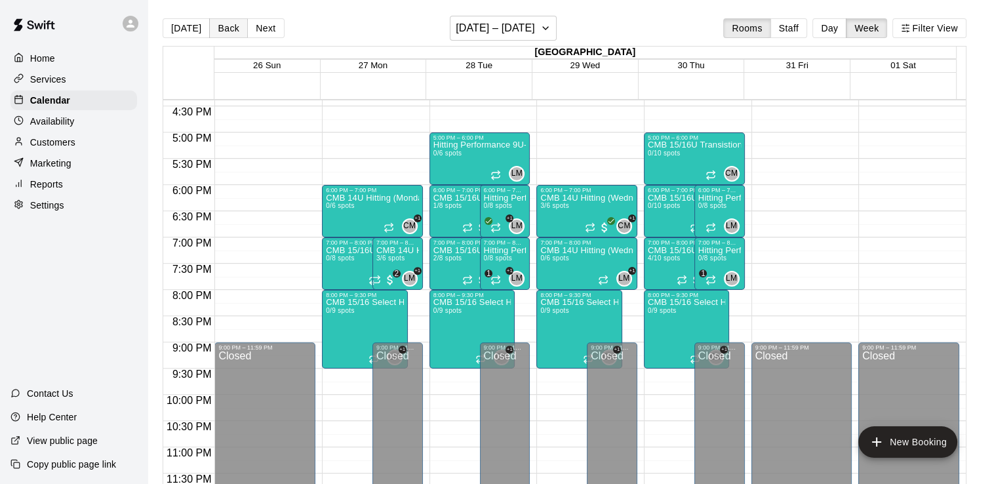
click at [226, 22] on button "Back" at bounding box center [228, 28] width 39 height 20
click at [452, 257] on span "8/8 spots" at bounding box center [447, 257] width 29 height 7
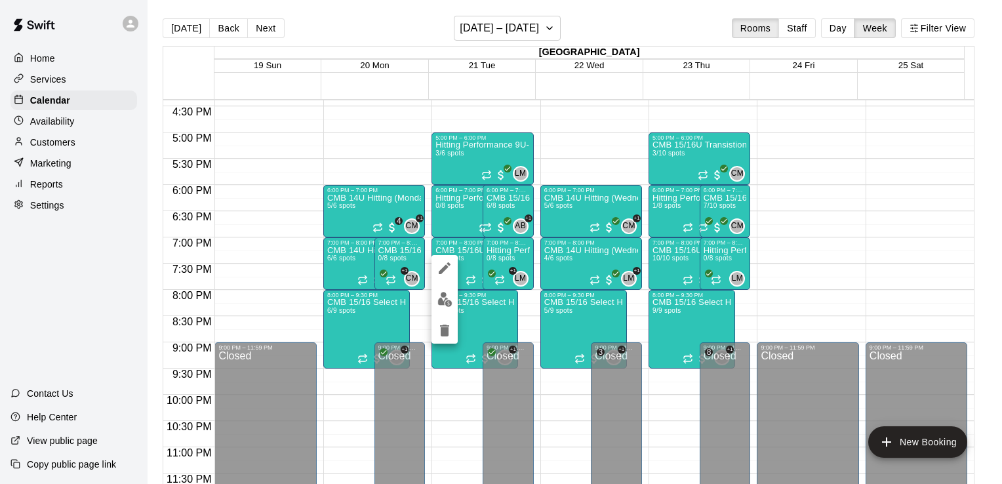
click at [504, 208] on div at bounding box center [501, 242] width 1002 height 484
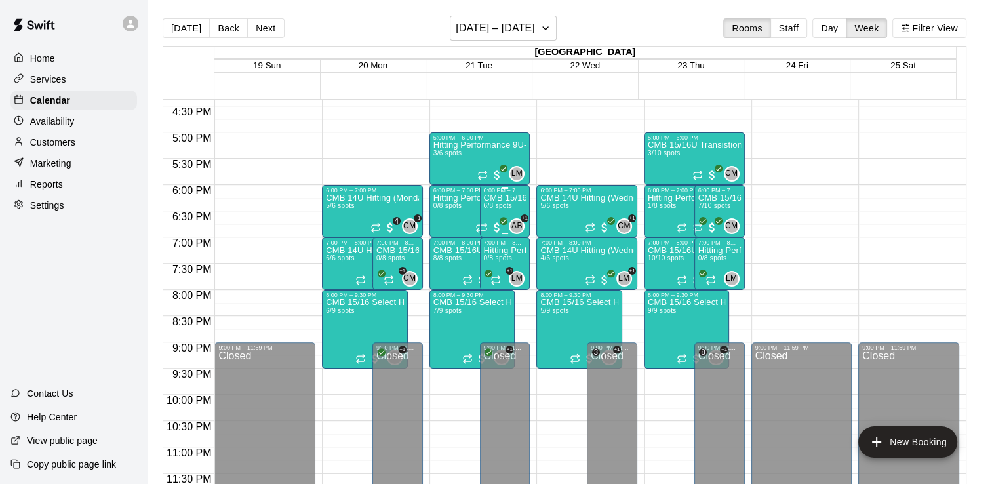
click at [504, 207] on span "6/8 spots" at bounding box center [498, 205] width 29 height 7
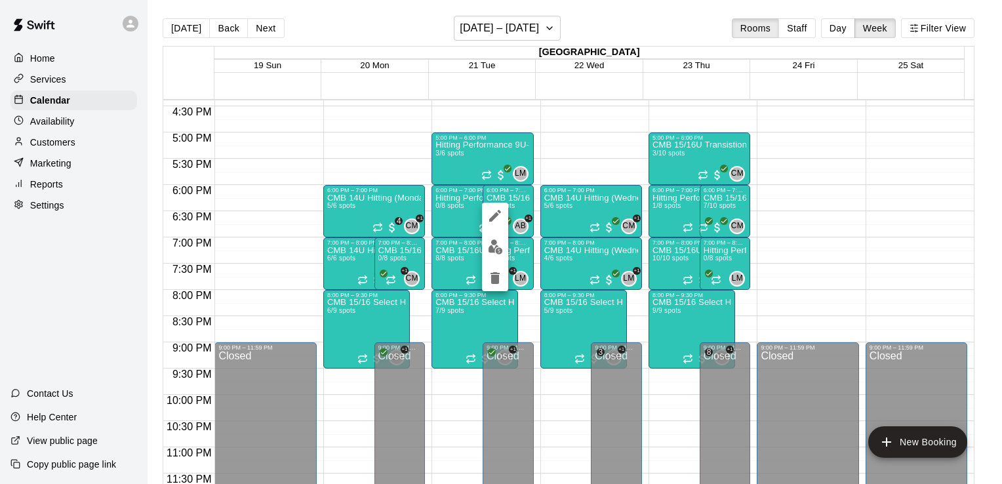
click at [498, 247] on img "edit" at bounding box center [495, 246] width 15 height 15
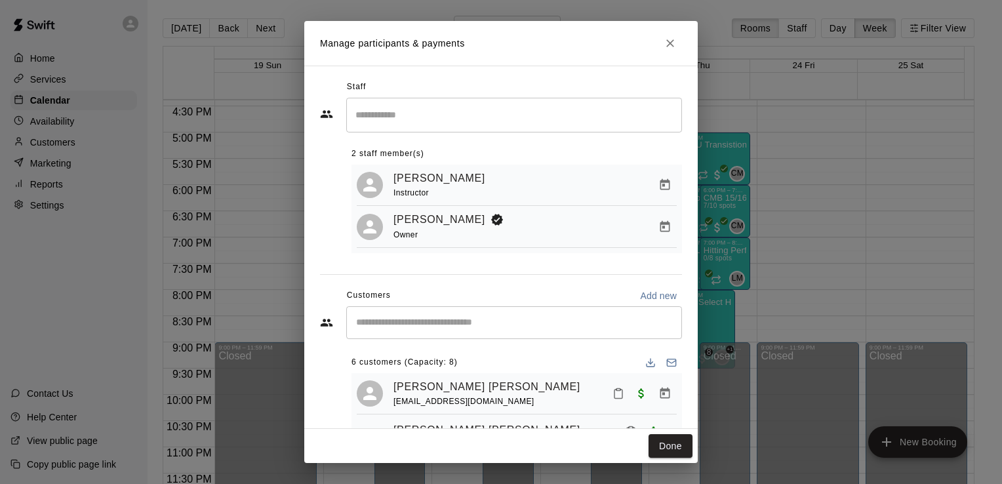
click at [670, 43] on icon "Close" at bounding box center [670, 43] width 8 height 8
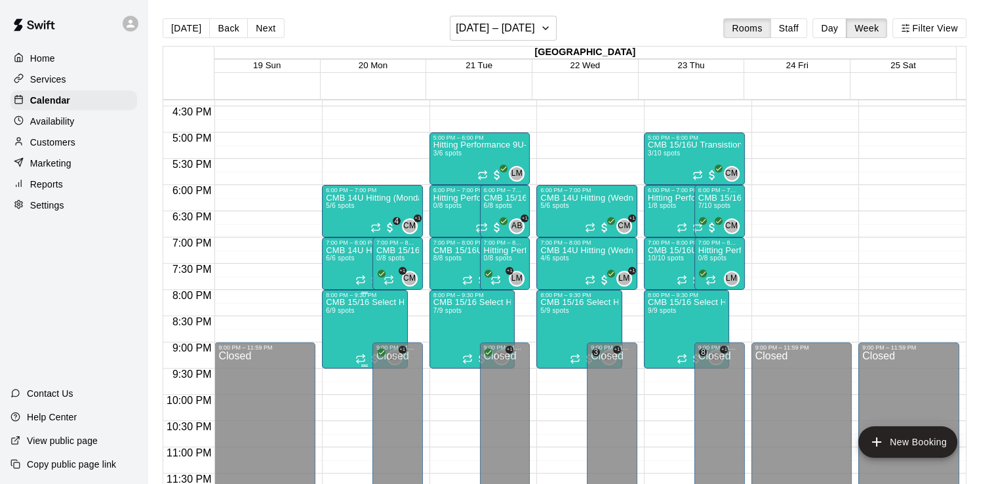
click at [349, 302] on p "CMB 15/16 Select Hitting (Mondays)" at bounding box center [365, 302] width 78 height 0
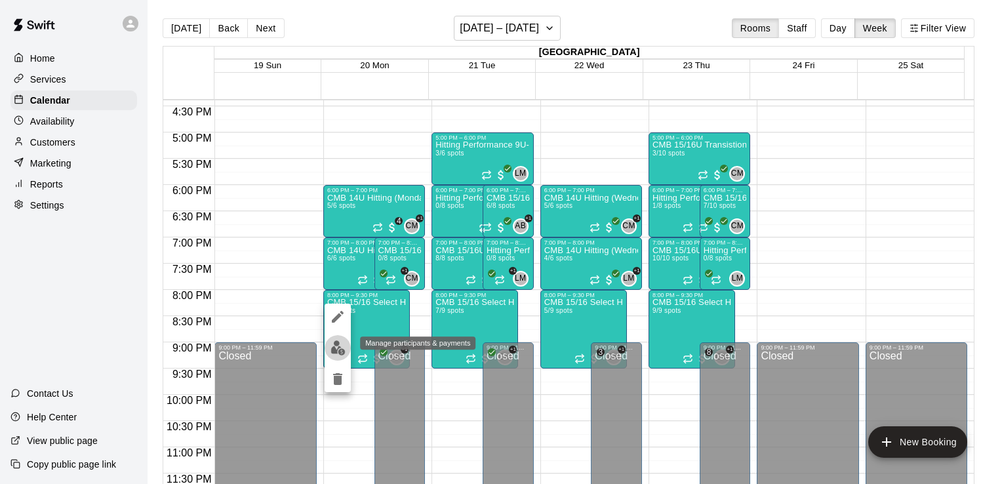
click at [331, 353] on img "edit" at bounding box center [338, 347] width 15 height 15
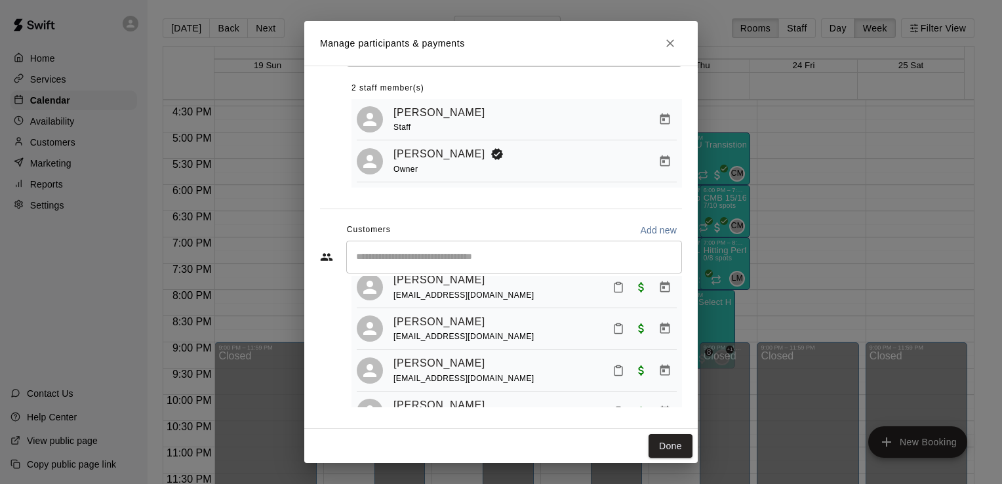
scroll to position [166, 0]
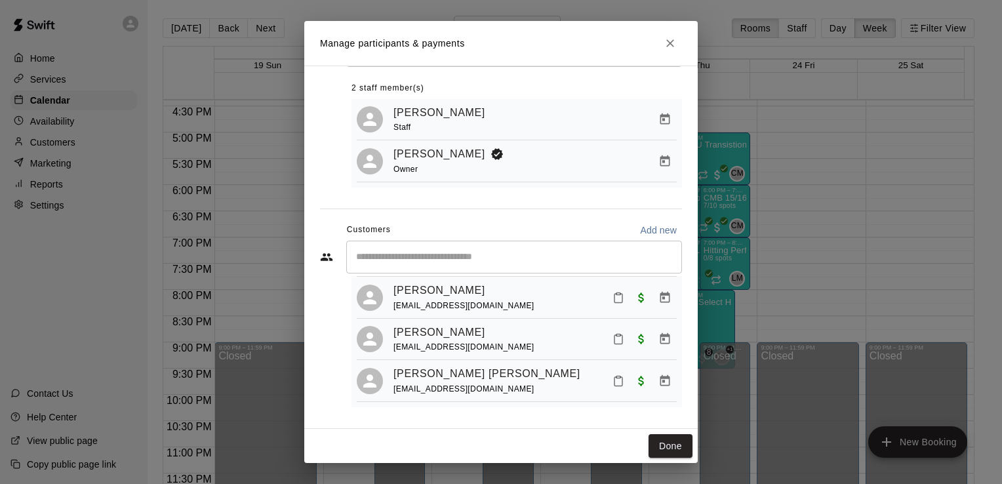
click at [670, 43] on icon "Close" at bounding box center [670, 43] width 8 height 8
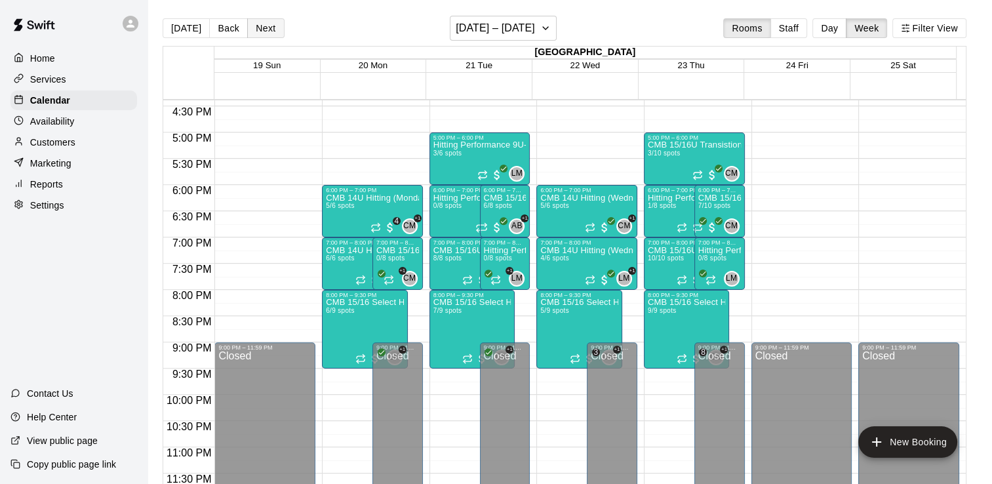
click at [271, 34] on button "Next" at bounding box center [265, 28] width 37 height 20
click at [229, 30] on button "Back" at bounding box center [228, 28] width 39 height 20
click at [660, 256] on span "10/10 spots" at bounding box center [666, 257] width 36 height 7
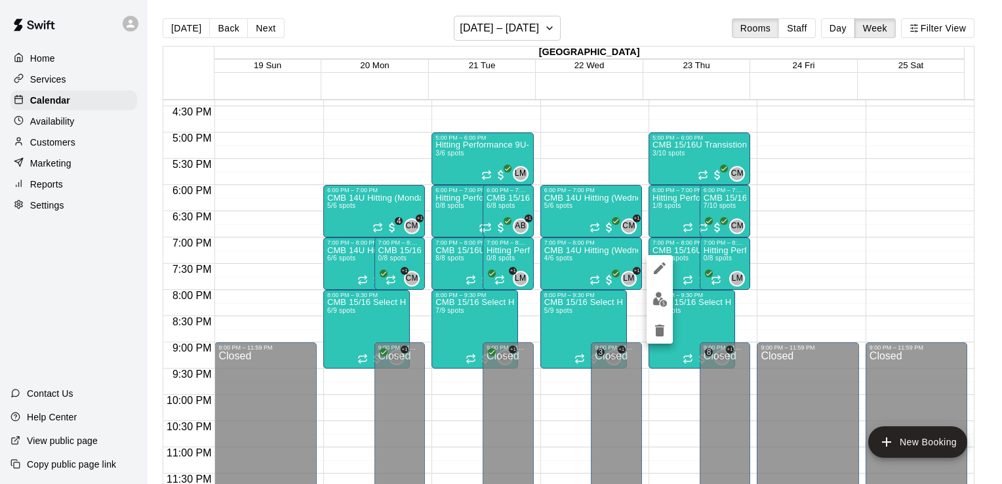
click at [662, 296] on img "edit" at bounding box center [659, 299] width 15 height 15
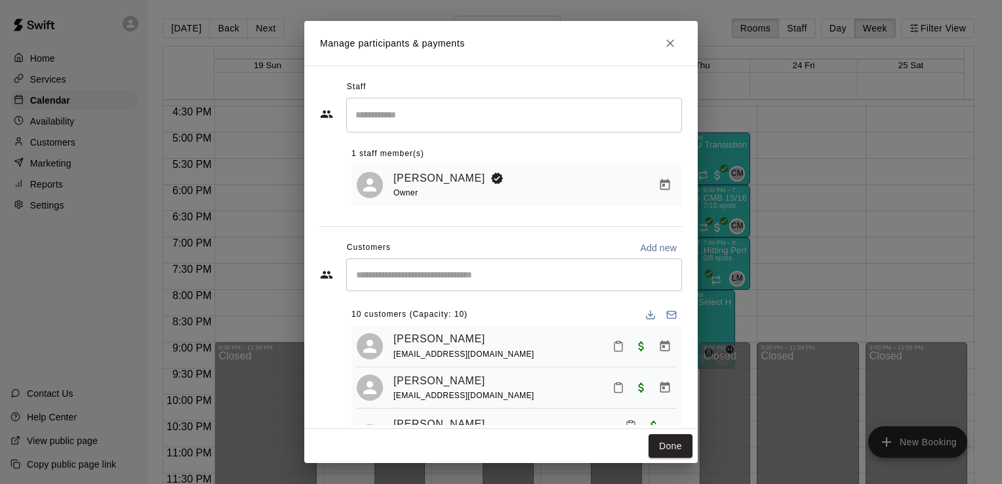
click at [670, 43] on icon "Close" at bounding box center [670, 43] width 8 height 8
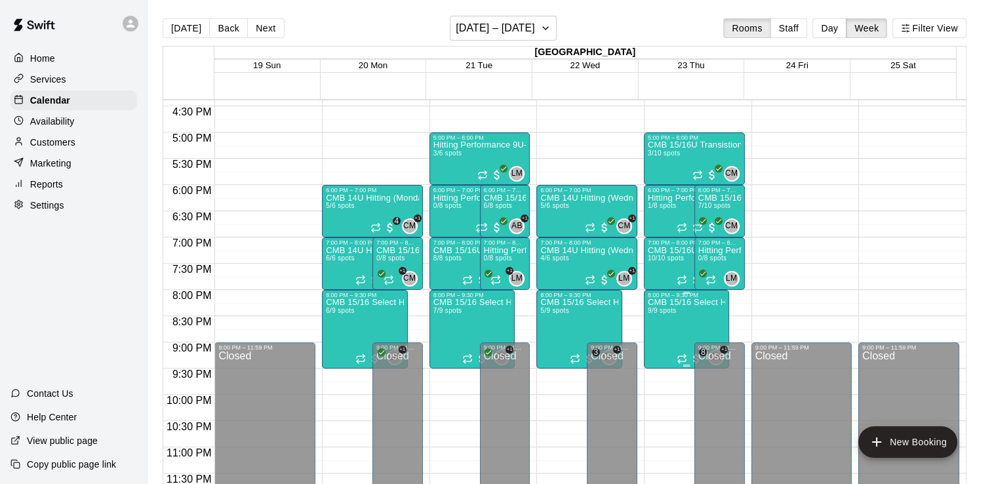
click at [667, 312] on span "9/9 spots" at bounding box center [662, 310] width 29 height 7
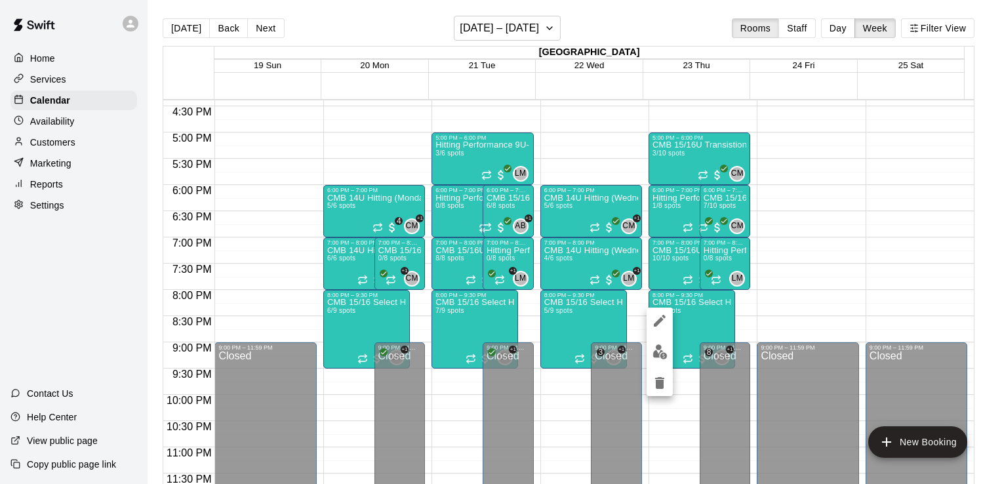
click at [658, 354] on img "edit" at bounding box center [659, 351] width 15 height 15
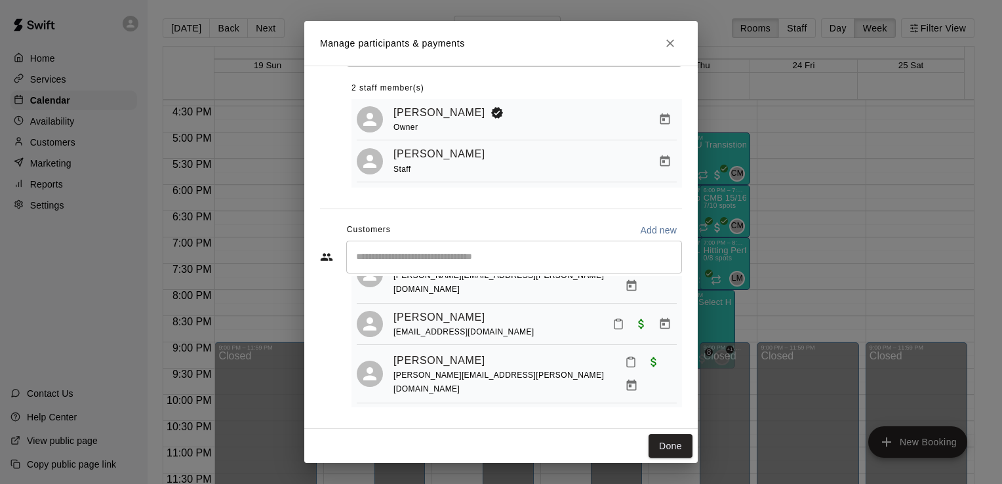
scroll to position [0, 0]
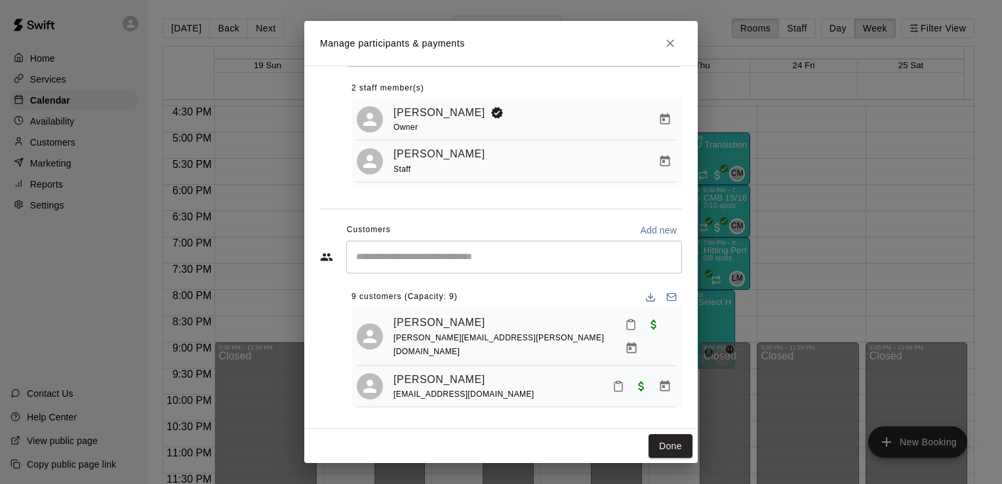
click at [668, 45] on icon "Close" at bounding box center [670, 43] width 8 height 8
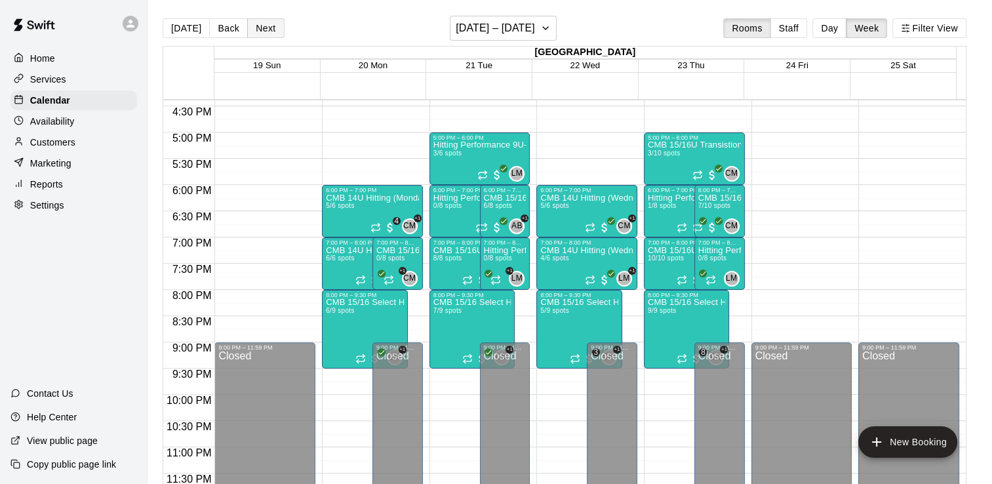
click at [254, 28] on button "Next" at bounding box center [265, 28] width 37 height 20
click at [218, 28] on button "Back" at bounding box center [228, 28] width 39 height 20
click at [445, 250] on p "CMB 15/16U Pitching Command (Tuesdays 7:00)" at bounding box center [472, 250] width 78 height 0
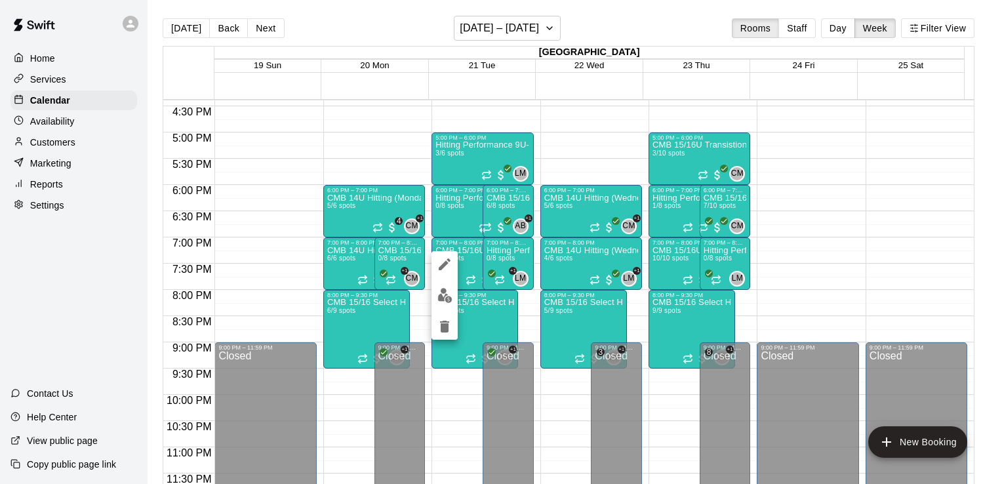
click at [443, 289] on img "edit" at bounding box center [444, 295] width 15 height 15
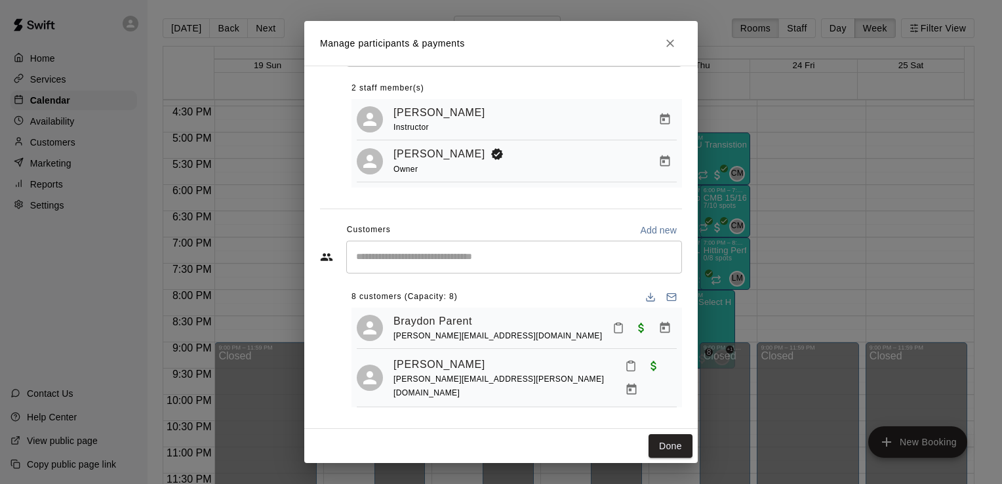
click at [671, 43] on icon "Close" at bounding box center [670, 43] width 13 height 13
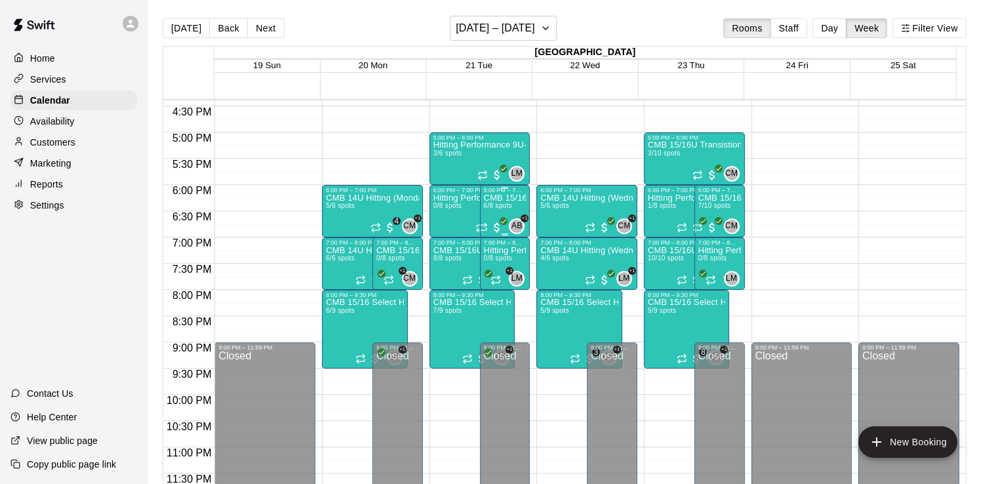
click at [499, 201] on div "CMB 15/16U Pitching Command (Tuesdays 6:00) 6/8 spots" at bounding box center [505, 435] width 43 height 484
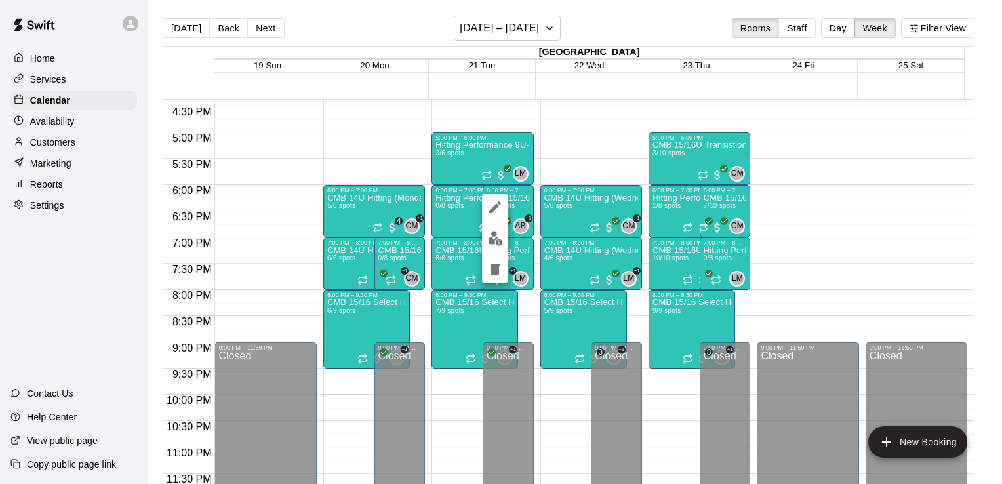
click at [498, 241] on img "edit" at bounding box center [495, 238] width 15 height 15
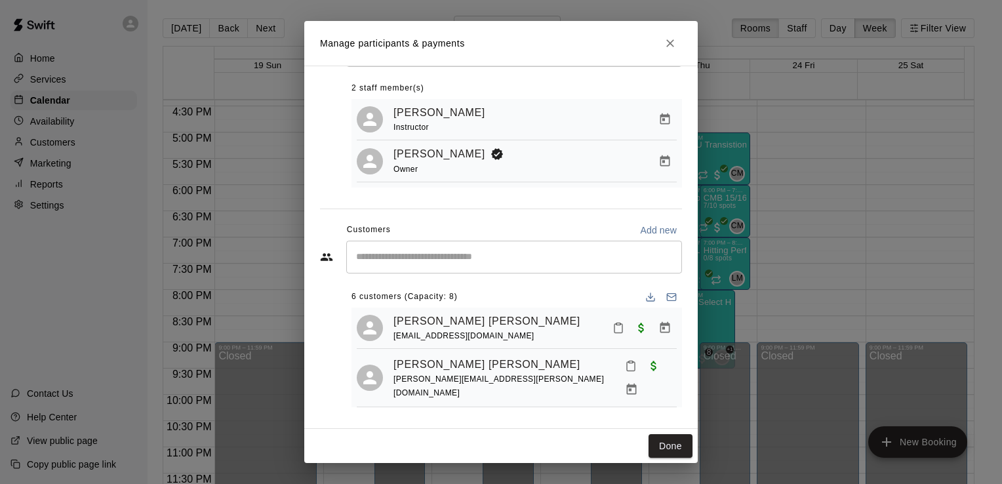
click at [670, 43] on icon "Close" at bounding box center [670, 43] width 8 height 8
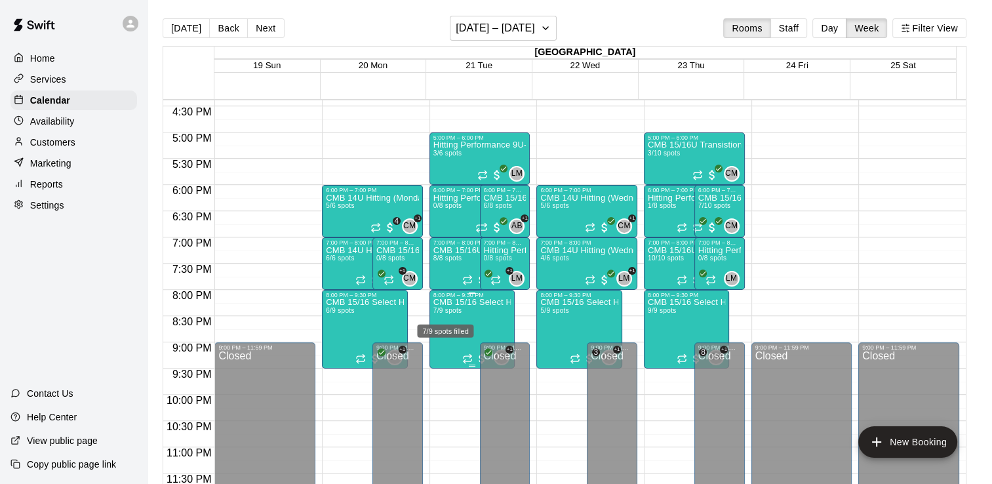
click at [446, 313] on span "7/9 spots" at bounding box center [447, 310] width 29 height 7
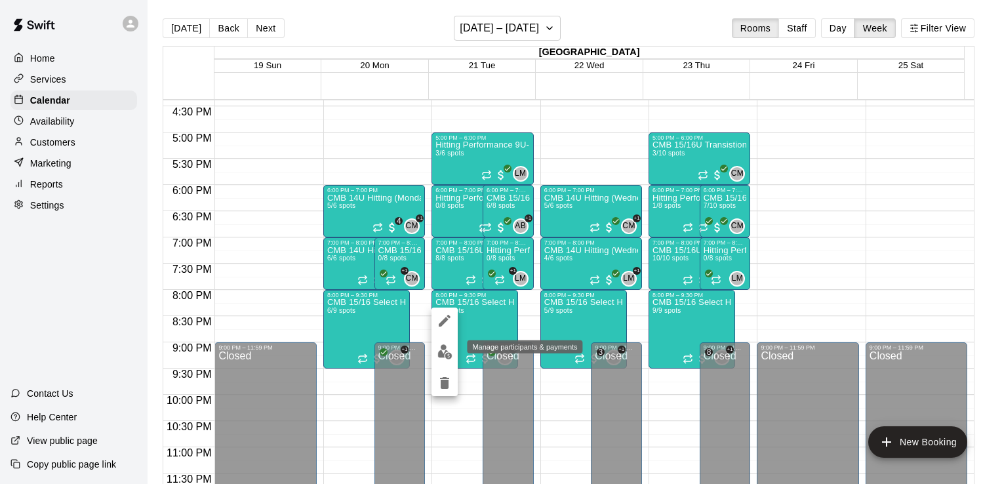
click at [438, 348] on img "edit" at bounding box center [444, 351] width 15 height 15
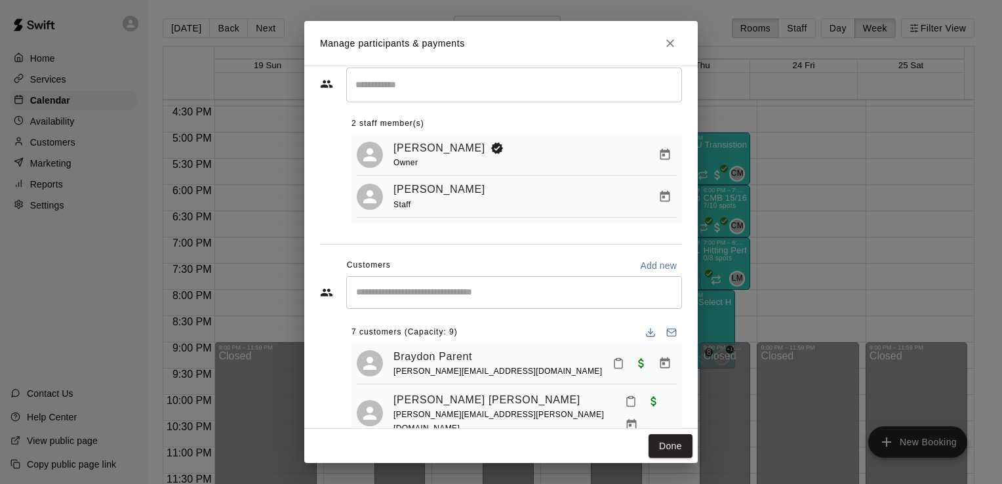
scroll to position [32, 0]
click at [670, 45] on icon "Close" at bounding box center [670, 43] width 13 height 13
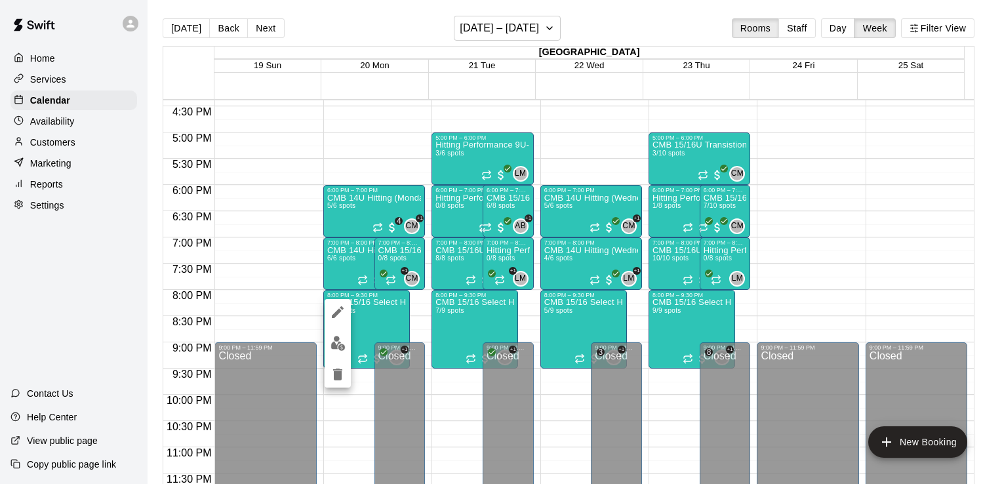
click at [340, 353] on button "edit" at bounding box center [338, 344] width 26 height 26
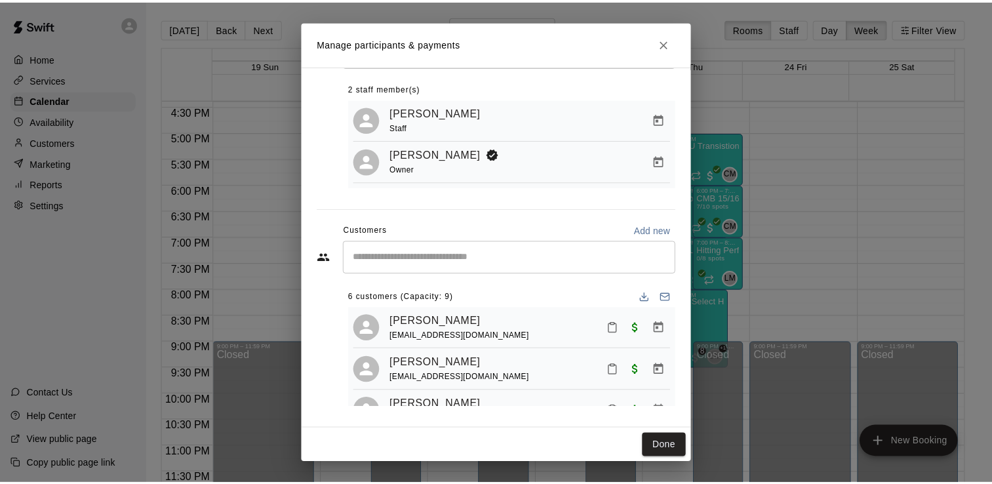
scroll to position [0, 0]
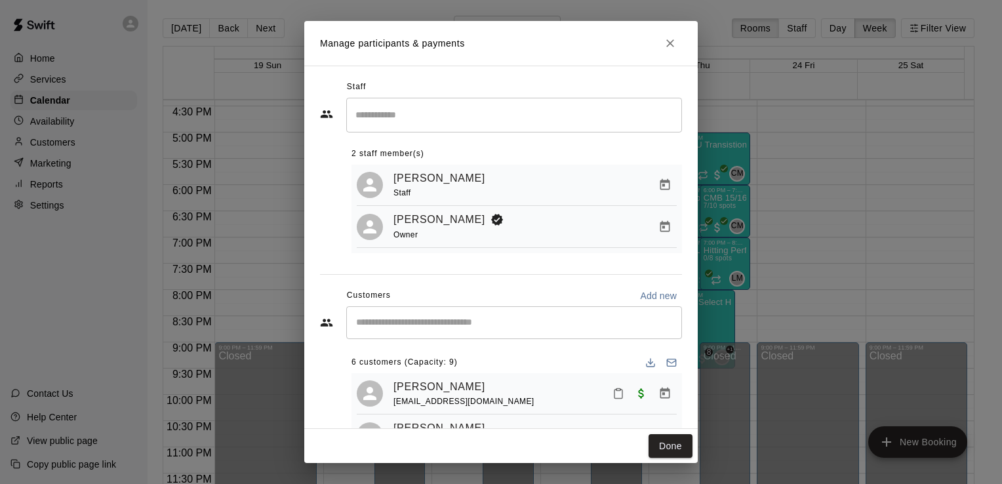
click at [666, 42] on icon "Close" at bounding box center [670, 43] width 13 height 13
